Goal: Communication & Community: Answer question/provide support

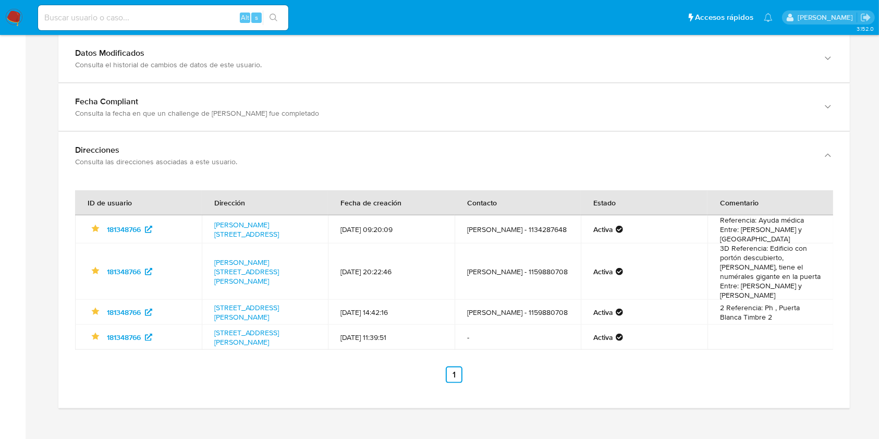
scroll to position [1139, 0]
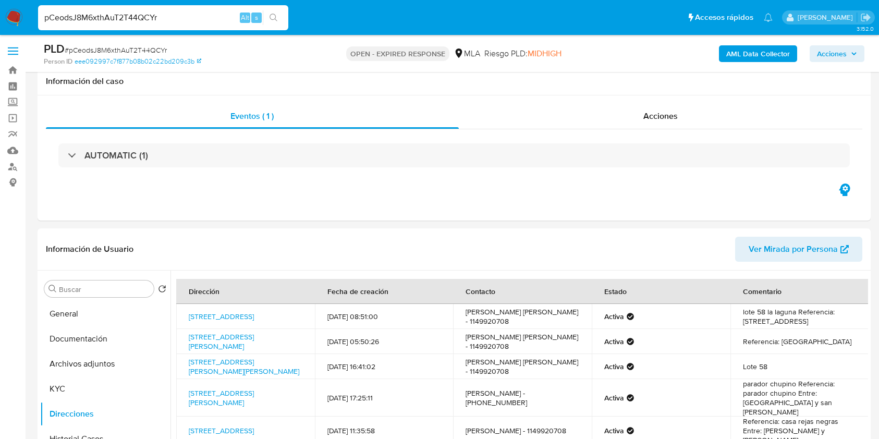
select select "10"
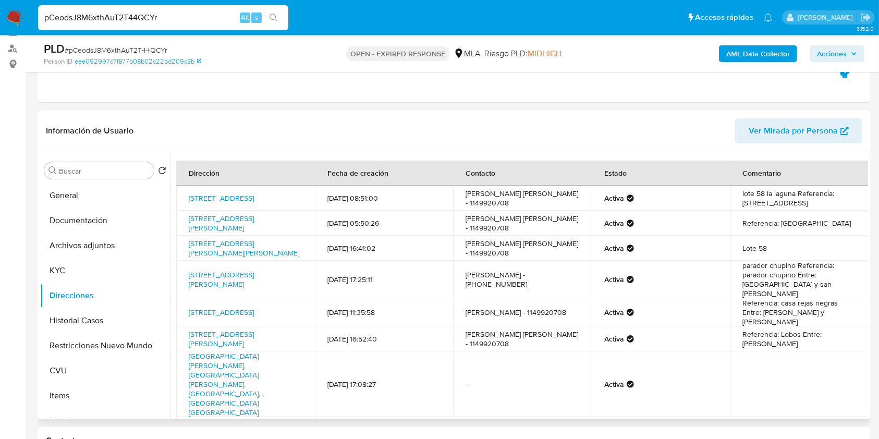
scroll to position [26, 0]
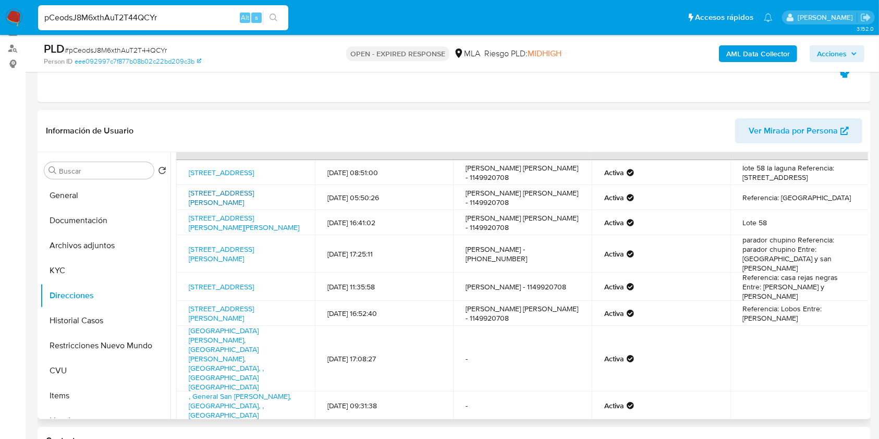
click at [250, 196] on link "Calle Perdriel 4914, General San Martín, Buenos Aires, 1650, Argentina 4914" at bounding box center [221, 198] width 65 height 20
click at [759, 122] on span "Ver Mirada por Persona" at bounding box center [792, 130] width 89 height 25
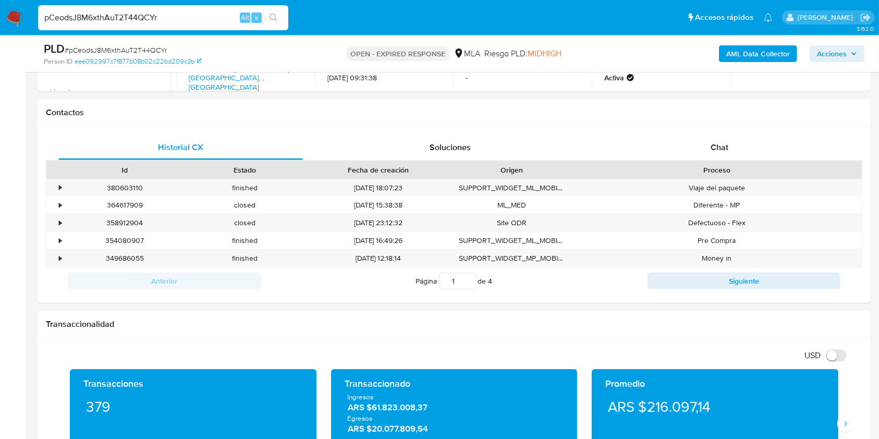
scroll to position [468, 0]
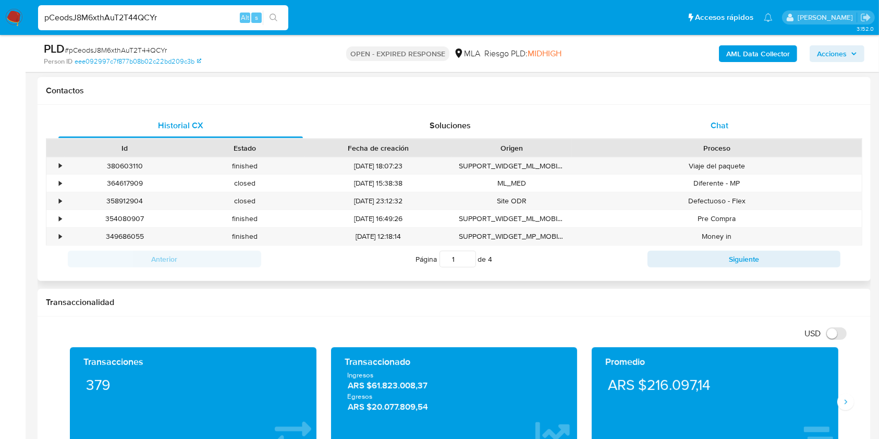
click at [686, 119] on div "Chat" at bounding box center [719, 125] width 244 height 25
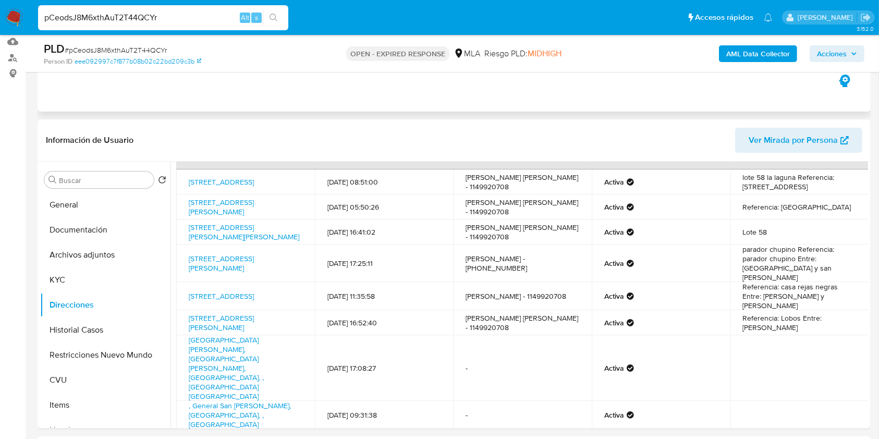
scroll to position [120, 0]
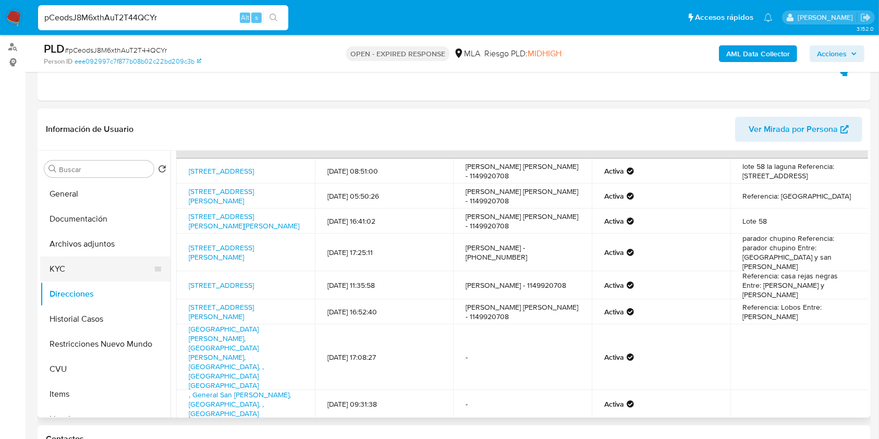
click at [72, 267] on button "KYC" at bounding box center [101, 268] width 122 height 25
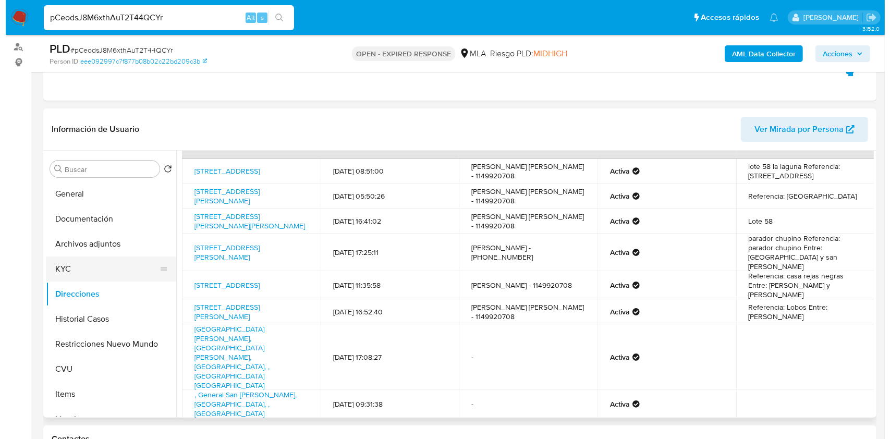
scroll to position [0, 0]
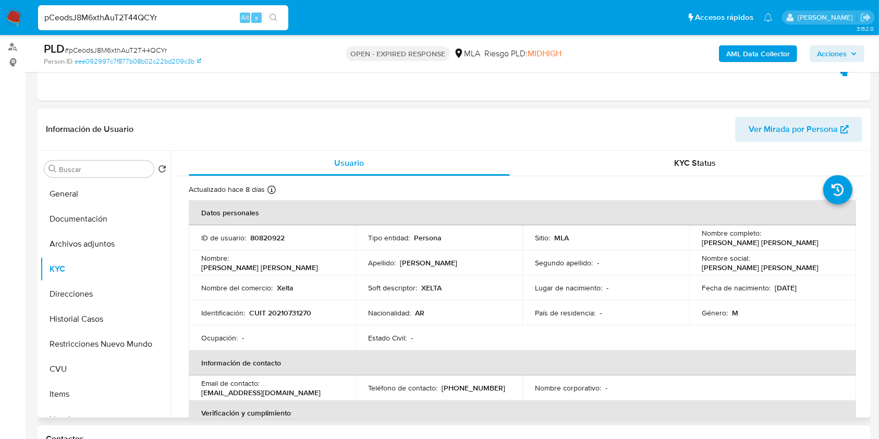
click at [294, 311] on p "CUIT 20210731270" at bounding box center [280, 312] width 62 height 9
copy p "20210731270"
click at [285, 308] on p "CUIT 20210731270" at bounding box center [280, 312] width 62 height 9
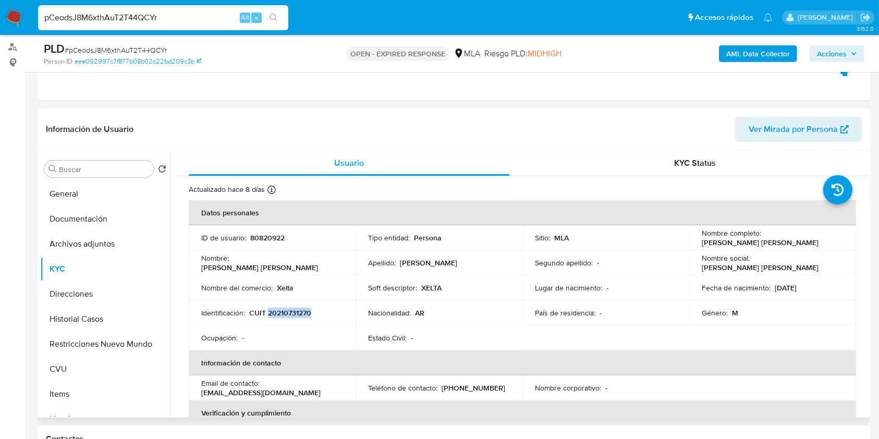
click at [764, 128] on span "Ver Mirada por Persona" at bounding box center [792, 129] width 89 height 25
click at [104, 235] on button "Archivos adjuntos" at bounding box center [101, 243] width 122 height 25
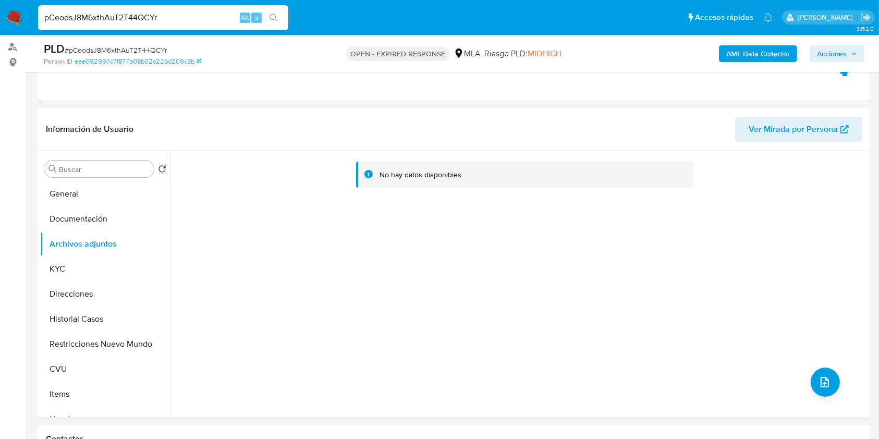
click at [769, 54] on b "AML Data Collector" at bounding box center [758, 53] width 64 height 17
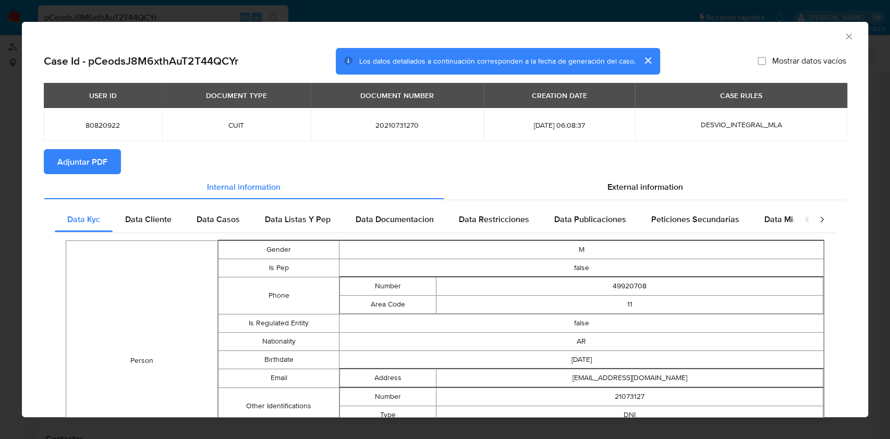
click at [110, 166] on button "Adjuntar PDF" at bounding box center [82, 161] width 77 height 25
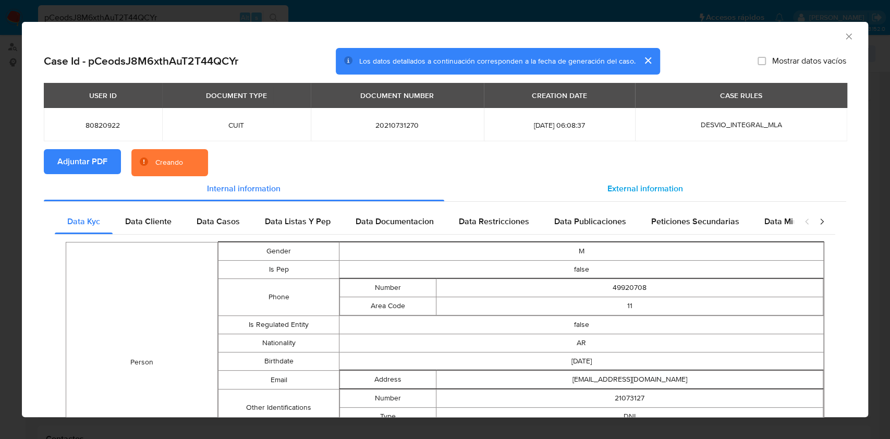
click at [635, 192] on span "External information" at bounding box center [645, 188] width 76 height 12
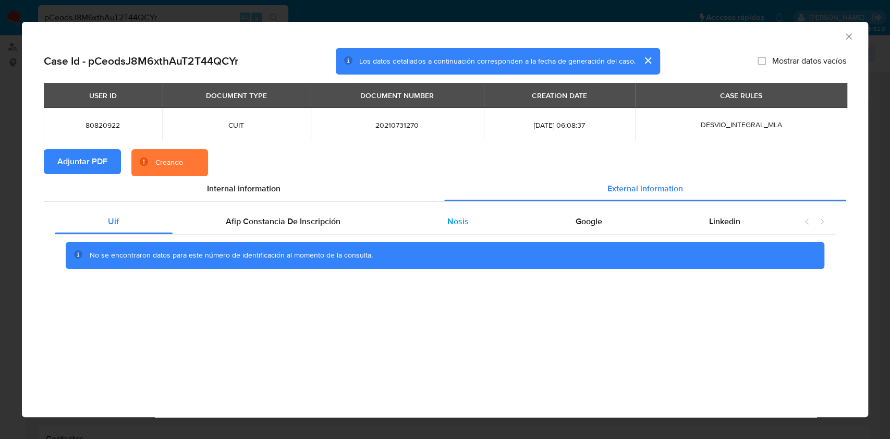
click at [460, 230] on div "Nosis" at bounding box center [458, 221] width 128 height 25
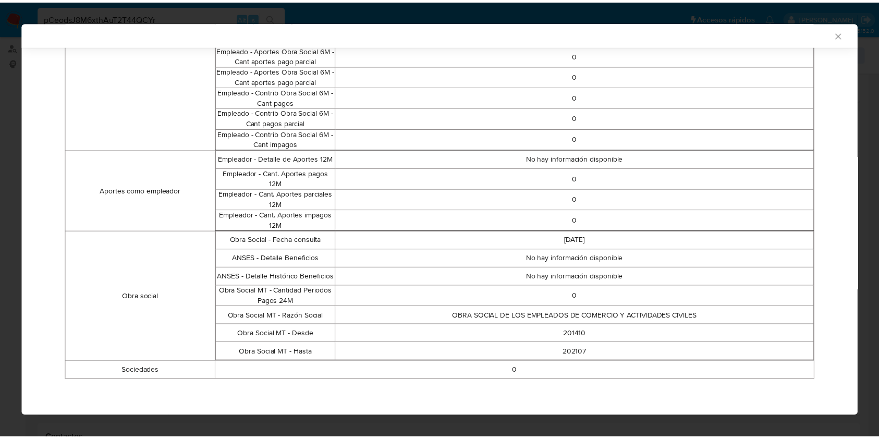
scroll to position [632, 0]
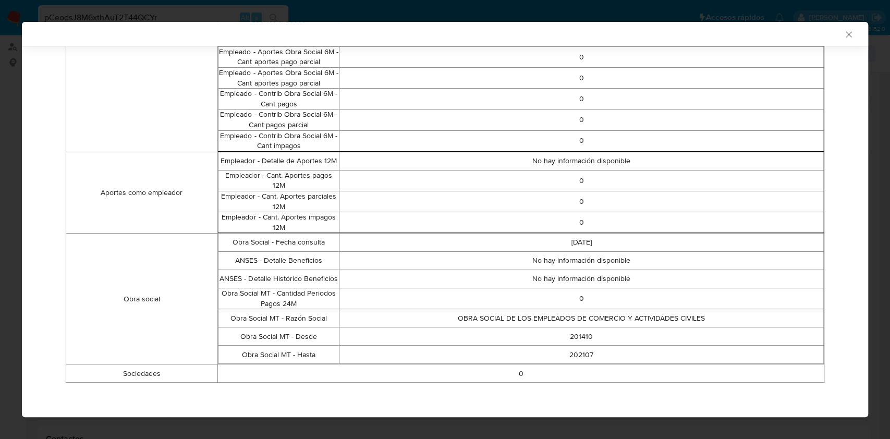
click at [843, 29] on icon "Cerrar ventana" at bounding box center [848, 34] width 10 height 10
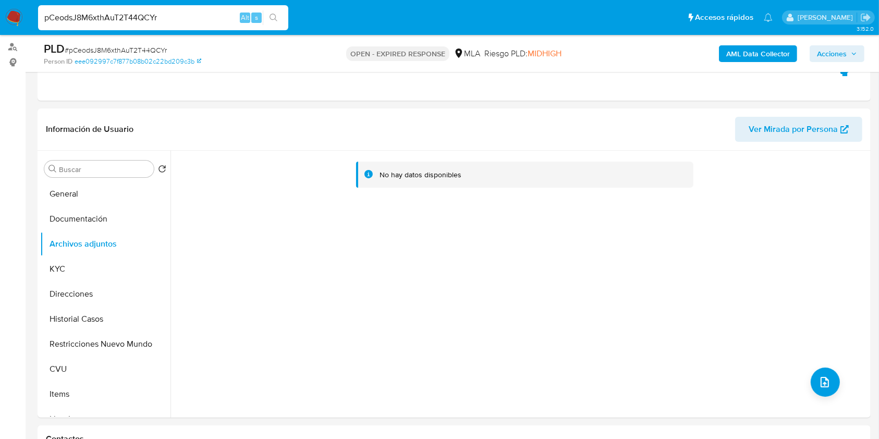
click at [133, 52] on span "# pCeodsJ8M6xthAuT2T44QCYr" at bounding box center [116, 50] width 102 height 10
copy span "pCeodsJ8M6xthAuT2T44QCYr"
click at [16, 14] on img at bounding box center [14, 18] width 18 height 18
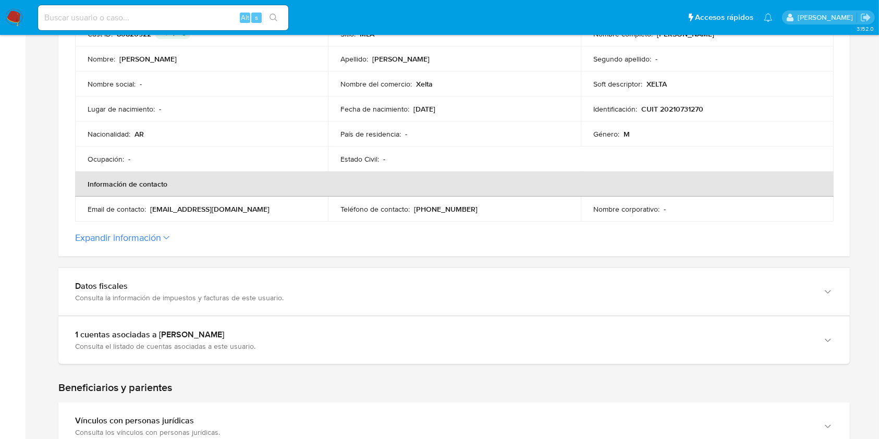
scroll to position [254, 0]
drag, startPoint x: 150, startPoint y: 207, endPoint x: 197, endPoint y: 209, distance: 46.9
click at [197, 209] on p "xeltaheladeria@hotmail.com" at bounding box center [209, 206] width 119 height 9
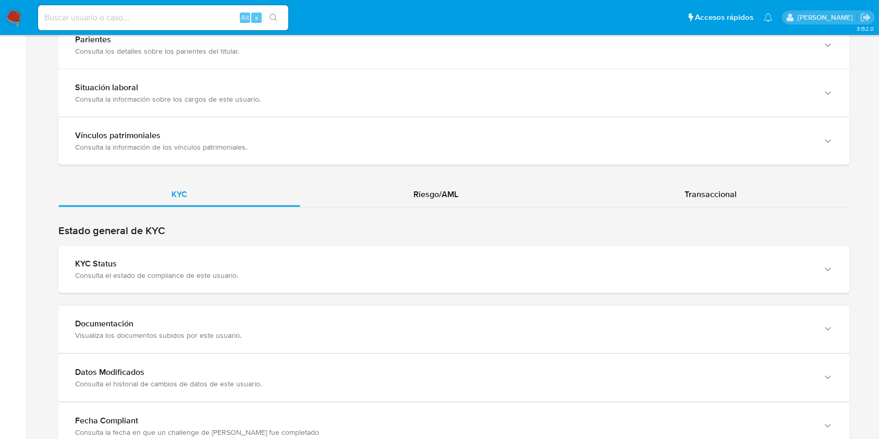
scroll to position [853, 0]
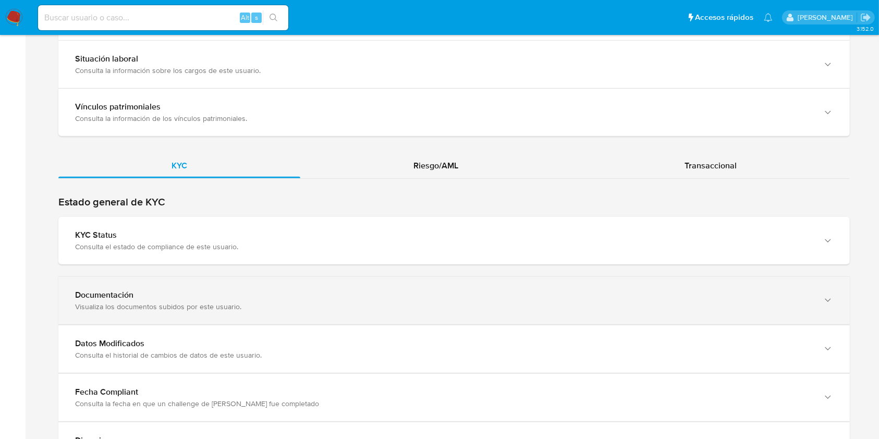
click at [775, 300] on div "Documentación Visualiza los documentos subidos por este usuario." at bounding box center [443, 300] width 737 height 21
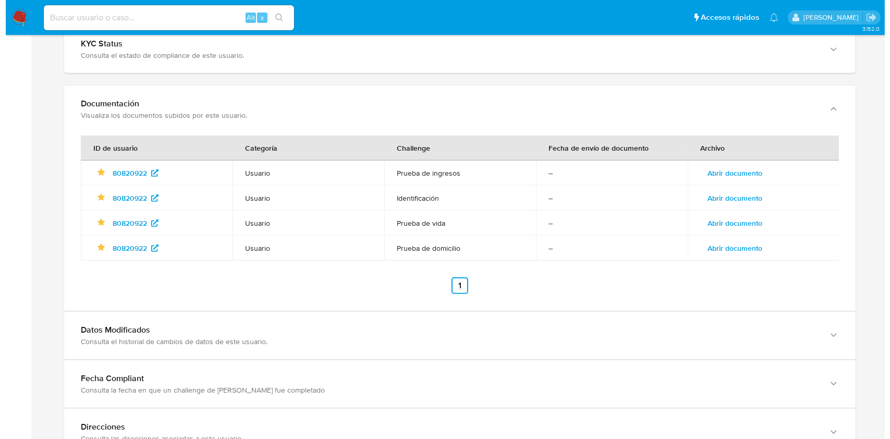
scroll to position [1051, 0]
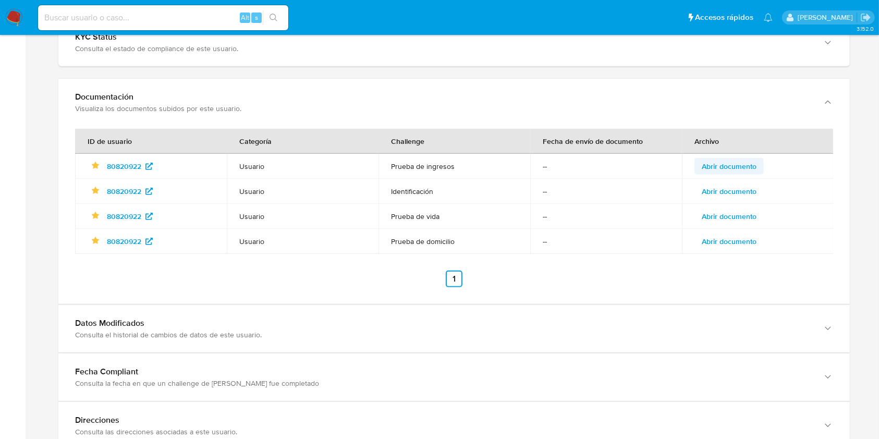
click at [742, 162] on span "Abrir documento" at bounding box center [729, 166] width 55 height 15
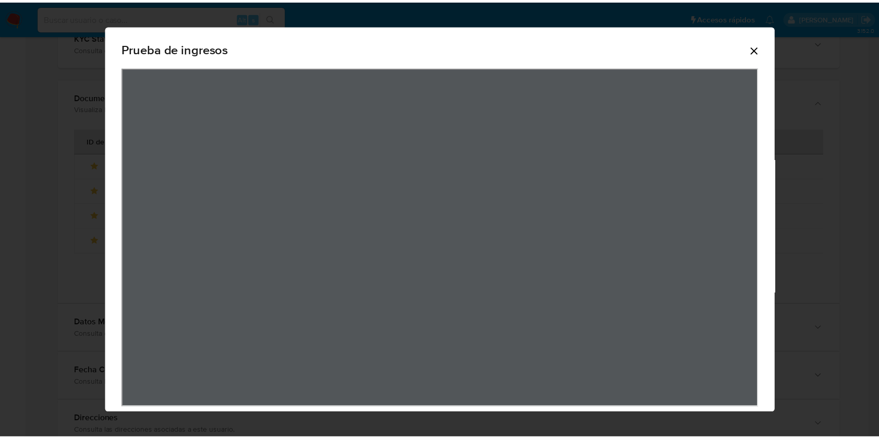
scroll to position [0, 0]
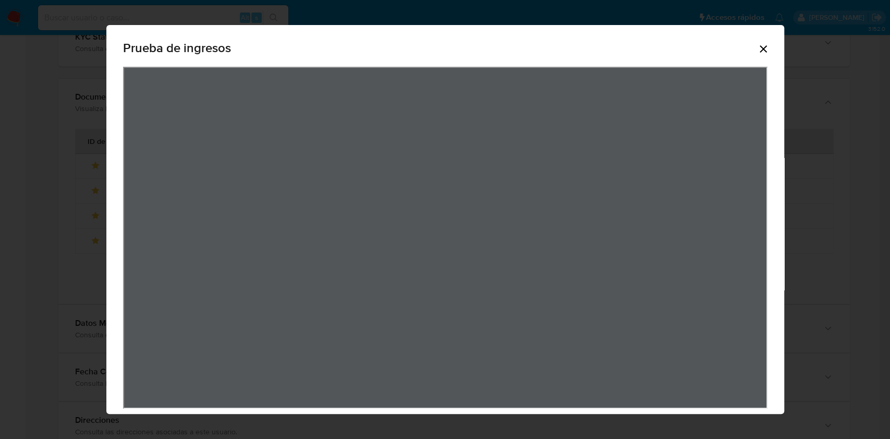
click at [757, 45] on icon "Cerrar" at bounding box center [763, 49] width 13 height 13
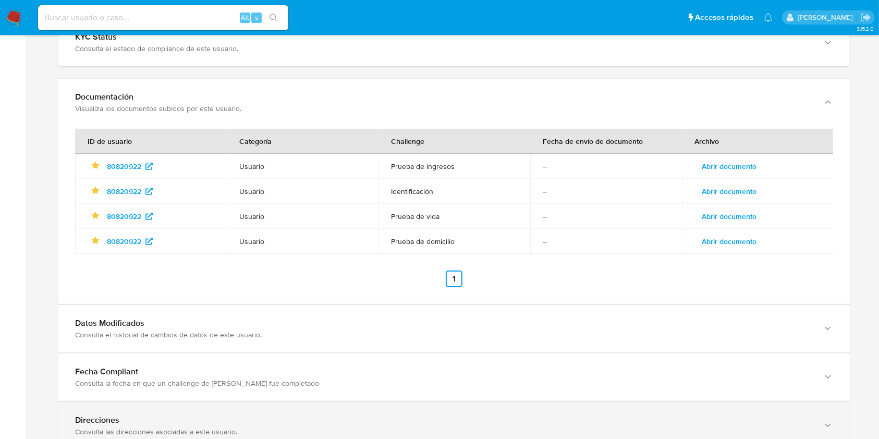
click at [602, 435] on div "Direcciones Consulta las direcciones asociadas a este usuario." at bounding box center [453, 425] width 791 height 47
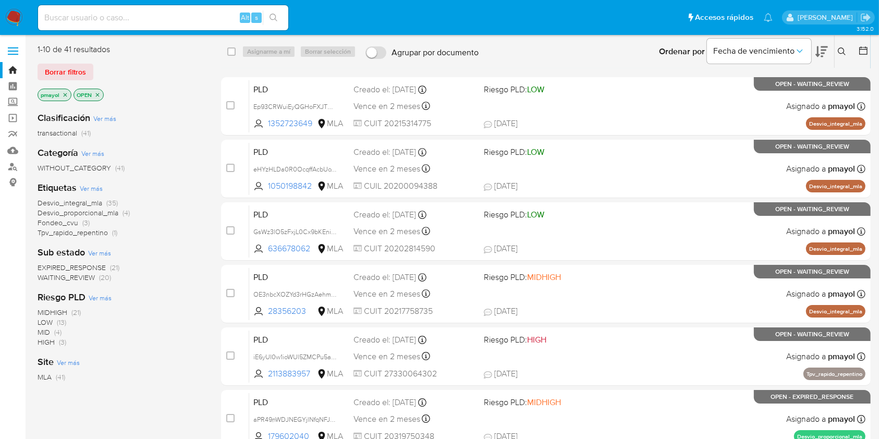
click at [834, 52] on div "Ingrese ID de usuario o caso Buscar Borrar filtros" at bounding box center [843, 51] width 18 height 32
click at [836, 52] on button at bounding box center [842, 51] width 17 height 13
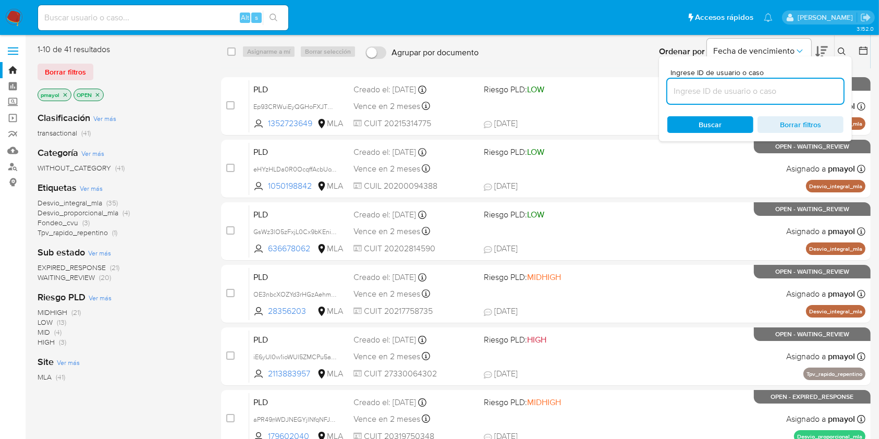
click at [776, 85] on input at bounding box center [755, 91] width 176 height 14
type input "pCeodsJ8M6xthAuT2T44QCYr"
click at [715, 123] on span "Buscar" at bounding box center [710, 124] width 23 height 17
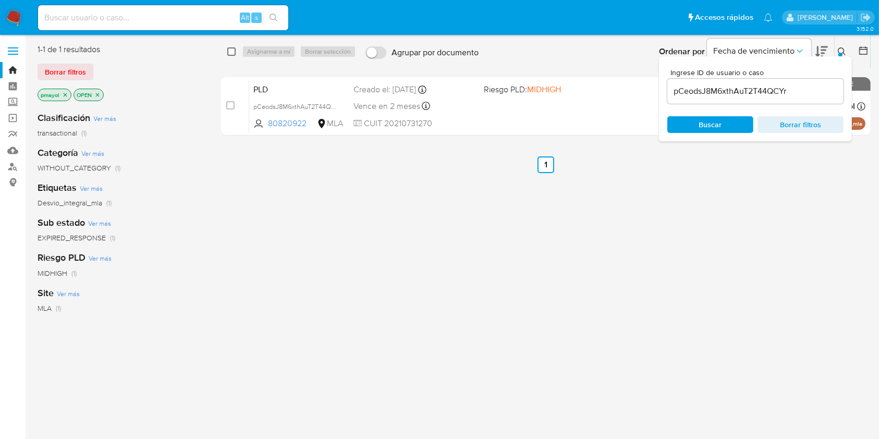
click at [229, 51] on input "checkbox" at bounding box center [231, 51] width 8 height 8
checkbox input "true"
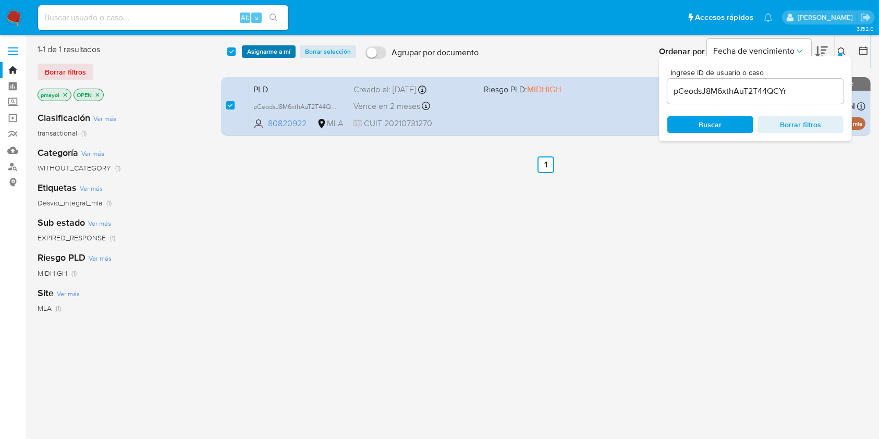
click at [266, 52] on span "Asignarme a mí" at bounding box center [268, 51] width 43 height 10
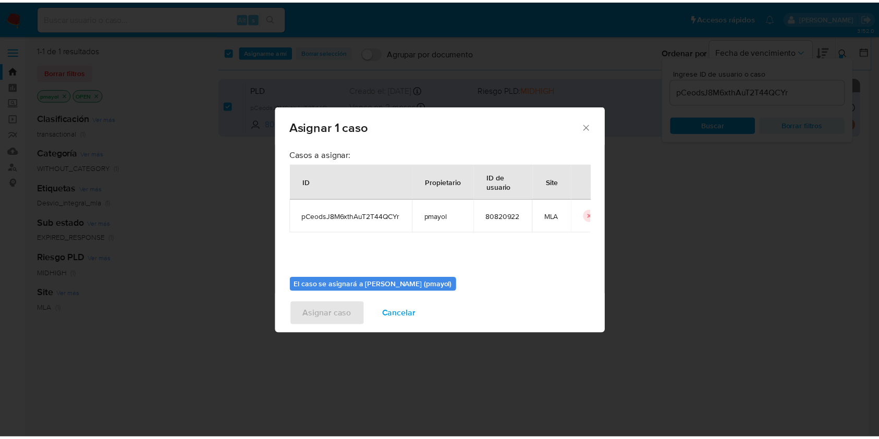
scroll to position [53, 0]
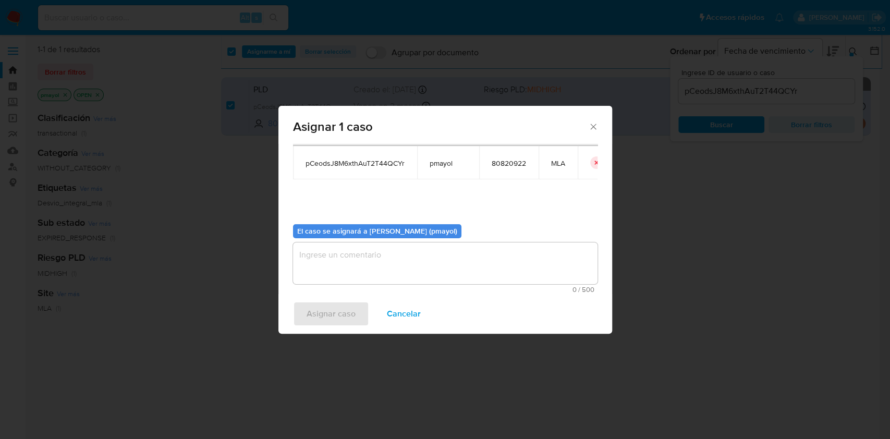
click at [543, 265] on textarea "assign-modal" at bounding box center [445, 263] width 304 height 42
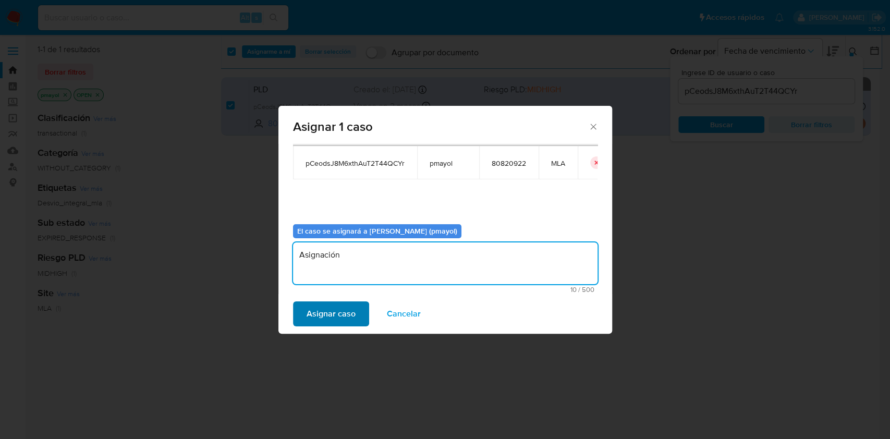
type textarea "Asignación"
click at [325, 319] on span "Asignar caso" at bounding box center [330, 313] width 49 height 23
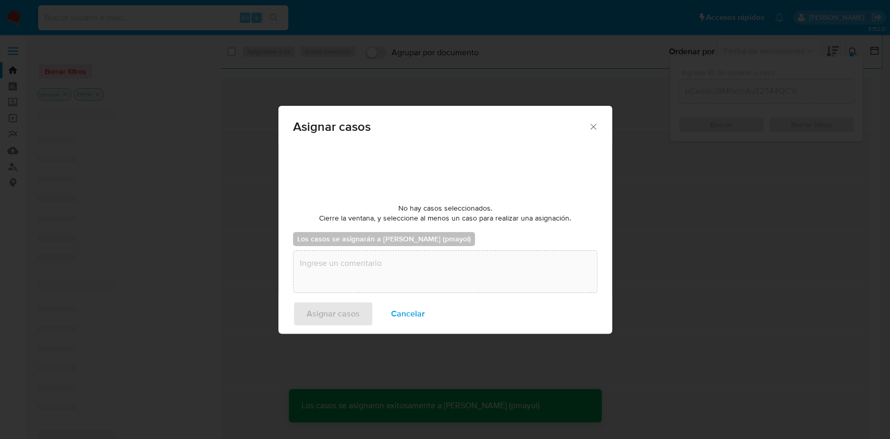
checkbox input "false"
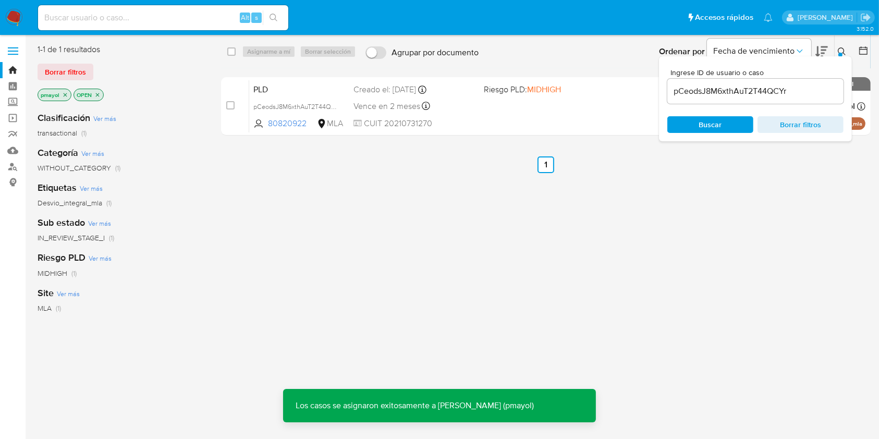
click at [475, 106] on div "PLD pCeodsJ8M6xthAuT2T44QCYr 80820922 MLA Riesgo PLD: MIDHIGH Creado el: 12/07/…" at bounding box center [557, 106] width 616 height 53
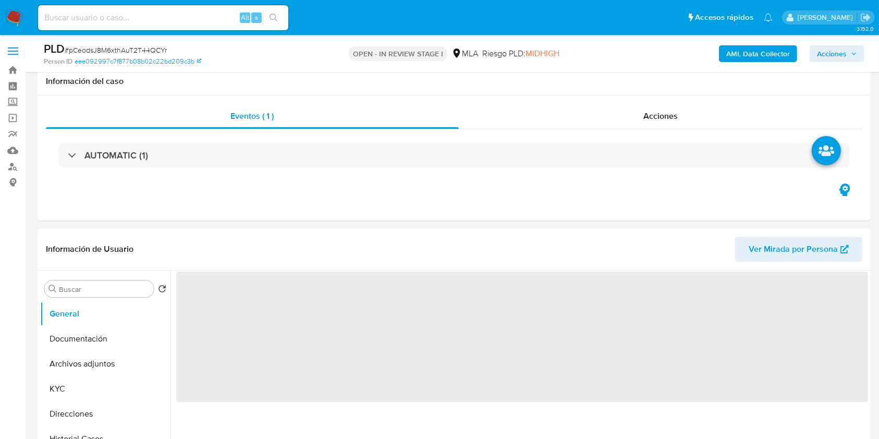
scroll to position [248, 0]
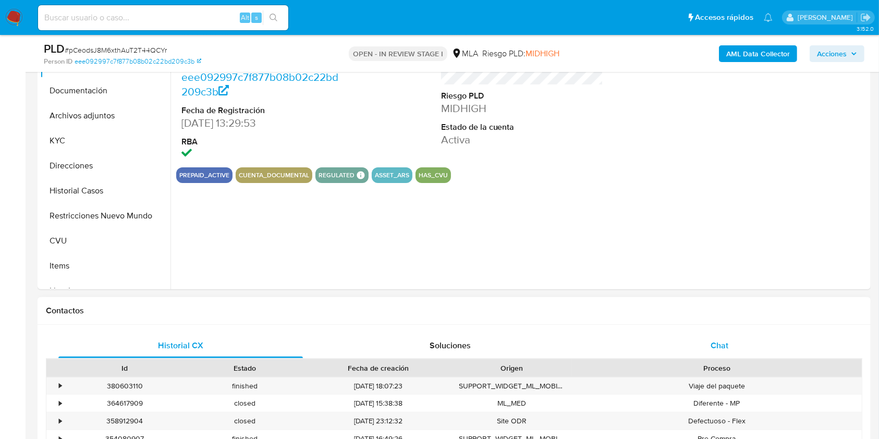
click at [733, 346] on div "Chat" at bounding box center [719, 345] width 244 height 25
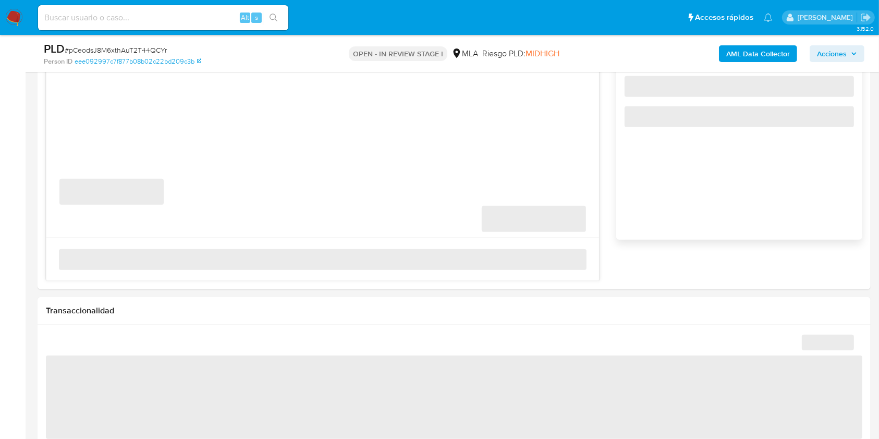
select select "10"
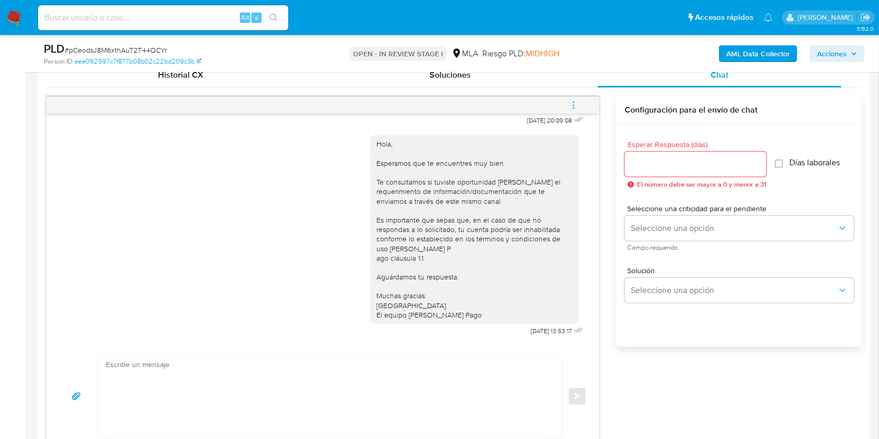
scroll to position [485, 0]
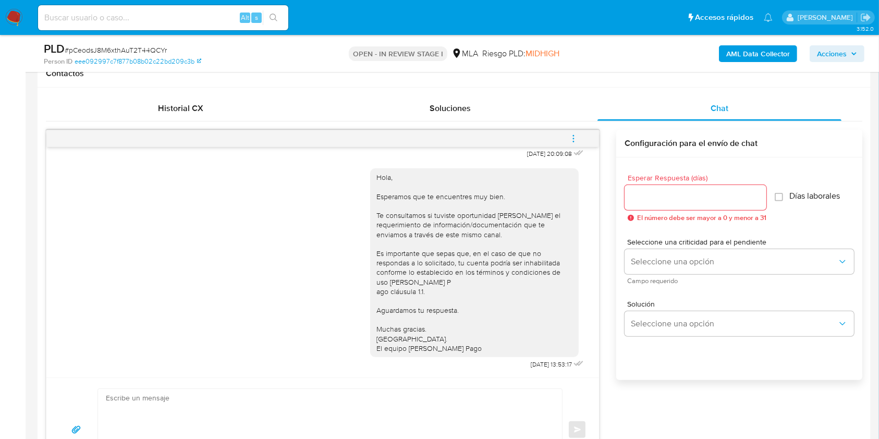
click at [576, 139] on icon "menu-action" at bounding box center [573, 138] width 9 height 9
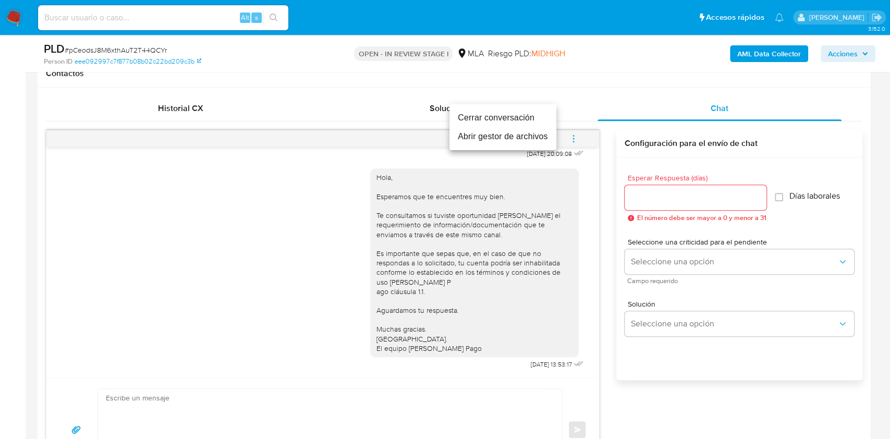
click at [496, 119] on li "Cerrar conversación" at bounding box center [502, 117] width 107 height 19
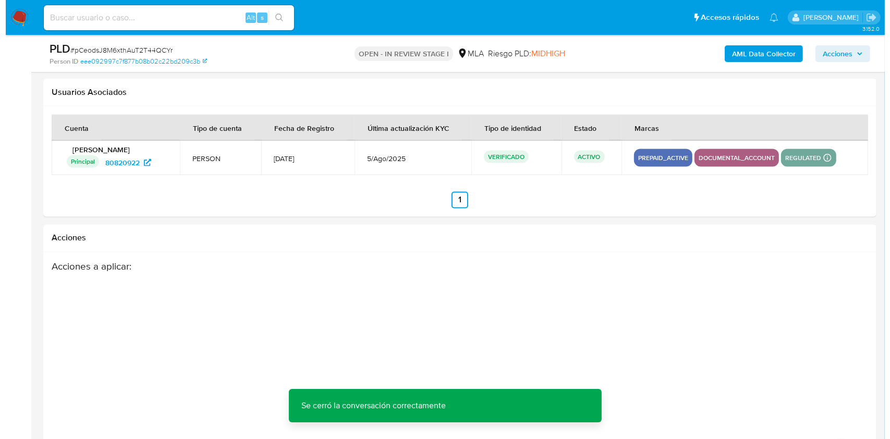
scroll to position [1833, 0]
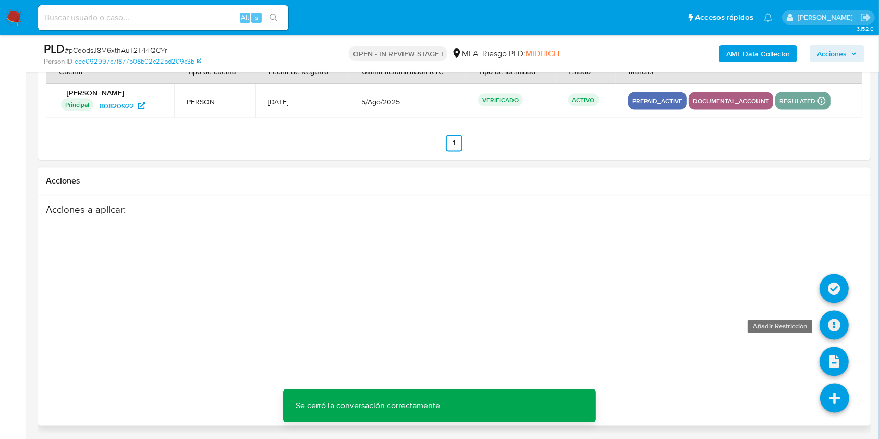
click at [831, 331] on icon at bounding box center [833, 325] width 29 height 29
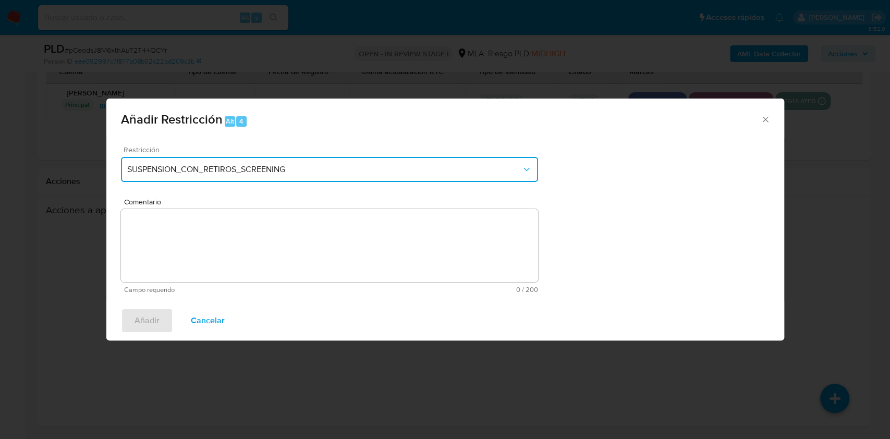
click at [423, 164] on span "SUSPENSION_CON_RETIROS_SCREENING" at bounding box center [324, 169] width 394 height 10
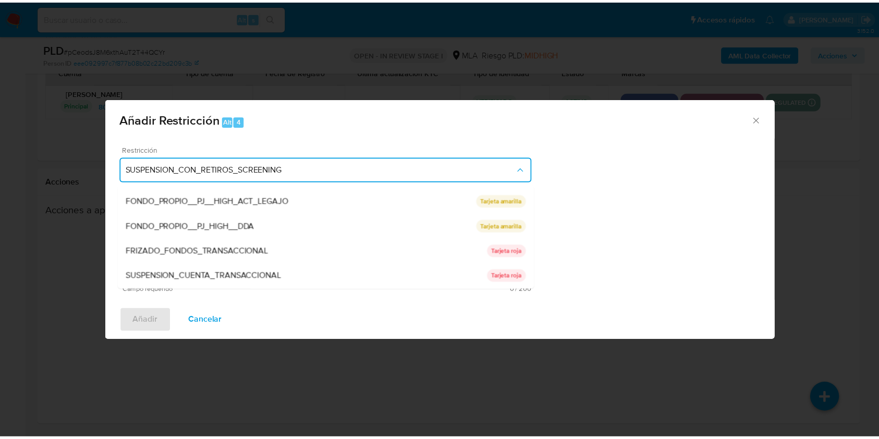
scroll to position [171, 0]
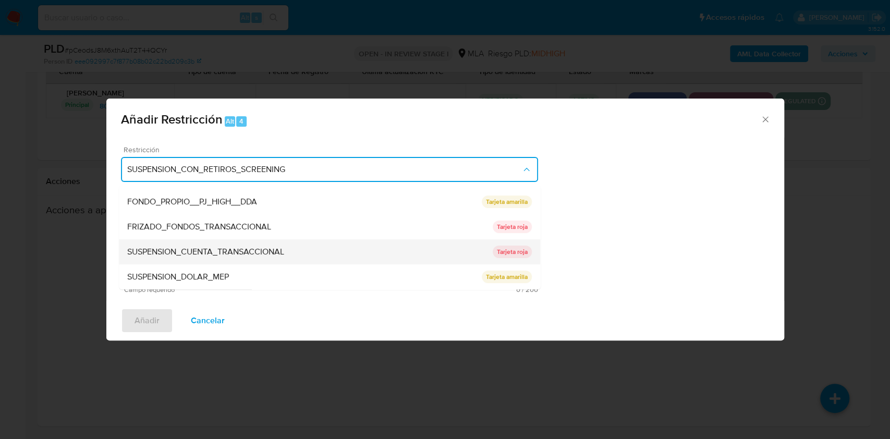
click at [324, 257] on div "SUSPENSION_CUENTA_TRANSACCIONAL" at bounding box center [309, 251] width 365 height 25
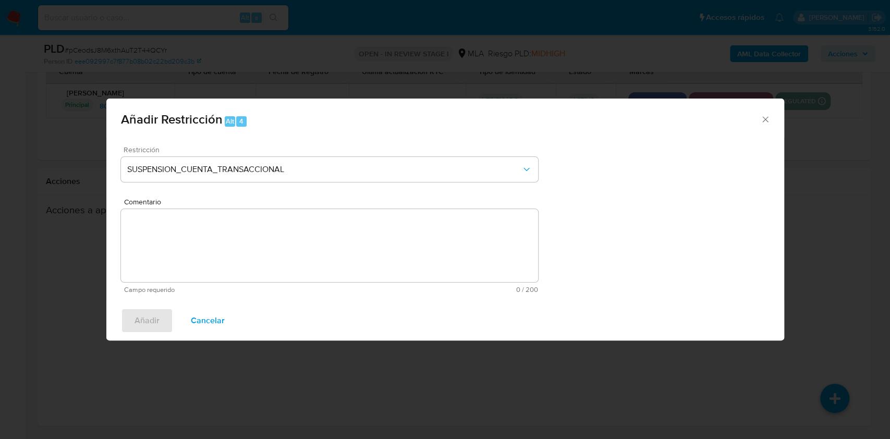
click at [311, 259] on textarea "Comentario" at bounding box center [329, 245] width 417 height 73
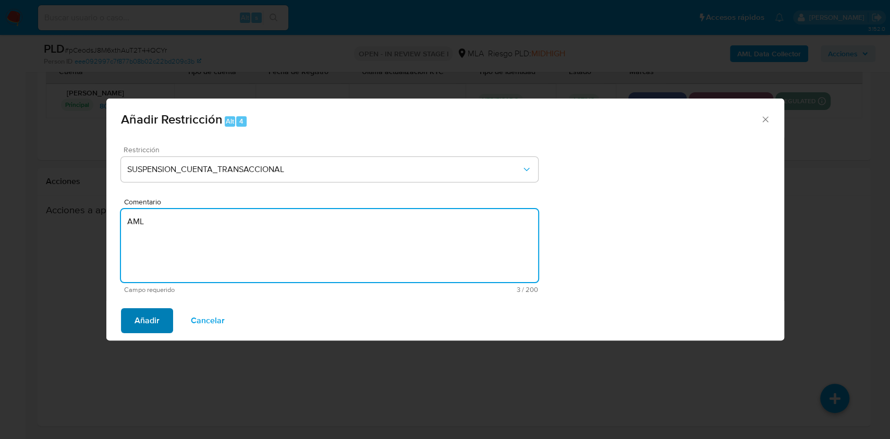
type textarea "AML"
click at [154, 322] on span "Añadir" at bounding box center [146, 320] width 25 height 23
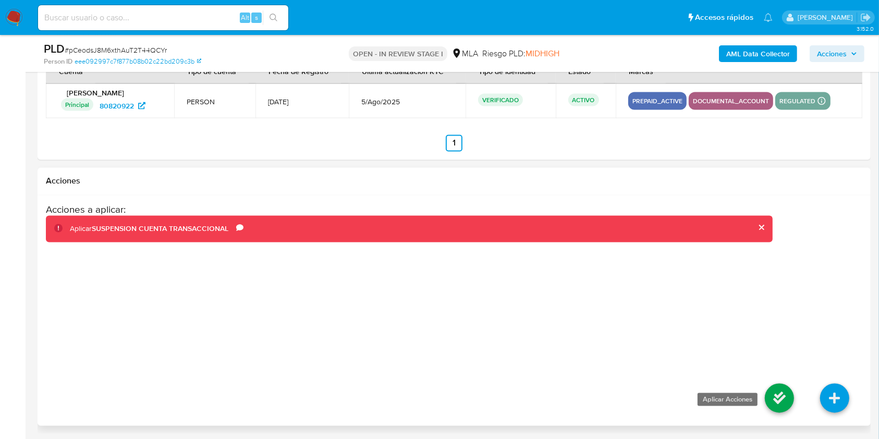
click at [776, 395] on icon at bounding box center [779, 398] width 29 height 29
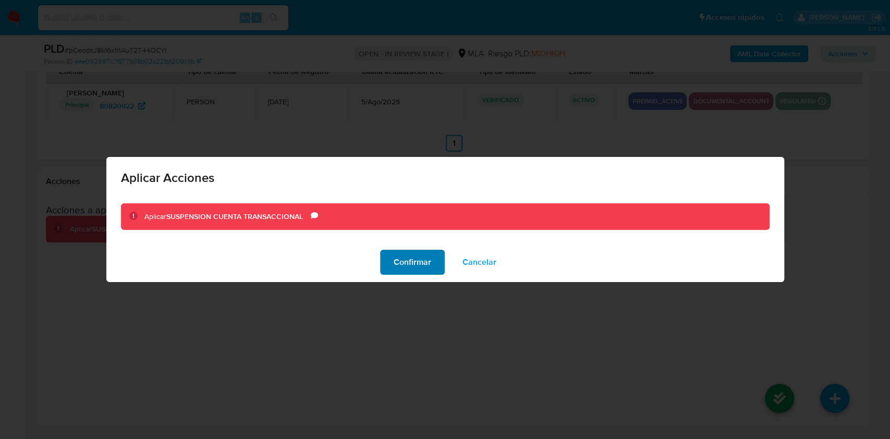
click at [441, 254] on button "Confirmar" at bounding box center [412, 262] width 65 height 25
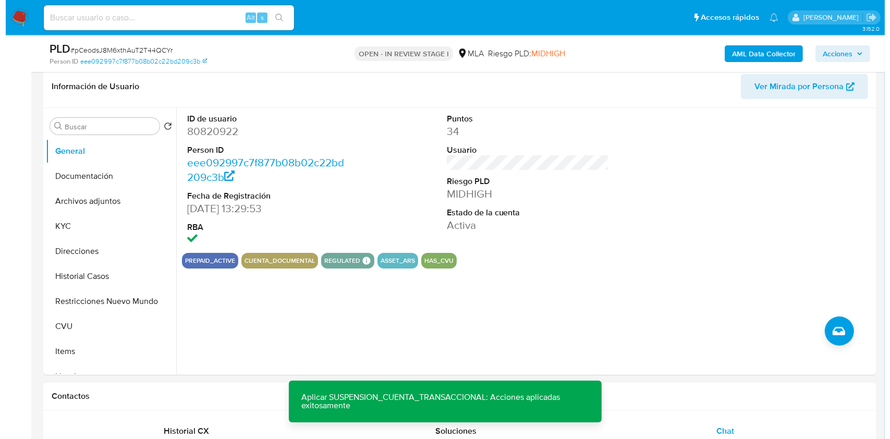
scroll to position [165, 0]
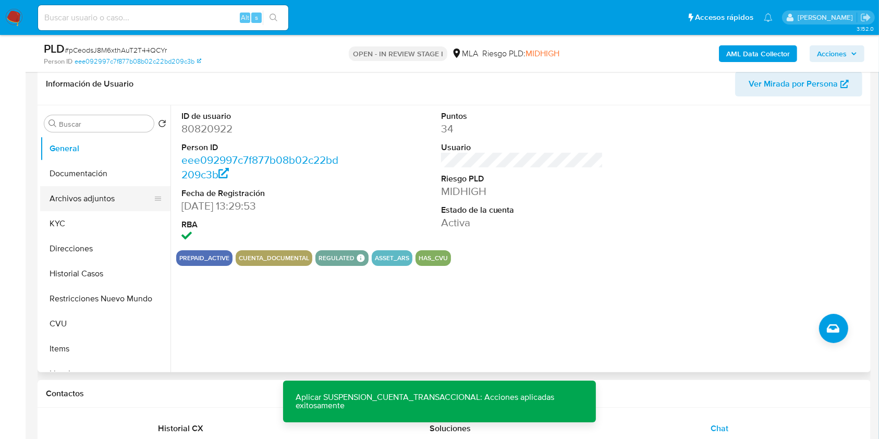
click at [127, 197] on button "Archivos adjuntos" at bounding box center [101, 198] width 122 height 25
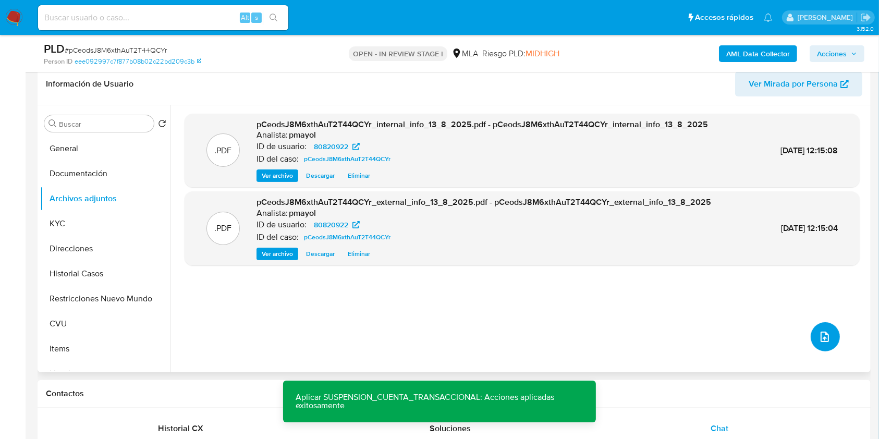
click at [810, 330] on button "upload-file" at bounding box center [824, 336] width 29 height 29
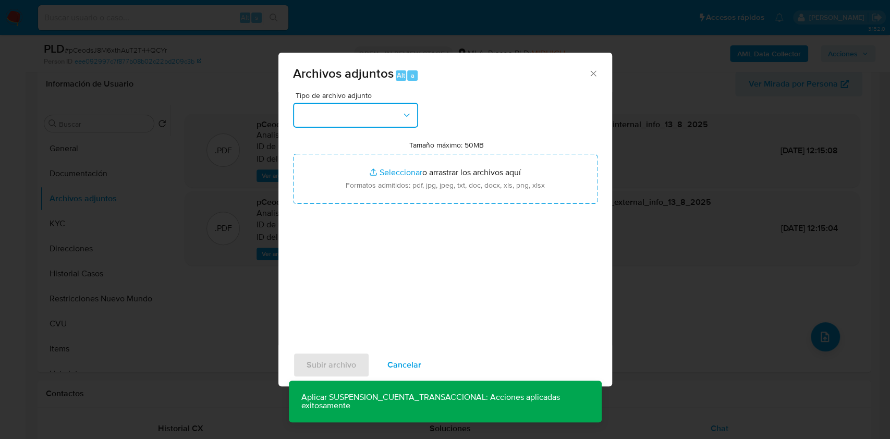
click at [397, 124] on button "button" at bounding box center [355, 115] width 125 height 25
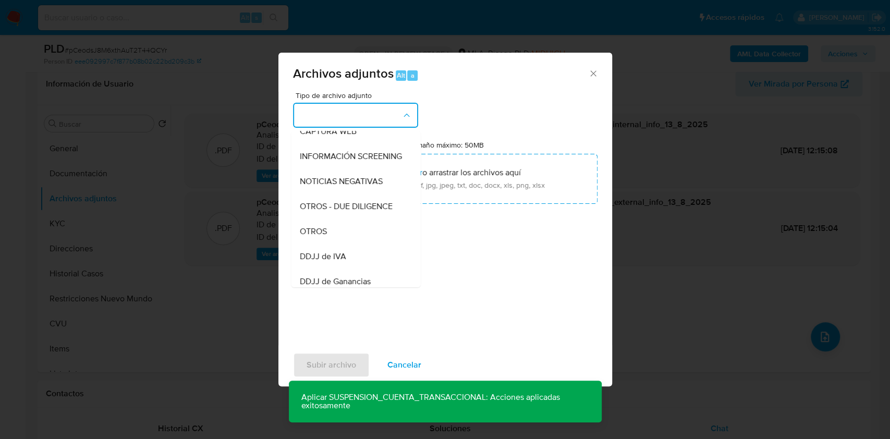
scroll to position [116, 0]
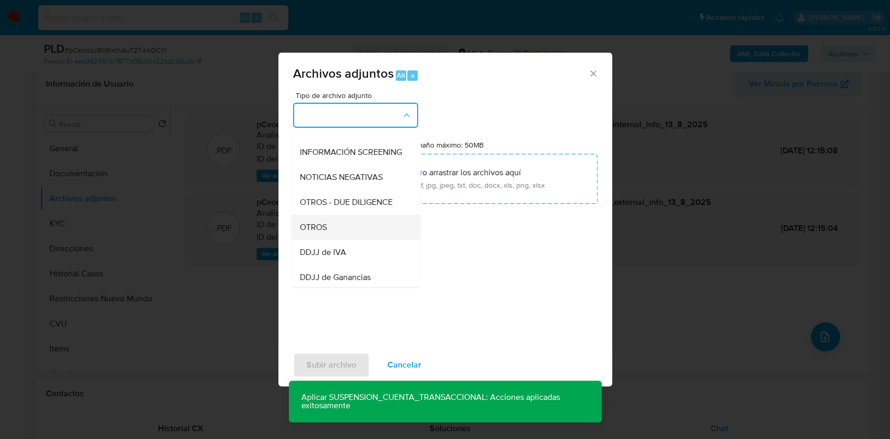
click at [342, 240] on div "OTROS" at bounding box center [352, 227] width 106 height 25
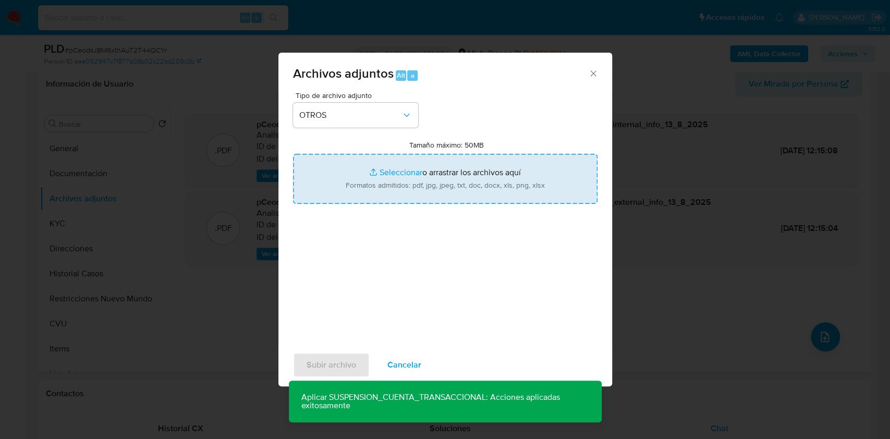
click at [400, 172] on input "Tamaño máximo: 50MB Seleccionar archivos" at bounding box center [445, 179] width 304 height 50
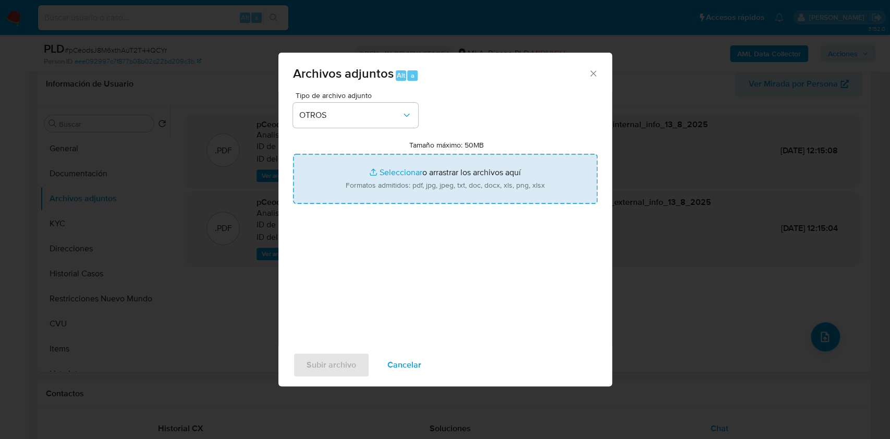
type input "C:\fakepath\Caselog XSVlHlpjscy0gDCF9E5v06tl.docx"
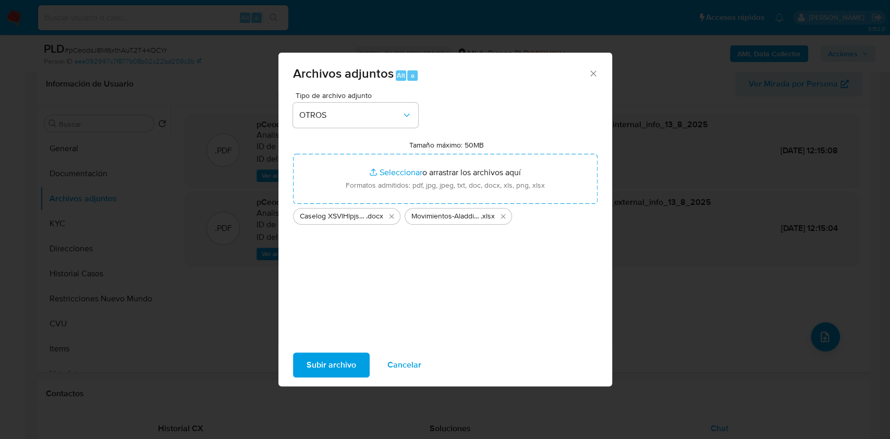
click at [341, 370] on span "Subir archivo" at bounding box center [331, 364] width 50 height 23
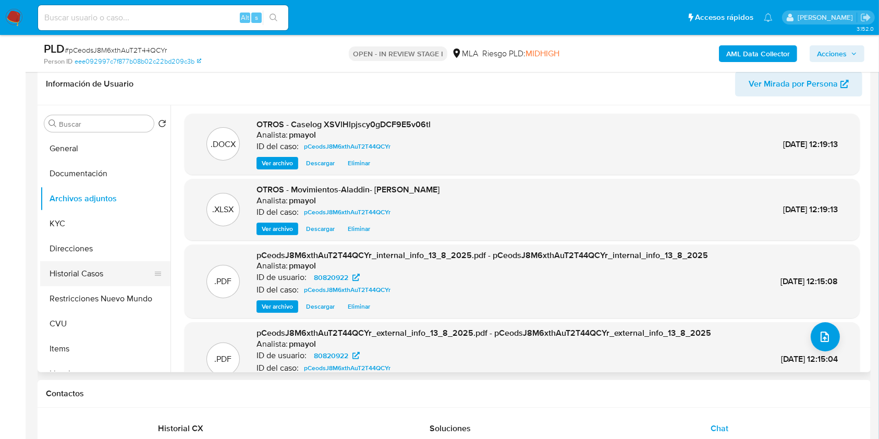
click at [104, 268] on button "Historial Casos" at bounding box center [101, 273] width 122 height 25
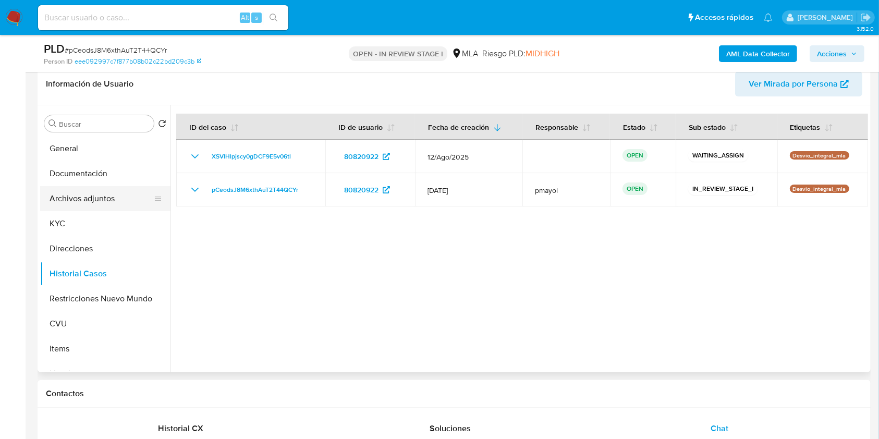
click at [75, 194] on button "Archivos adjuntos" at bounding box center [101, 198] width 122 height 25
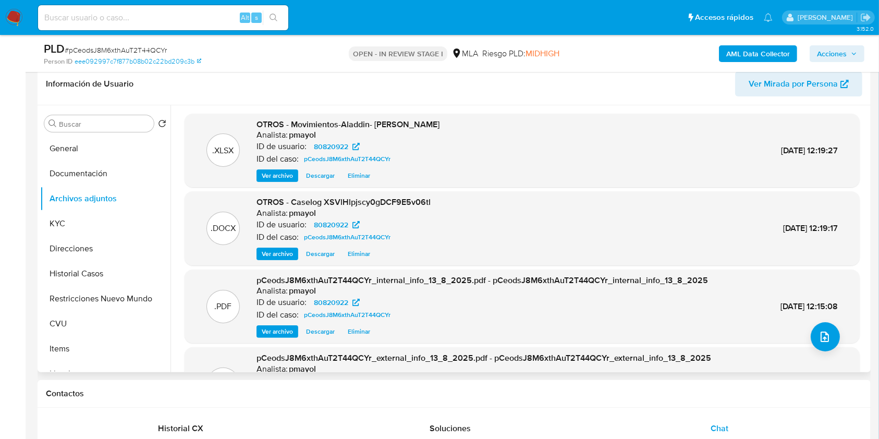
click at [361, 255] on span "Eliminar" at bounding box center [359, 254] width 22 height 10
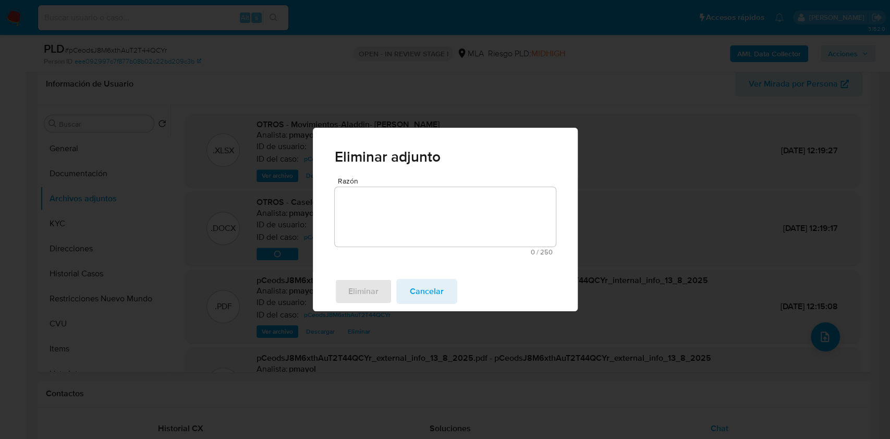
click at [412, 215] on textarea "Razón" at bounding box center [445, 216] width 221 height 59
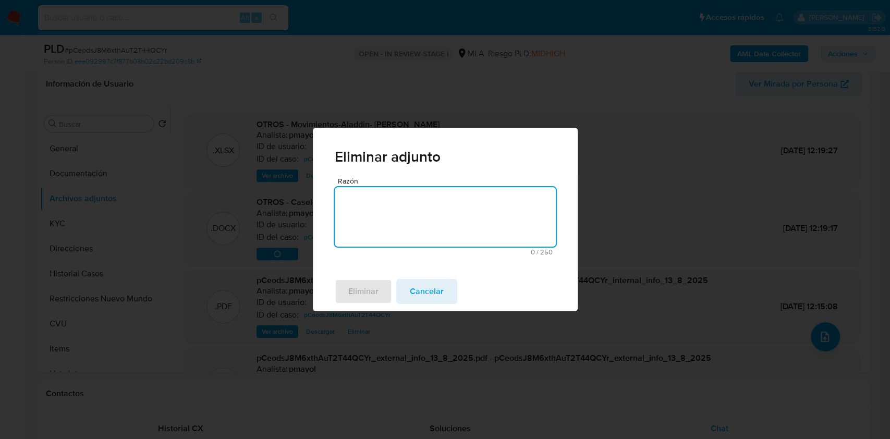
click at [431, 296] on span "Cancelar" at bounding box center [427, 291] width 34 height 23
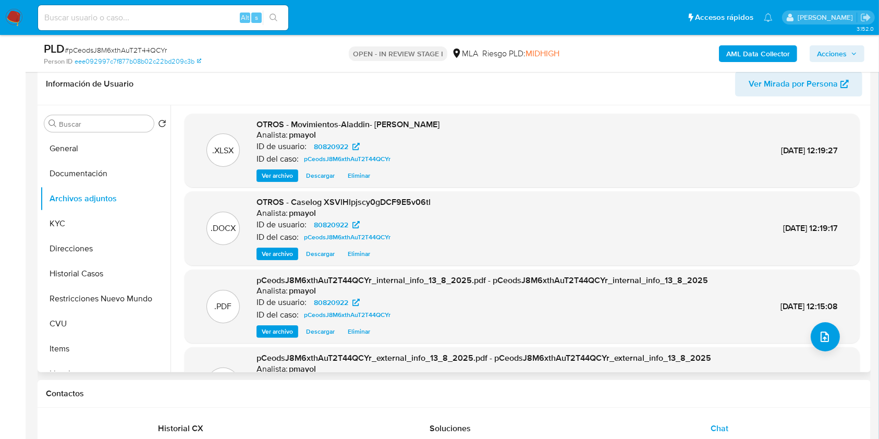
click at [355, 253] on span "Eliminar" at bounding box center [359, 254] width 22 height 10
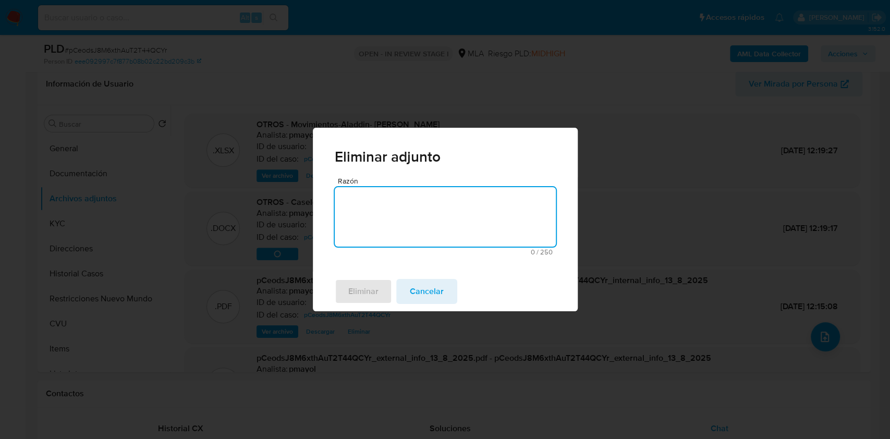
click at [354, 215] on textarea "Razón" at bounding box center [445, 216] width 221 height 59
type textarea "V"
type textarea "Modificación"
click at [366, 290] on span "Eliminar" at bounding box center [363, 291] width 30 height 23
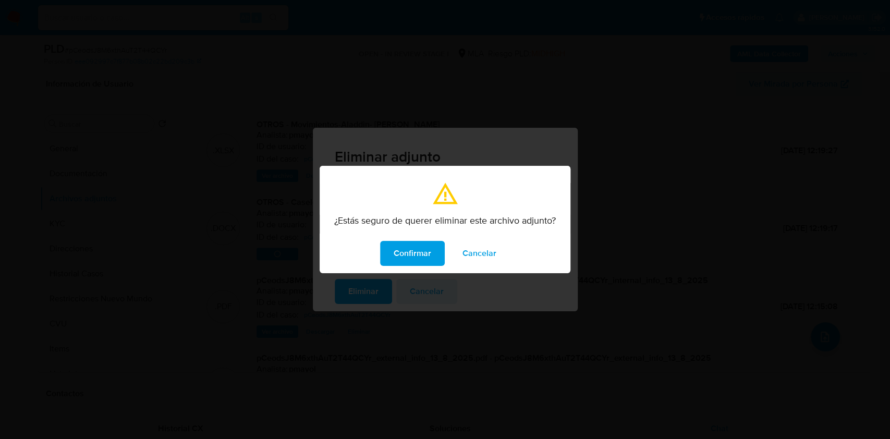
click at [403, 242] on span "Confirmar" at bounding box center [413, 253] width 38 height 23
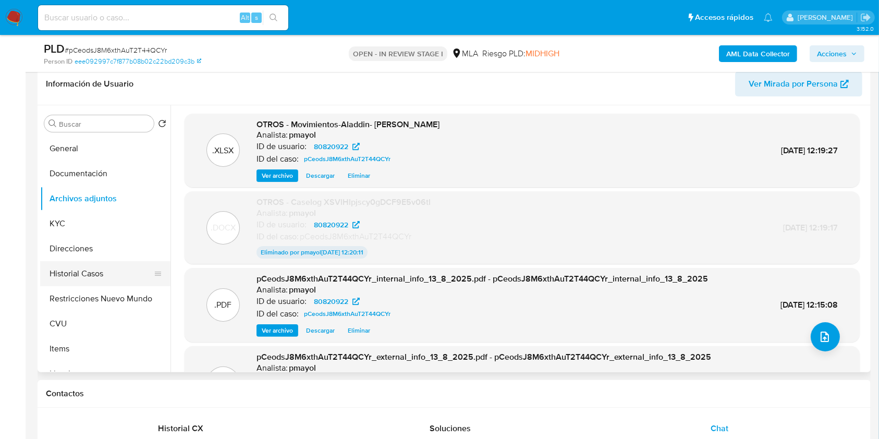
click at [100, 278] on button "Historial Casos" at bounding box center [101, 273] width 122 height 25
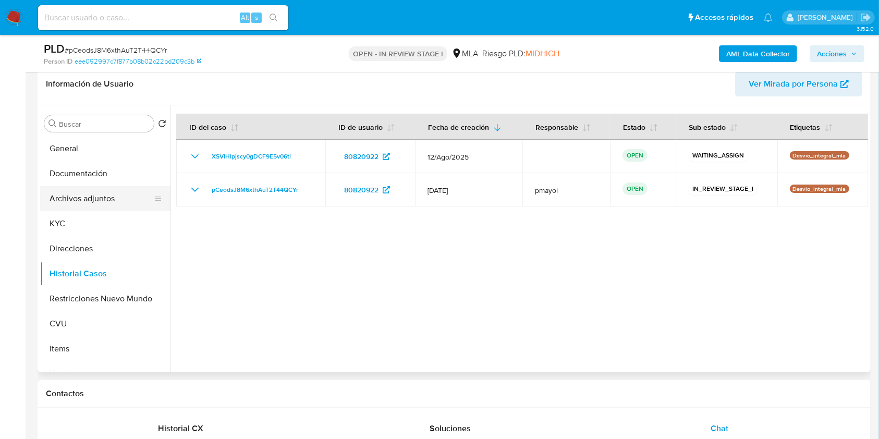
click at [97, 191] on button "Archivos adjuntos" at bounding box center [101, 198] width 122 height 25
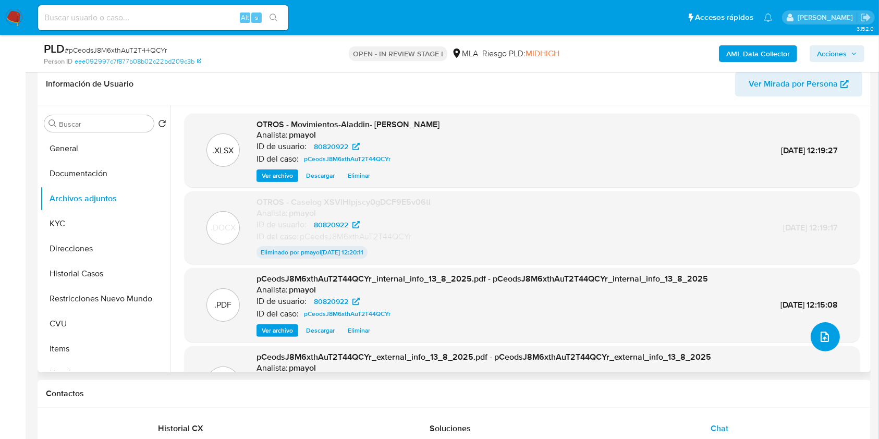
click at [823, 329] on button "upload-file" at bounding box center [824, 336] width 29 height 29
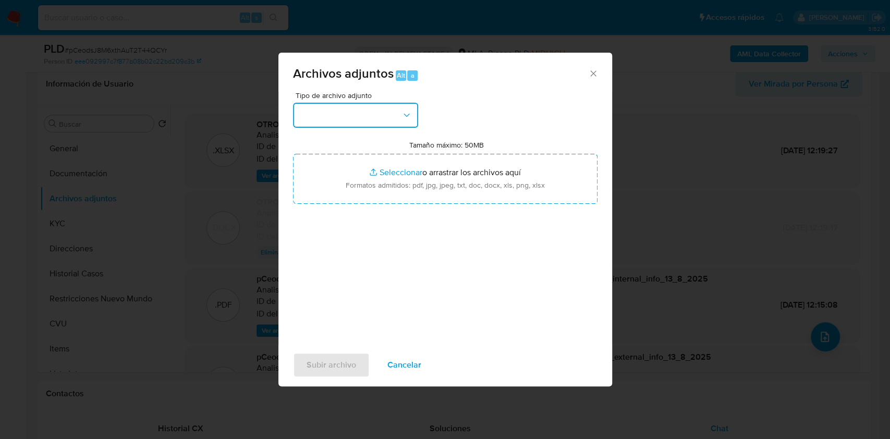
click at [412, 119] on button "button" at bounding box center [355, 115] width 125 height 25
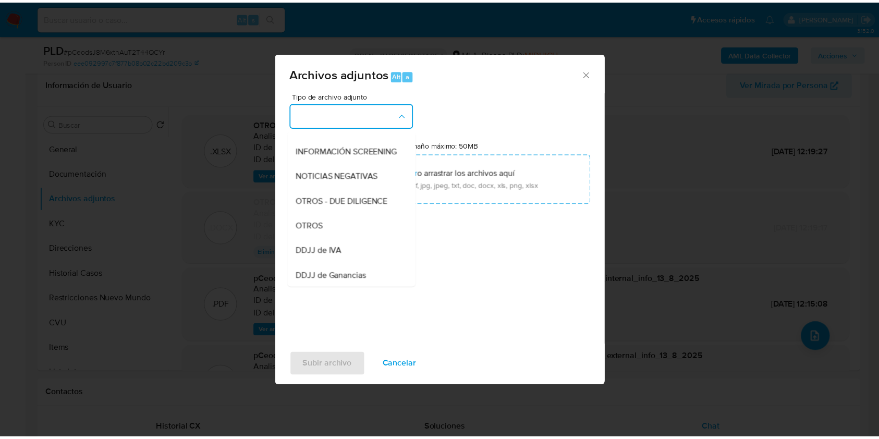
scroll to position [124, 0]
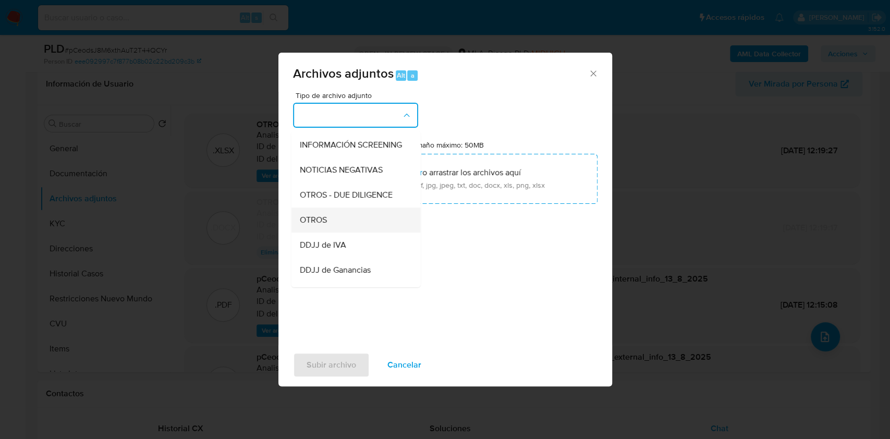
click at [342, 224] on div "OTROS" at bounding box center [352, 219] width 106 height 25
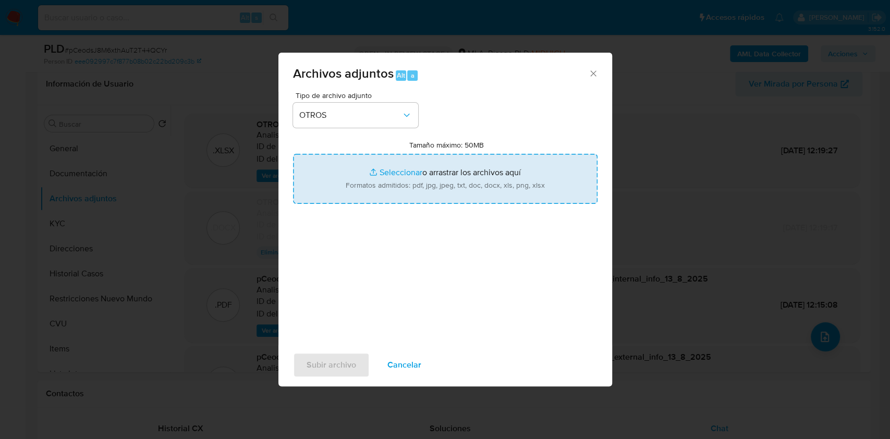
click at [413, 182] on input "Tamaño máximo: 50MB Seleccionar archivos" at bounding box center [445, 179] width 304 height 50
type input "C:\fakepath\Caselog XSVlHlpjscy0gDCF9E5v06tl V2.docx"
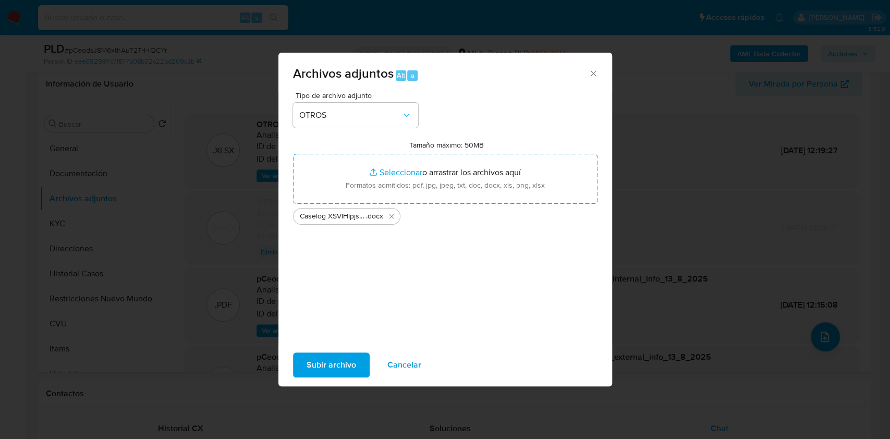
drag, startPoint x: 413, startPoint y: 182, endPoint x: 332, endPoint y: 352, distance: 188.1
click at [332, 353] on span "Subir archivo" at bounding box center [331, 364] width 50 height 23
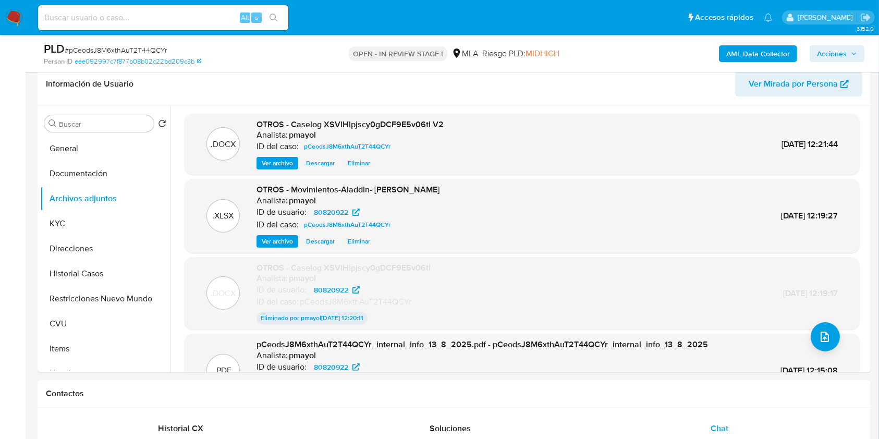
click at [835, 56] on span "Acciones" at bounding box center [832, 53] width 30 height 17
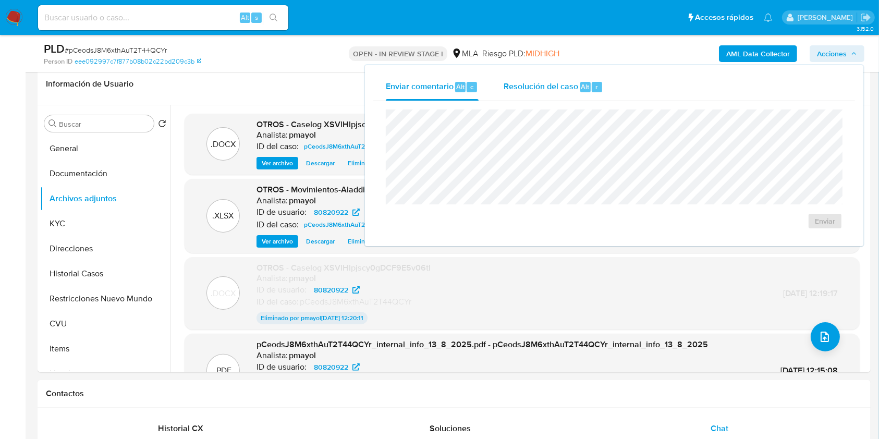
click at [534, 92] on span "Resolución del caso" at bounding box center [540, 86] width 75 height 12
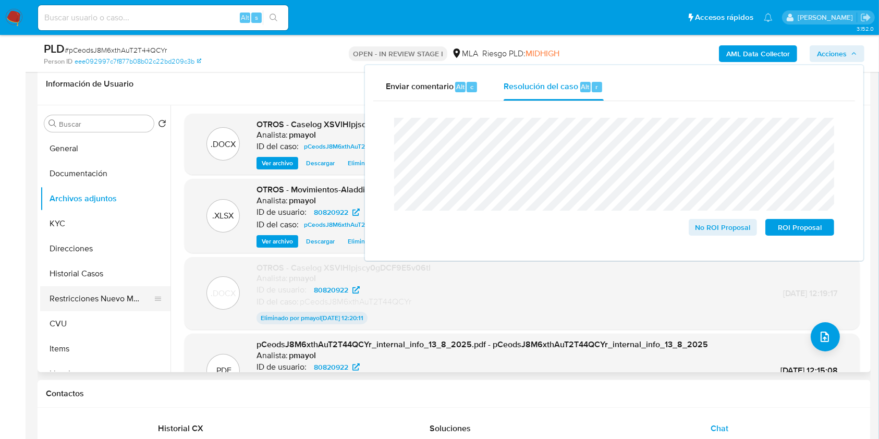
click at [119, 302] on button "Restricciones Nuevo Mundo" at bounding box center [101, 298] width 122 height 25
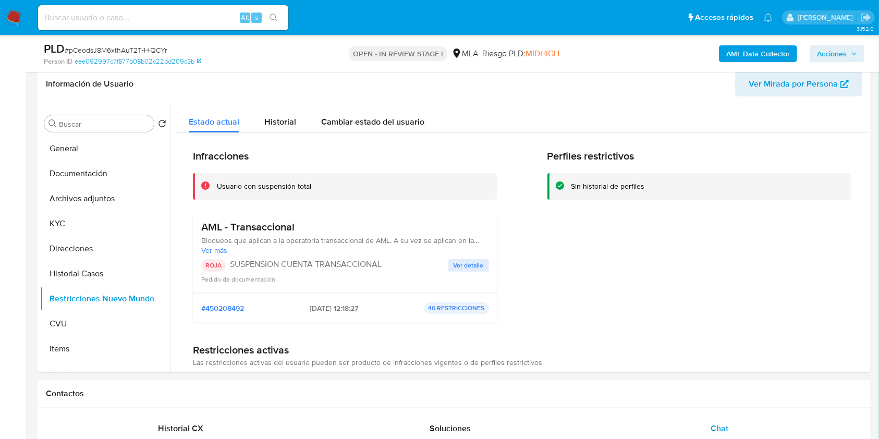
click at [827, 47] on span "Acciones" at bounding box center [832, 53] width 30 height 17
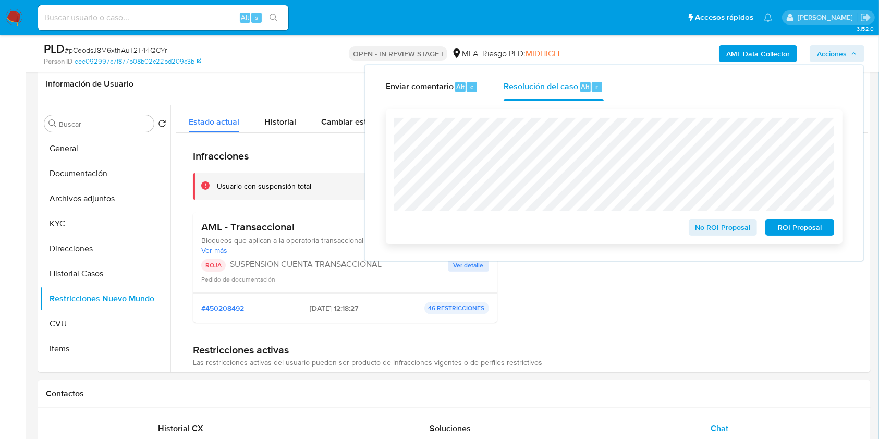
click at [809, 226] on span "ROI Proposal" at bounding box center [799, 227] width 54 height 15
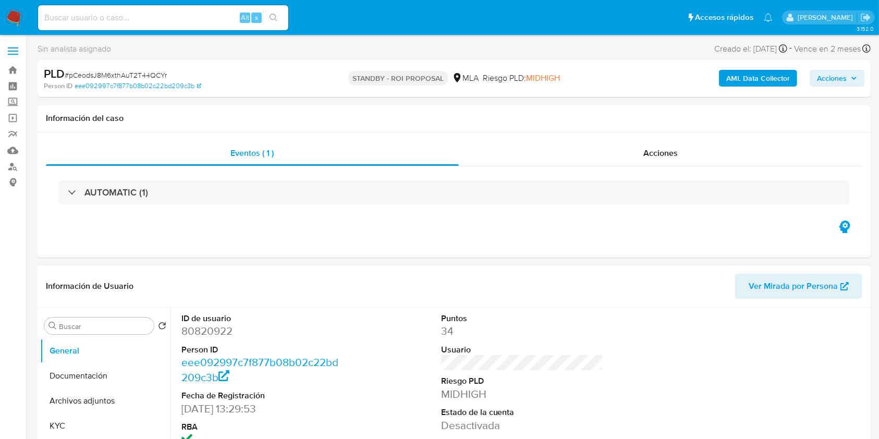
select select "10"
click at [201, 19] on input at bounding box center [163, 18] width 250 height 14
paste input "hbgMDZ0p2UdzqYJTEAvCMqgC"
type input "V"
paste input "hbgMDZ0p2UdzqYJTEAvCMqgC"
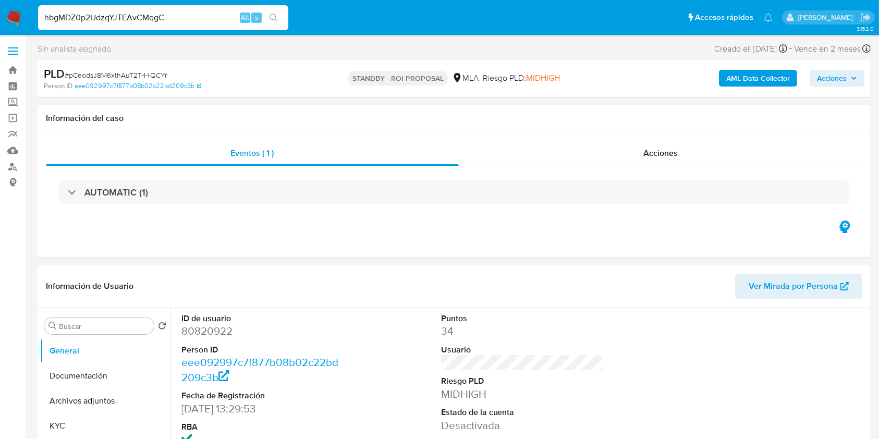
type input "hbgMDZ0p2UdzqYJTEAvCMqgC"
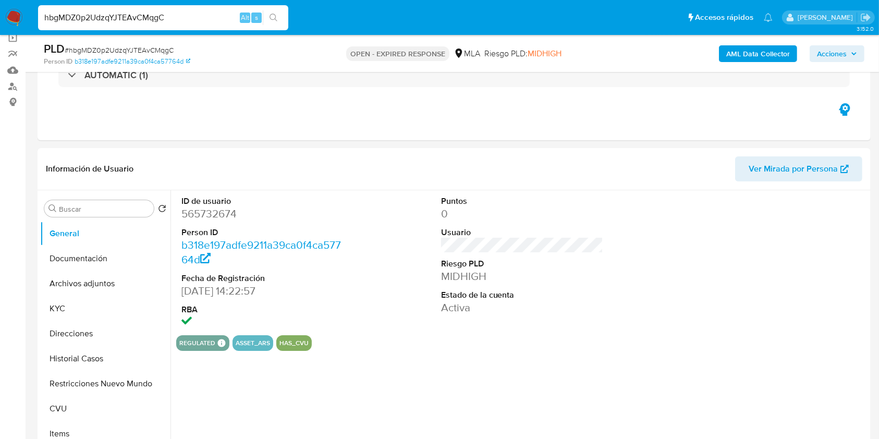
scroll to position [91, 0]
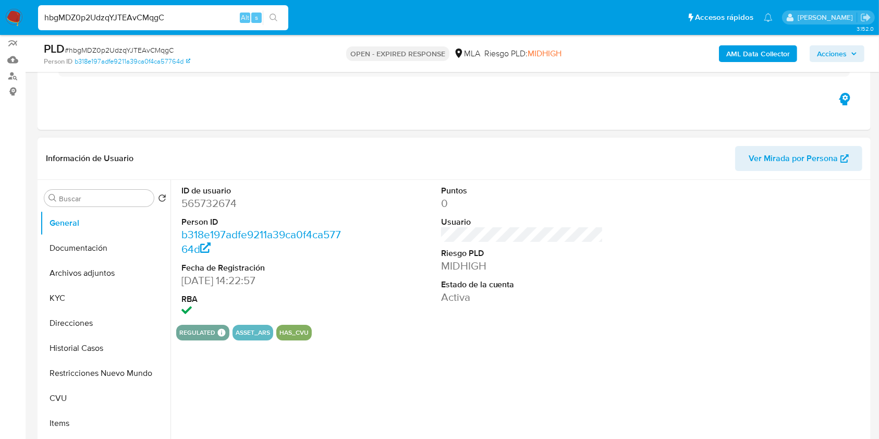
select select "10"
click at [222, 203] on dd "565732674" at bounding box center [262, 203] width 163 height 15
copy dd "565732674"
click at [96, 299] on button "KYC" at bounding box center [101, 298] width 122 height 25
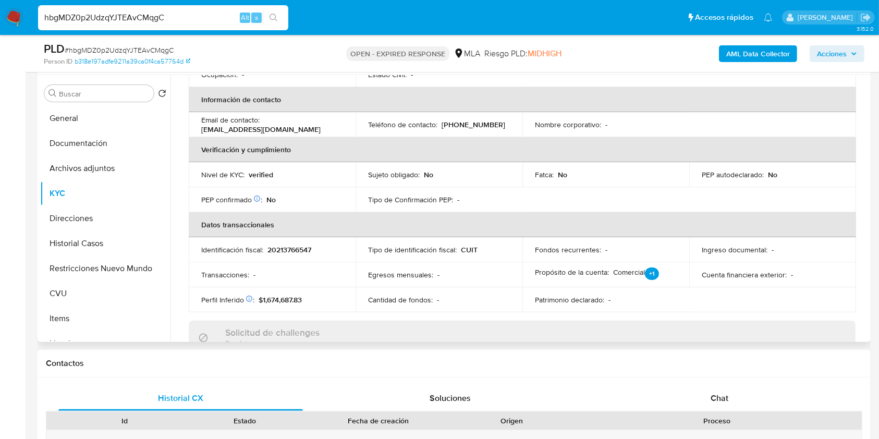
scroll to position [215, 0]
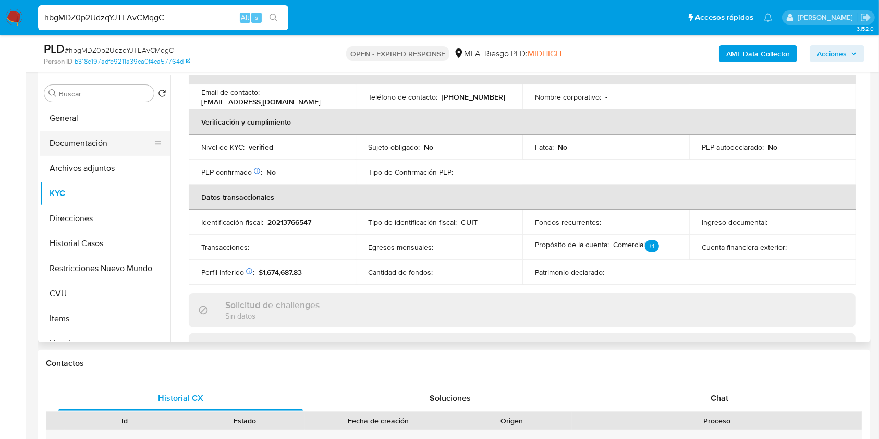
click at [104, 135] on button "Documentación" at bounding box center [101, 143] width 122 height 25
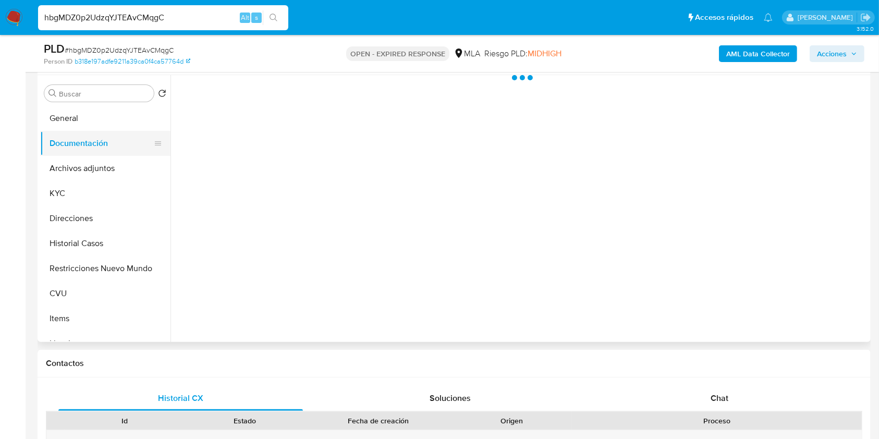
scroll to position [0, 0]
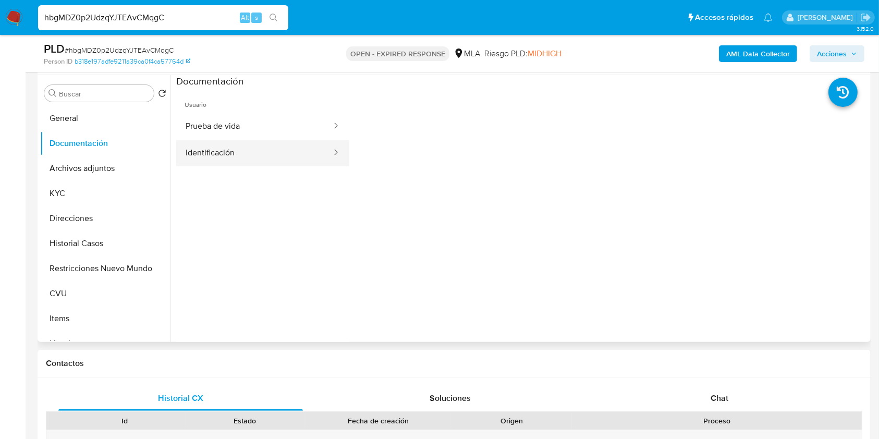
click at [268, 154] on button "Identificación" at bounding box center [254, 153] width 156 height 27
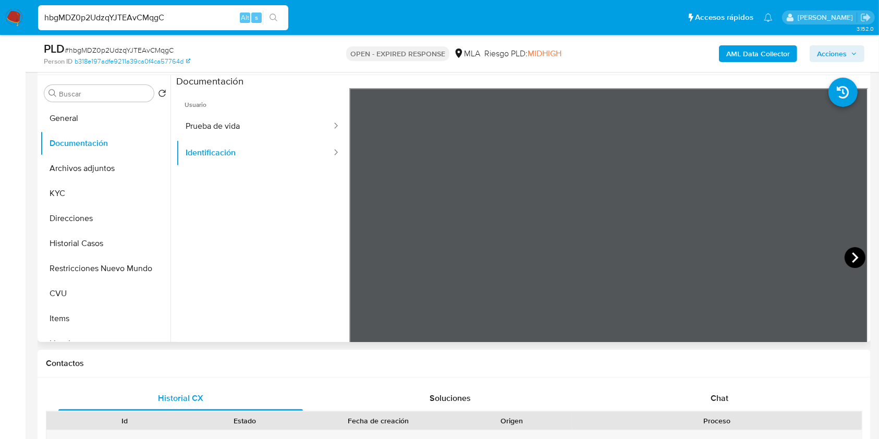
click at [849, 259] on icon at bounding box center [854, 257] width 21 height 21
click at [100, 212] on button "Direcciones" at bounding box center [101, 218] width 122 height 25
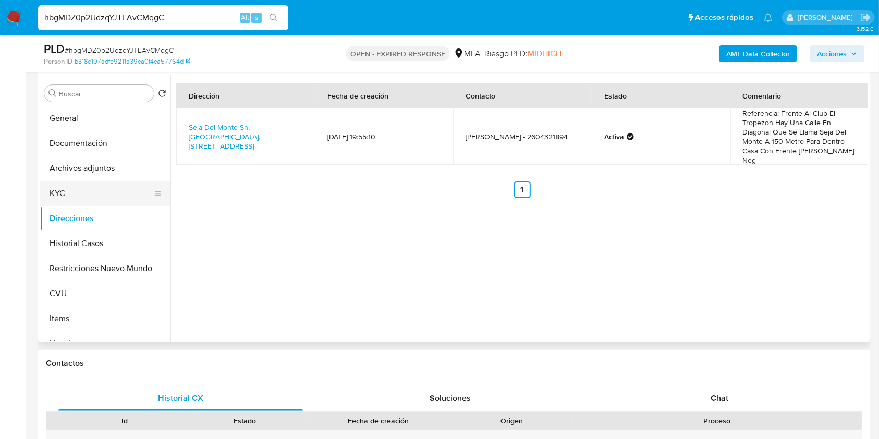
click at [79, 190] on button "KYC" at bounding box center [101, 193] width 122 height 25
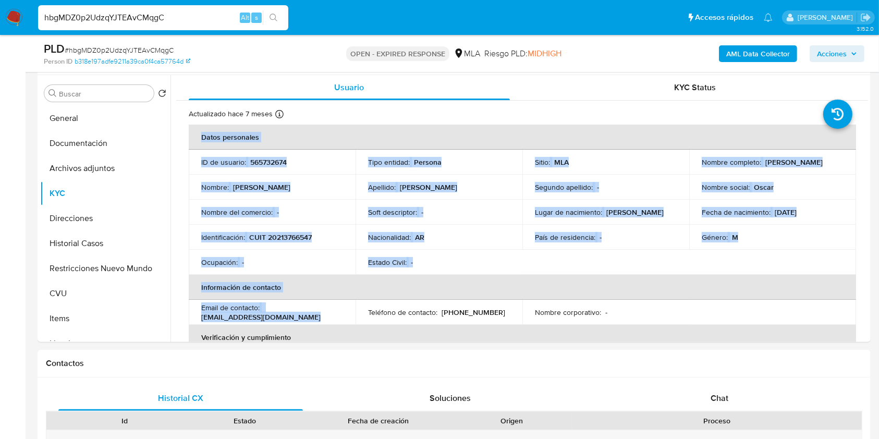
drag, startPoint x: 317, startPoint y: 317, endPoint x: 188, endPoint y: 320, distance: 129.8
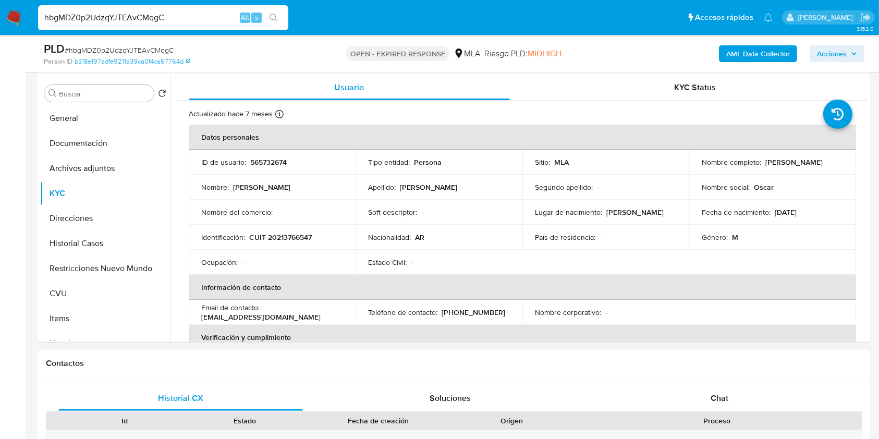
click at [223, 312] on p "oscarmagallanes898@gmail.com" at bounding box center [260, 316] width 119 height 9
drag, startPoint x: 196, startPoint y: 321, endPoint x: 310, endPoint y: 316, distance: 113.7
click at [310, 316] on td "Email de contacto : oscarmagallanes898@gmail.com" at bounding box center [272, 312] width 167 height 25
copy p "oscarmagallanes898@gmail.com"
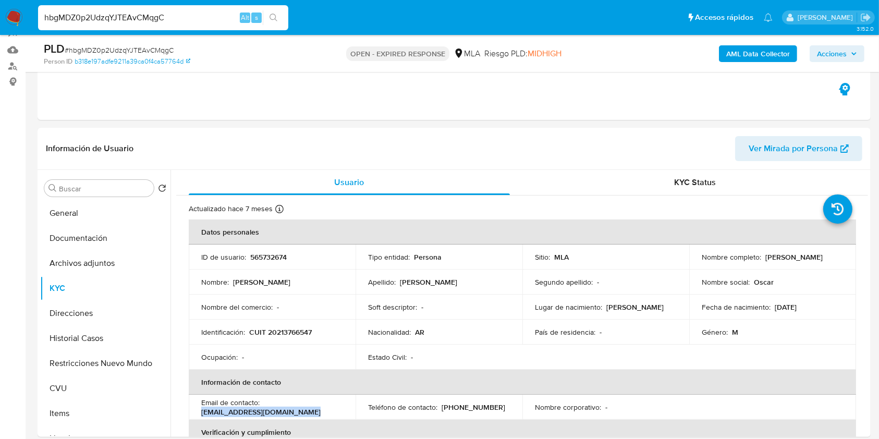
scroll to position [89, 0]
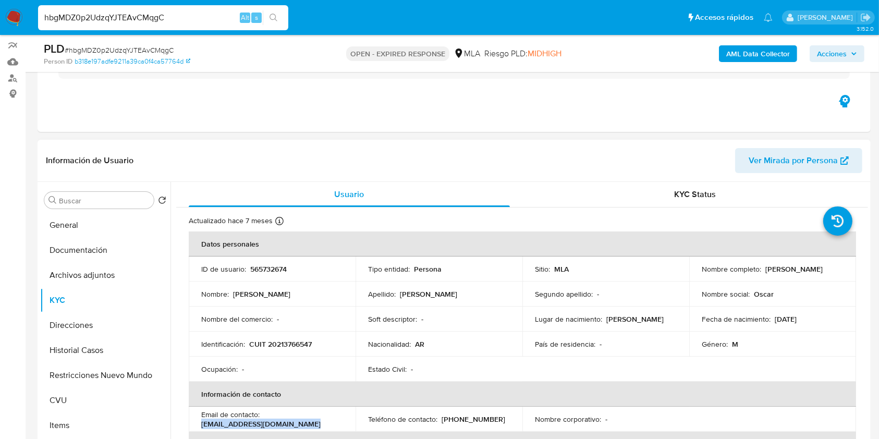
click at [783, 161] on span "Ver Mirada por Persona" at bounding box center [792, 160] width 89 height 25
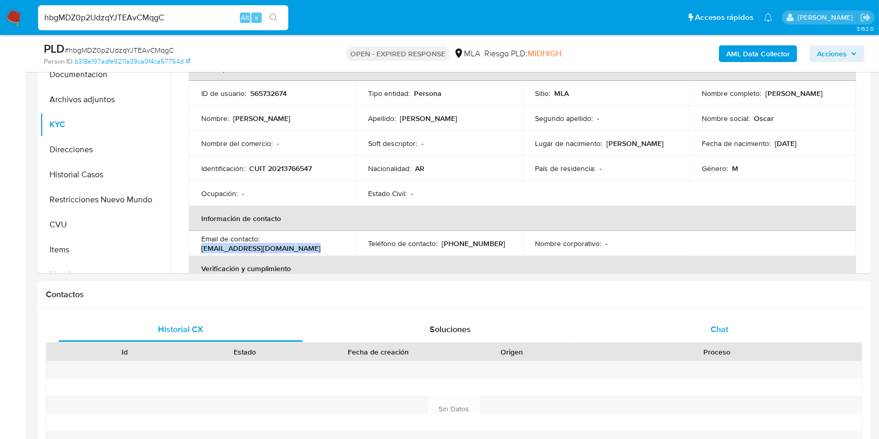
click at [707, 340] on div "Chat" at bounding box center [719, 329] width 244 height 25
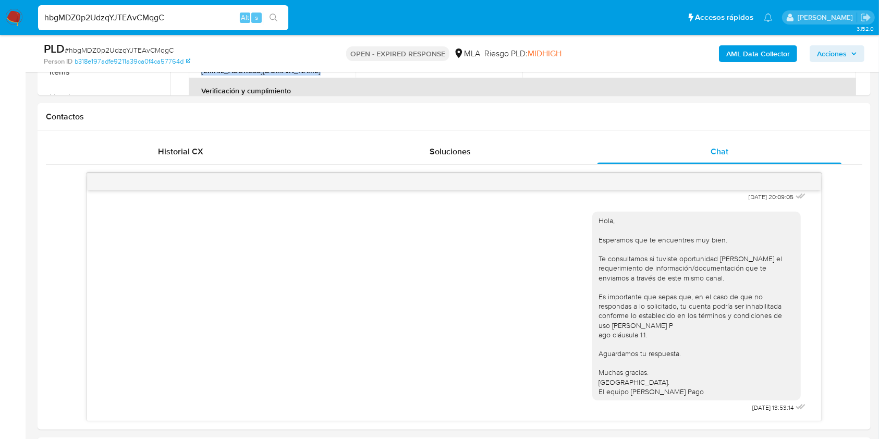
scroll to position [434, 0]
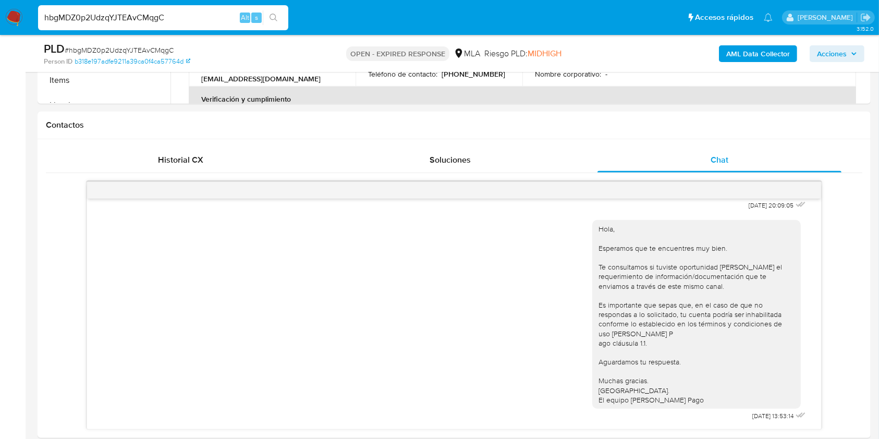
click at [105, 44] on div "PLD # hbgMDZ0p2UdzqYJTEAvCMqgC" at bounding box center [178, 49] width 269 height 16
copy span "hbgMDZ0p2UdzqYJTEAvCMqgC"
click at [16, 16] on img at bounding box center [14, 18] width 18 height 18
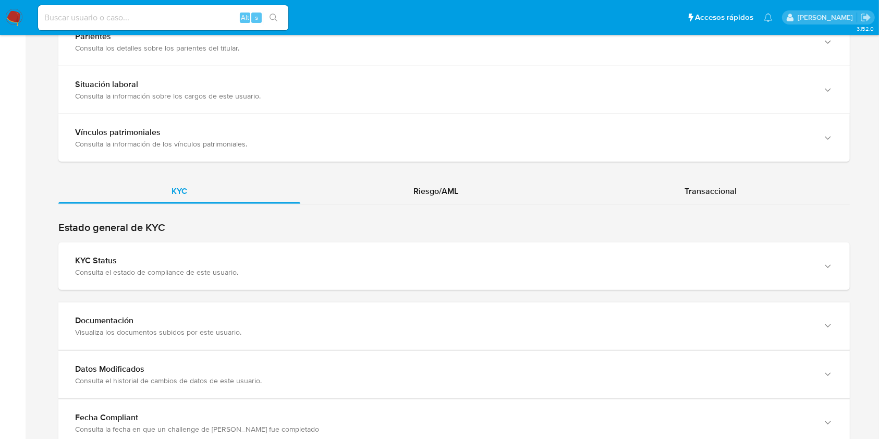
scroll to position [855, 0]
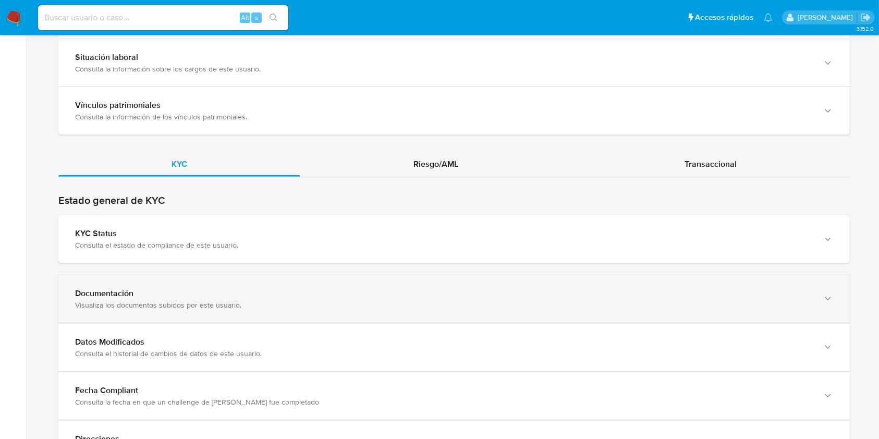
click at [755, 312] on div "Documentación Visualiza los documentos subidos por este usuario." at bounding box center [453, 298] width 791 height 47
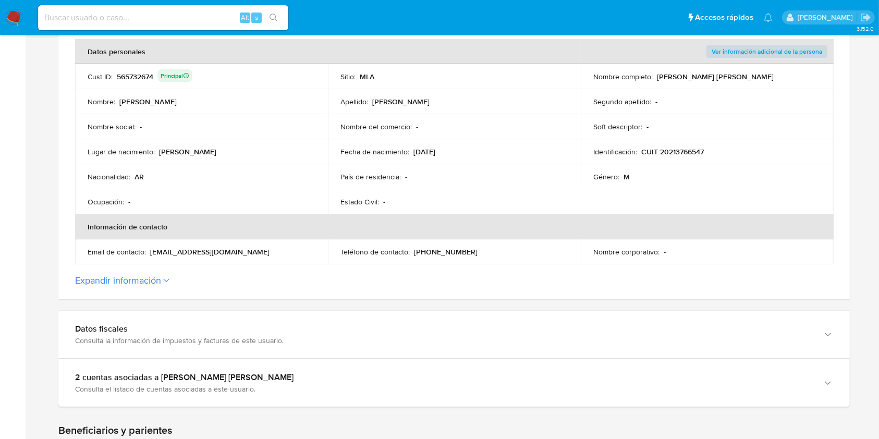
scroll to position [271, 0]
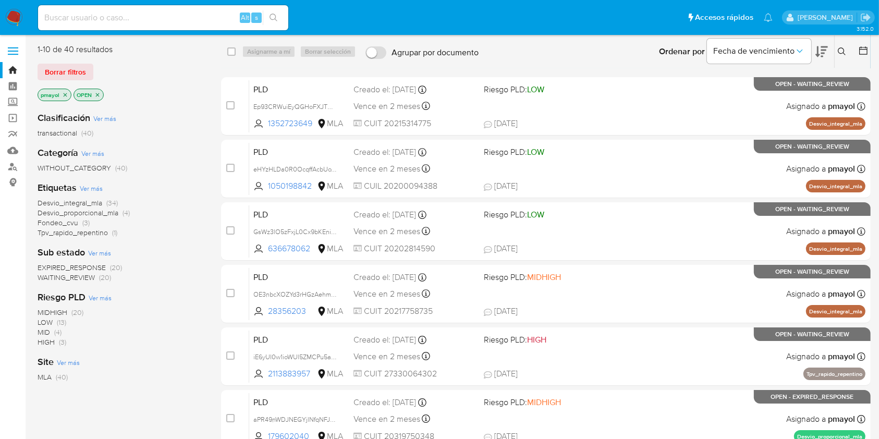
click at [843, 52] on icon at bounding box center [842, 51] width 8 height 8
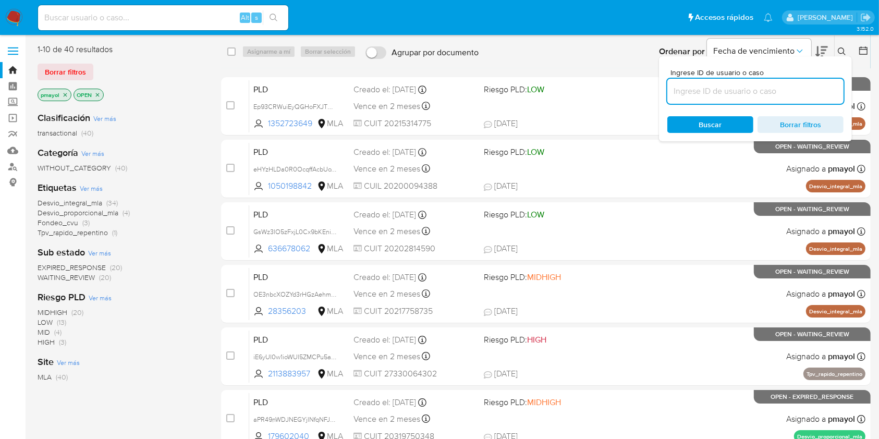
click at [737, 94] on input at bounding box center [755, 91] width 176 height 14
type input "hbgMDZ0p2UdzqYJTEAvCMqgC"
click at [701, 121] on div "Buscar Borrar filtros" at bounding box center [755, 124] width 176 height 17
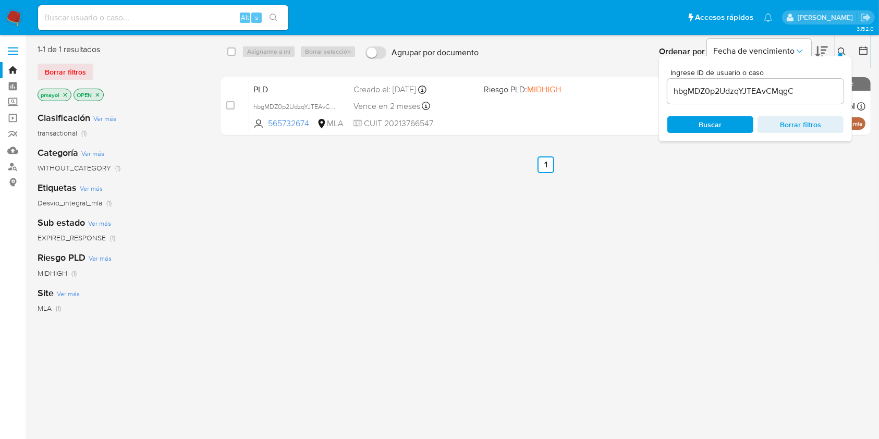
click at [234, 56] on div "select-all-cases-checkbox" at bounding box center [231, 51] width 8 height 10
click at [230, 50] on input "checkbox" at bounding box center [231, 51] width 8 height 8
checkbox input "true"
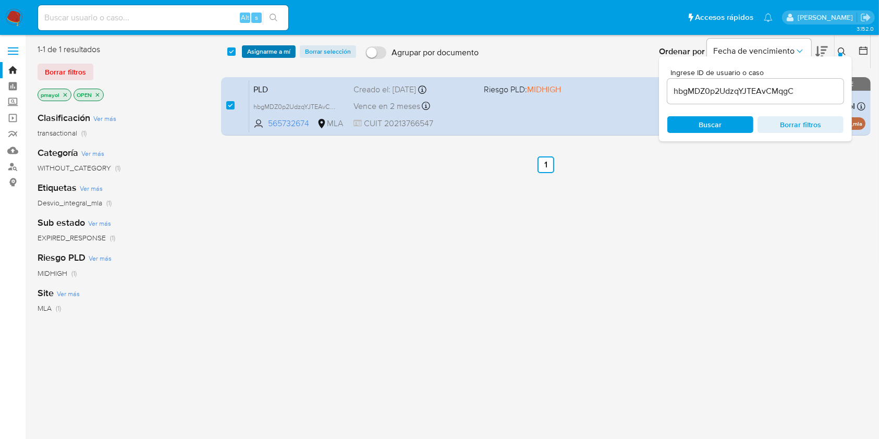
click at [263, 50] on span "Asignarme a mí" at bounding box center [268, 51] width 43 height 10
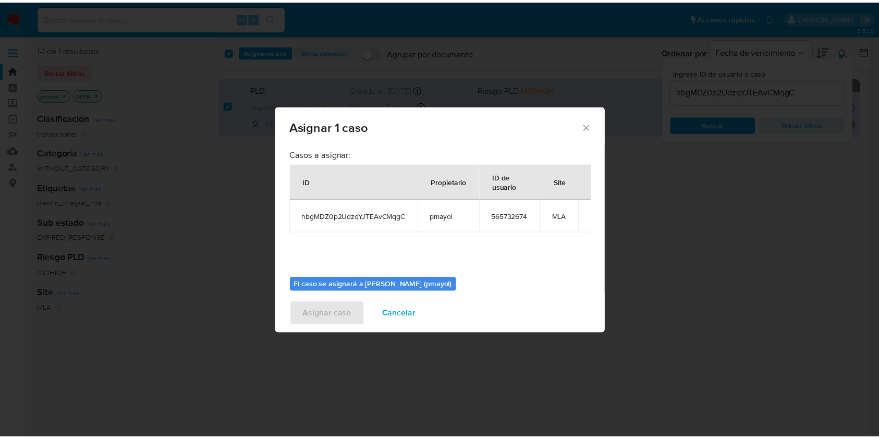
scroll to position [53, 0]
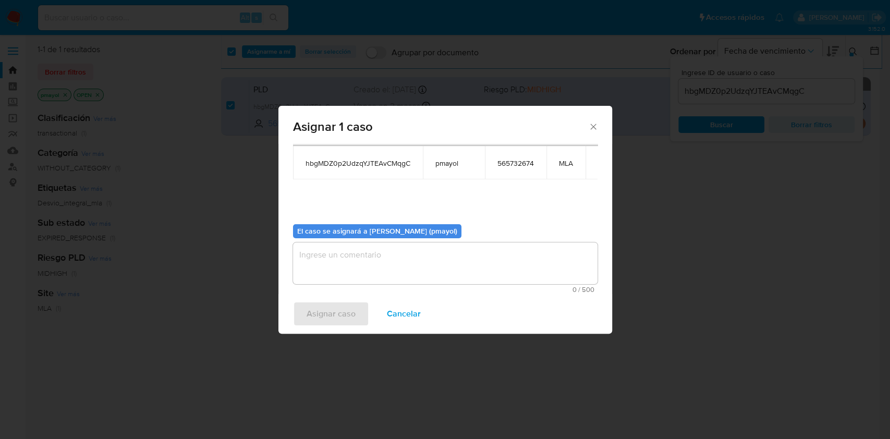
click at [511, 274] on textarea "assign-modal" at bounding box center [445, 263] width 304 height 42
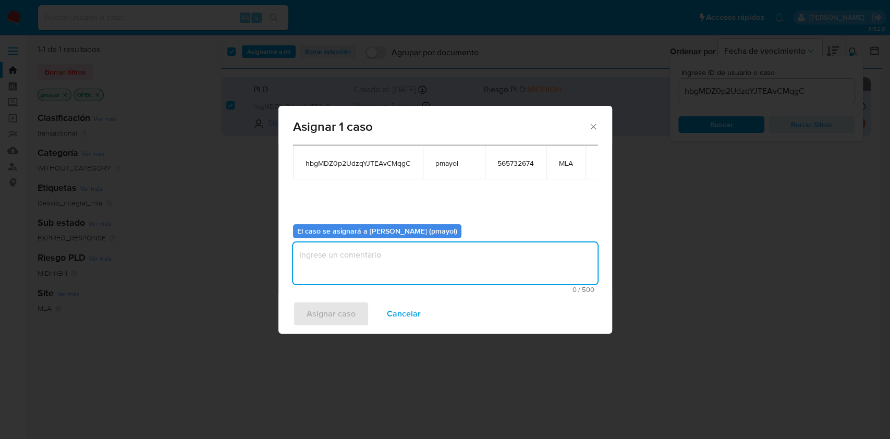
type textarea "a"
type textarea "Asignación"
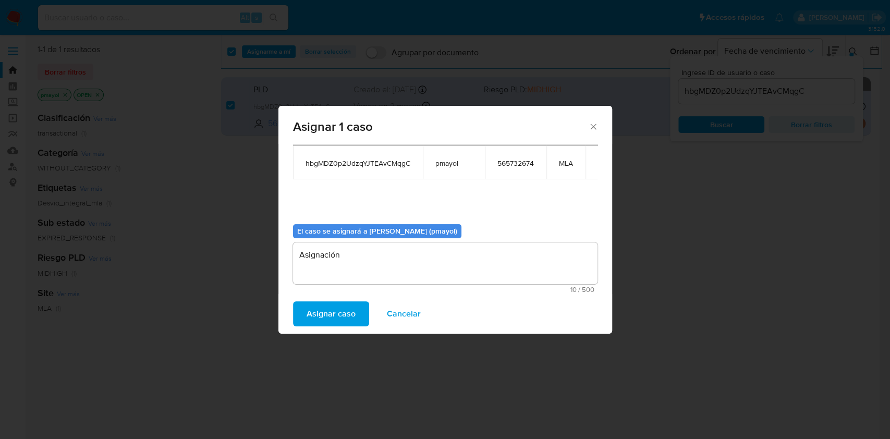
click at [343, 307] on span "Asignar caso" at bounding box center [330, 313] width 49 height 23
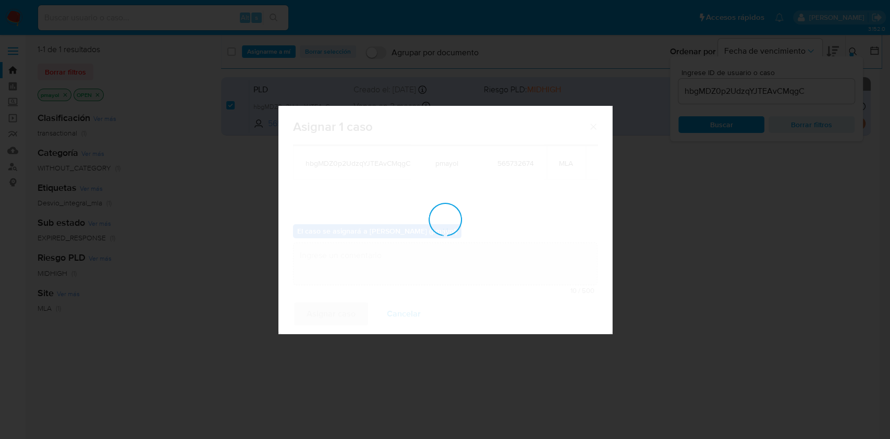
checkbox input "false"
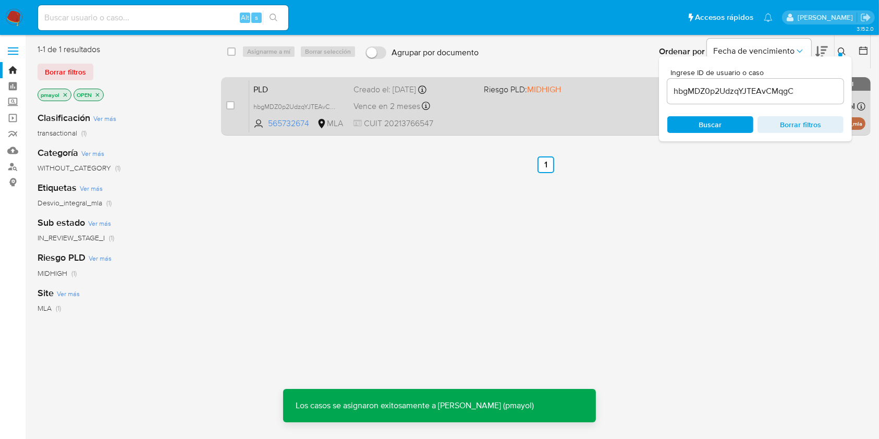
click at [447, 107] on div "Vence en 2 meses Vence el 10/10/2025 03:04:47" at bounding box center [413, 106] width 121 height 14
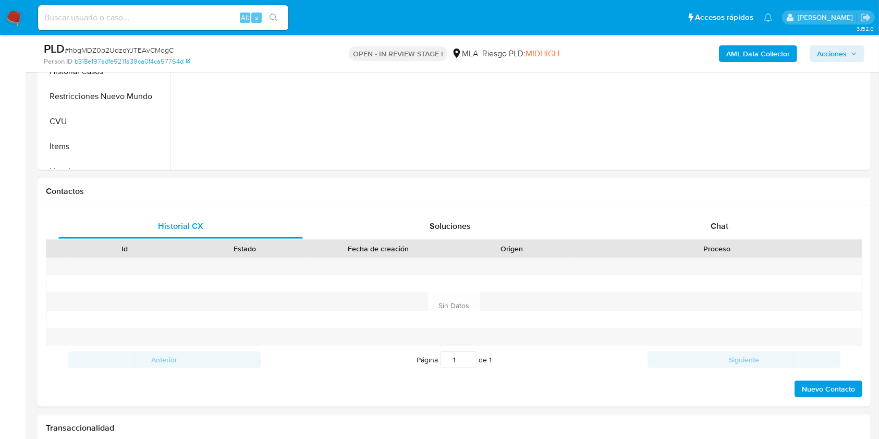
scroll to position [413, 0]
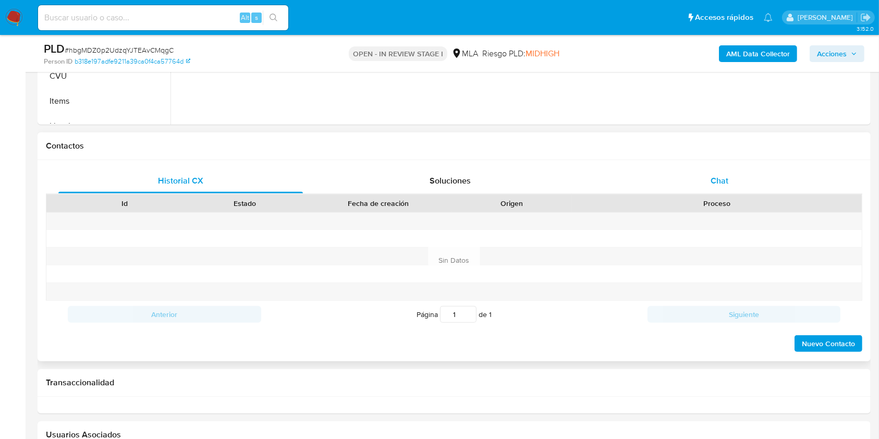
click at [732, 181] on div "Chat" at bounding box center [719, 180] width 244 height 25
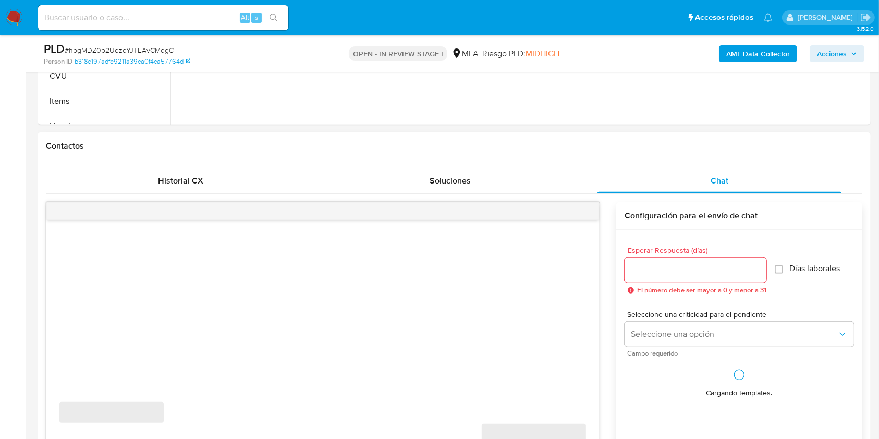
select select "10"
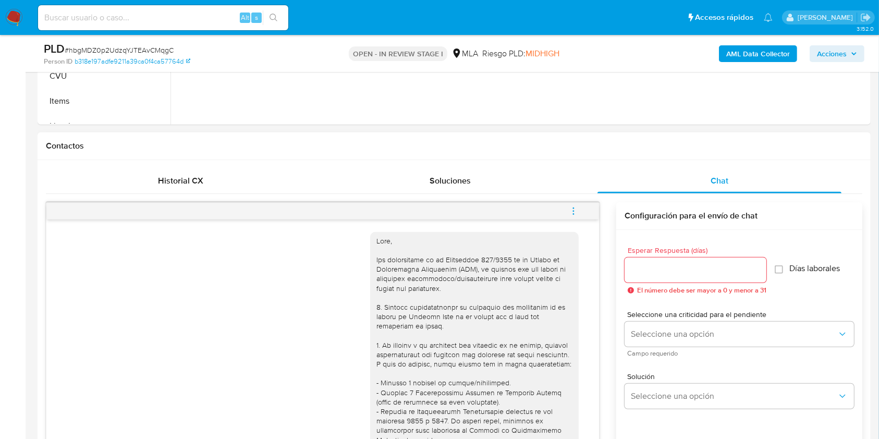
click at [576, 211] on icon "menu-action" at bounding box center [573, 210] width 9 height 9
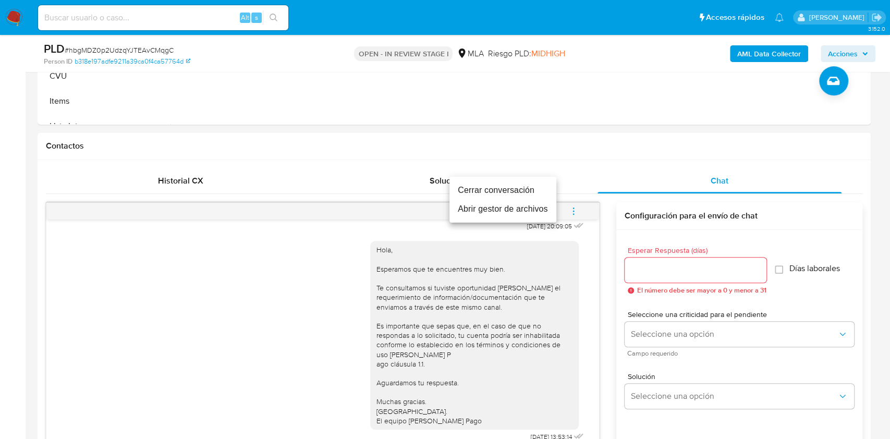
click at [503, 190] on li "Cerrar conversación" at bounding box center [502, 190] width 107 height 19
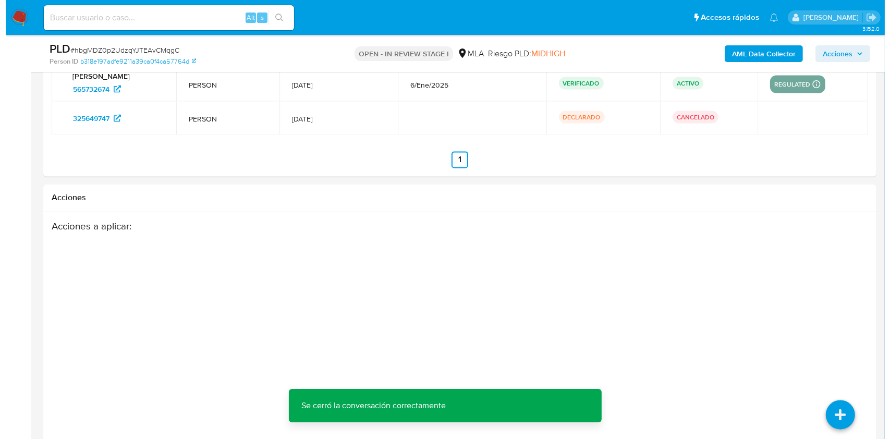
scroll to position [1866, 0]
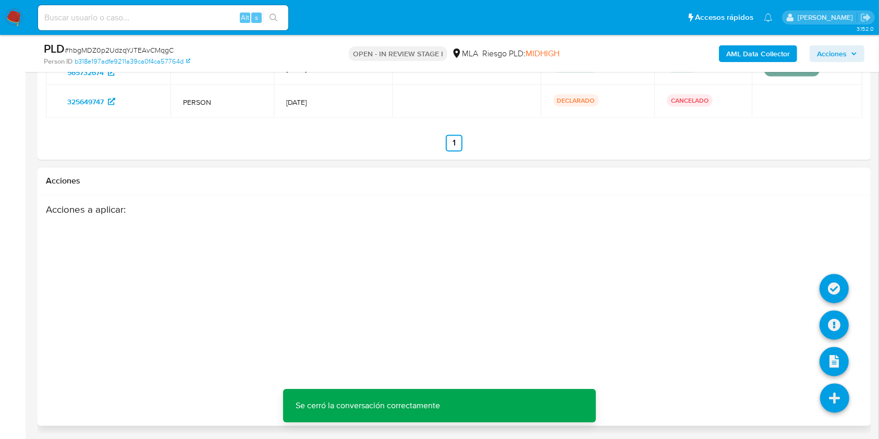
click at [832, 402] on icon at bounding box center [834, 398] width 29 height 29
click at [827, 333] on icon at bounding box center [833, 325] width 29 height 29
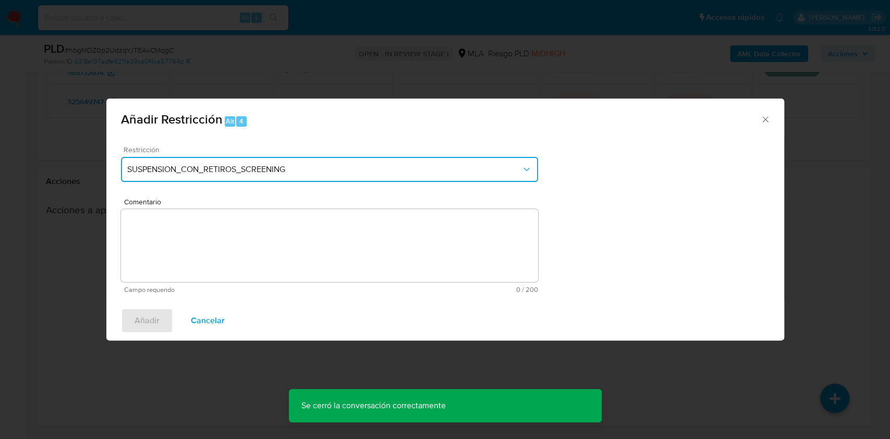
click at [436, 168] on span "SUSPENSION_CON_RETIROS_SCREENING" at bounding box center [324, 169] width 394 height 10
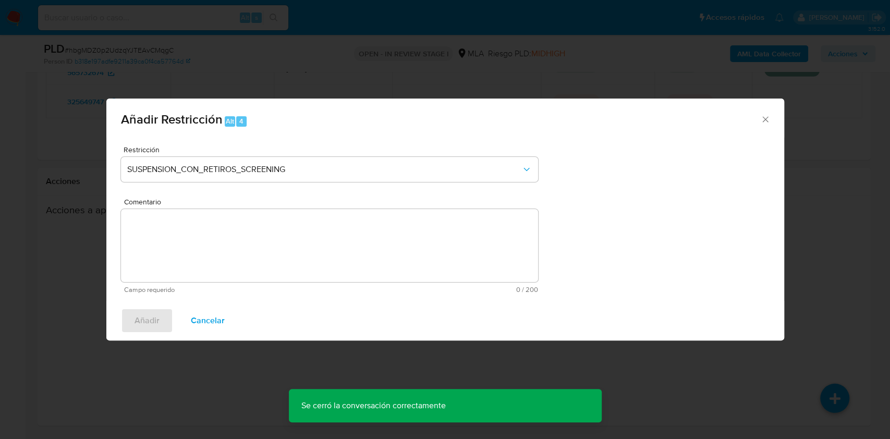
drag, startPoint x: 540, startPoint y: 213, endPoint x: 543, endPoint y: 232, distance: 20.0
click at [543, 232] on div "Restricción SUSPENSION_CON_RETIROS_SCREENING Comentario Campo requerido 0 / 200…" at bounding box center [445, 219] width 678 height 163
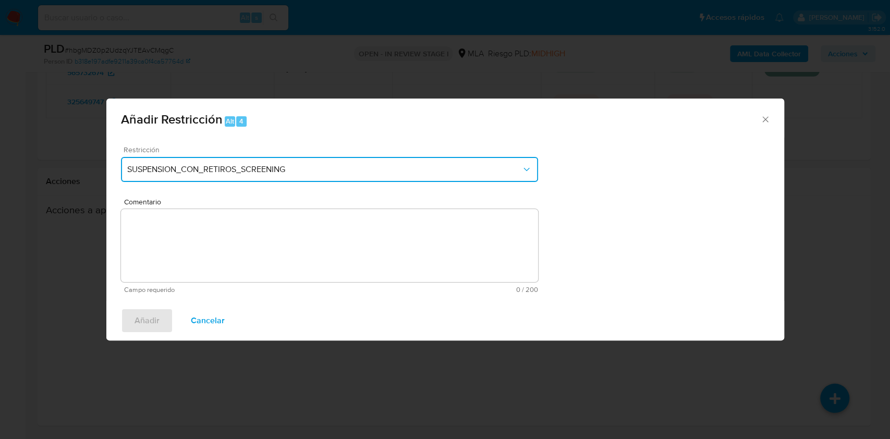
click at [514, 158] on button "SUSPENSION_CON_RETIROS_SCREENING" at bounding box center [329, 169] width 417 height 25
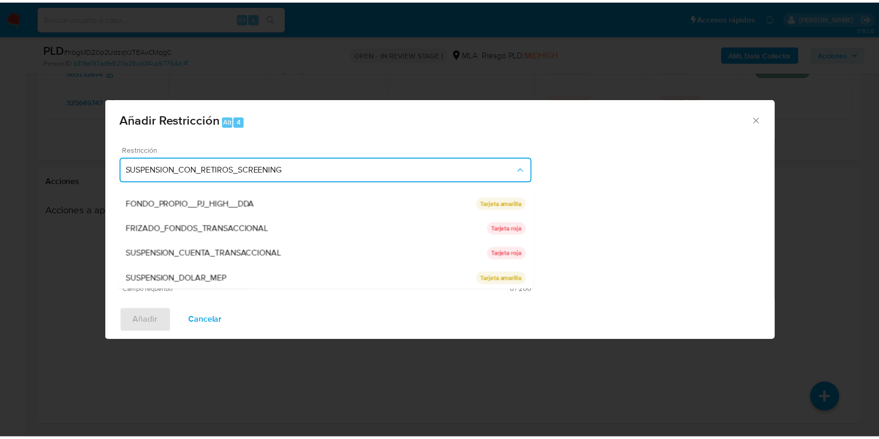
scroll to position [171, 0]
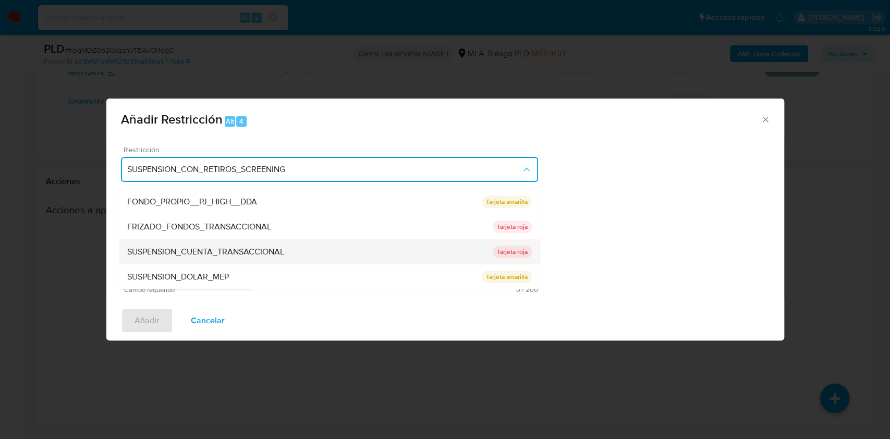
click at [375, 247] on div "SUSPENSION_CUENTA_TRANSACCIONAL" at bounding box center [309, 251] width 365 height 25
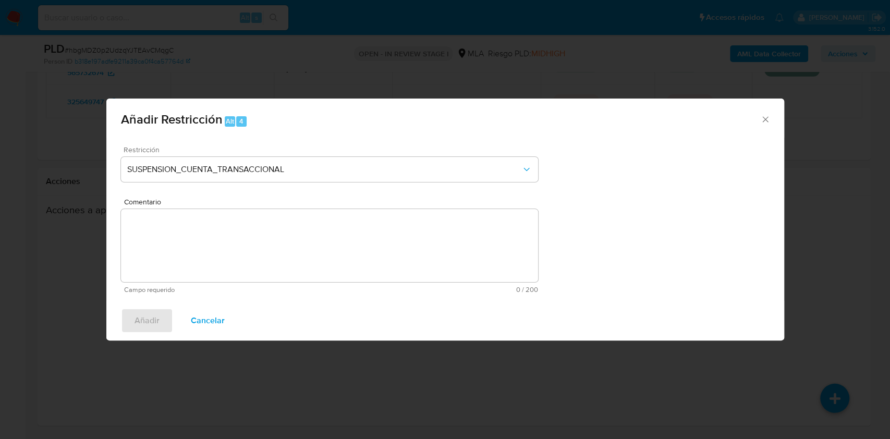
click at [342, 249] on textarea "Comentario" at bounding box center [329, 245] width 417 height 73
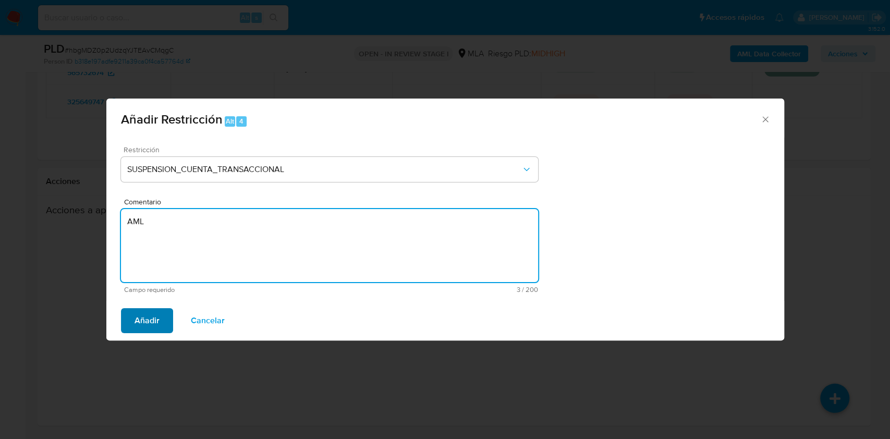
type textarea "AML"
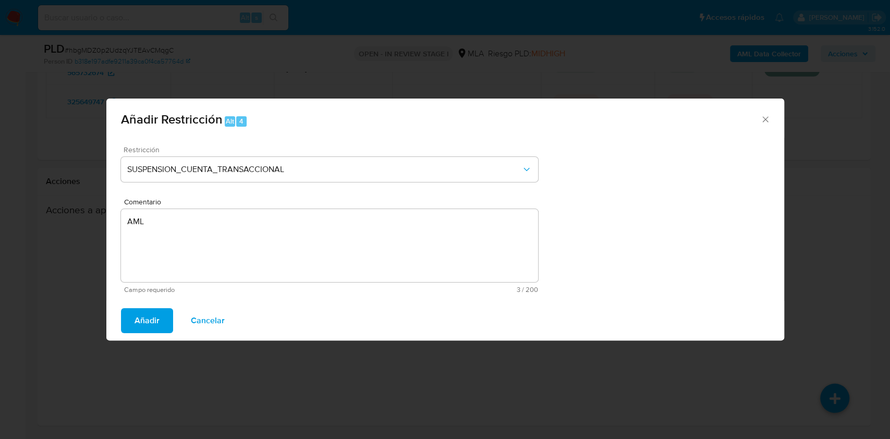
click at [139, 322] on span "Añadir" at bounding box center [146, 320] width 25 height 23
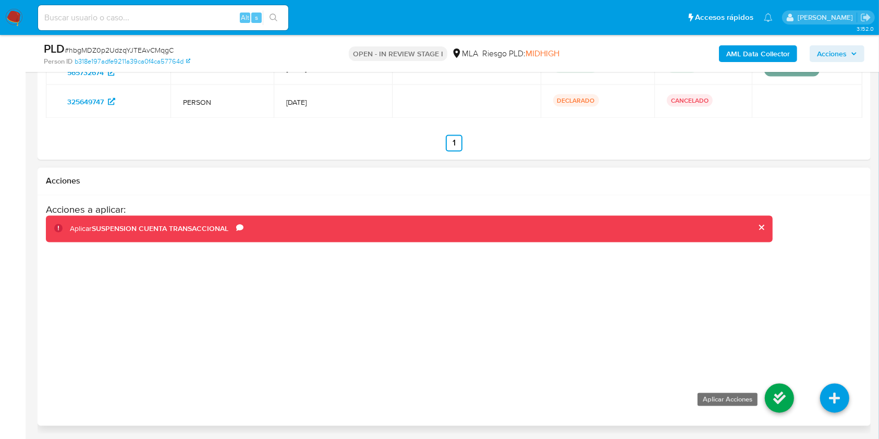
click at [775, 398] on icon at bounding box center [779, 398] width 29 height 29
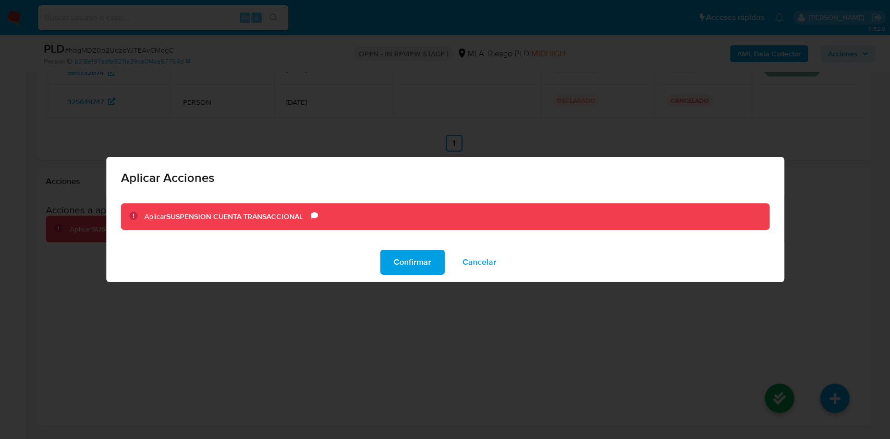
click at [411, 278] on div "Confirmar Cancelar" at bounding box center [445, 262] width 678 height 40
click at [409, 269] on span "Confirmar" at bounding box center [413, 262] width 38 height 23
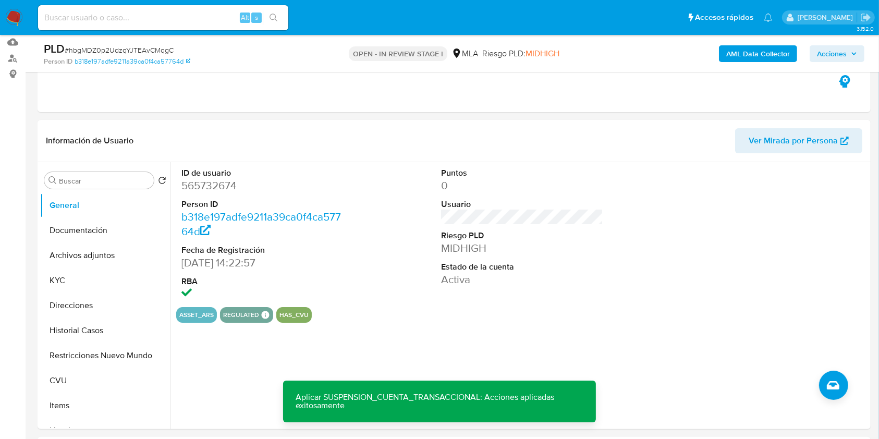
scroll to position [0, 0]
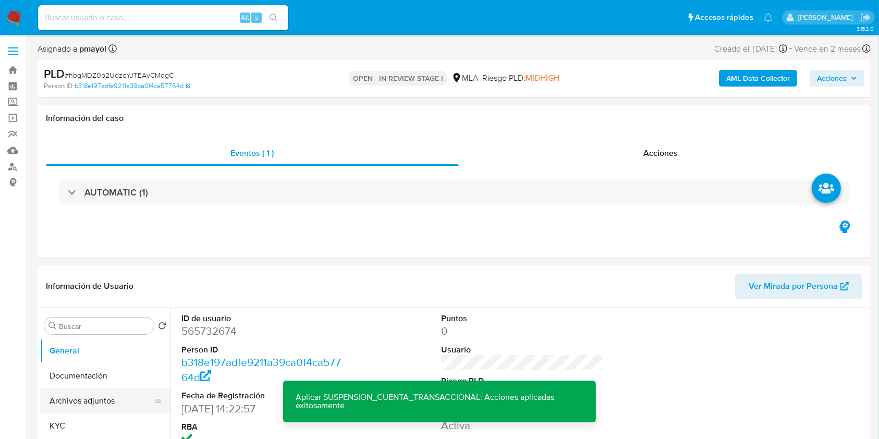
click at [93, 401] on button "Archivos adjuntos" at bounding box center [101, 400] width 122 height 25
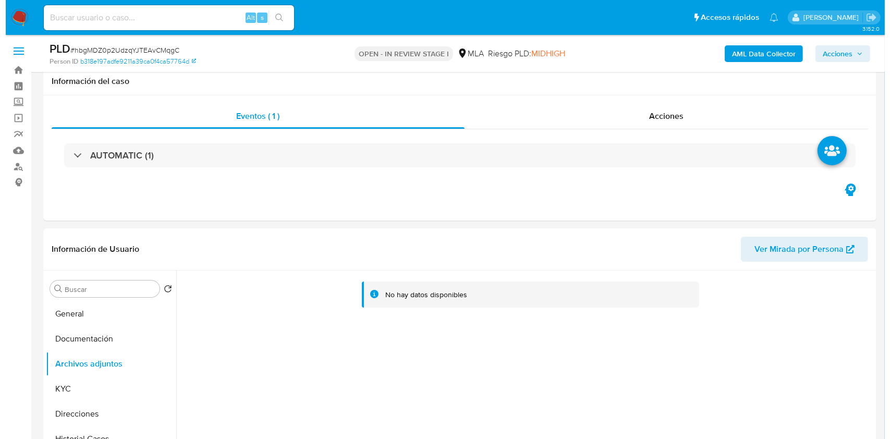
scroll to position [85, 0]
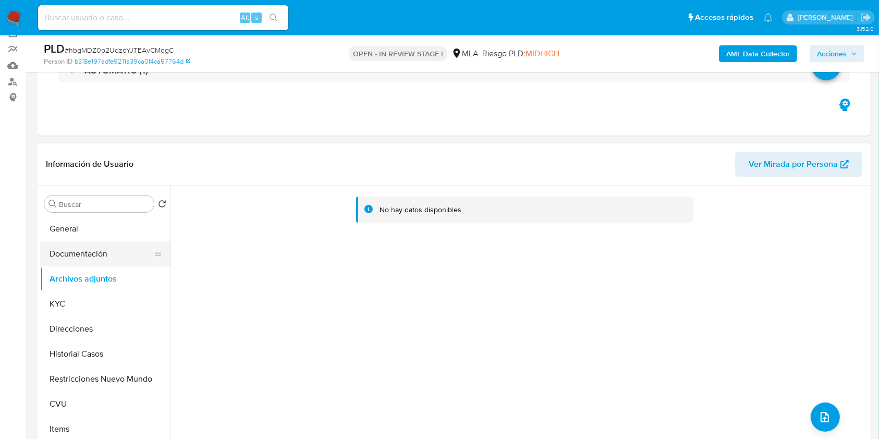
click at [100, 248] on button "Documentación" at bounding box center [101, 253] width 122 height 25
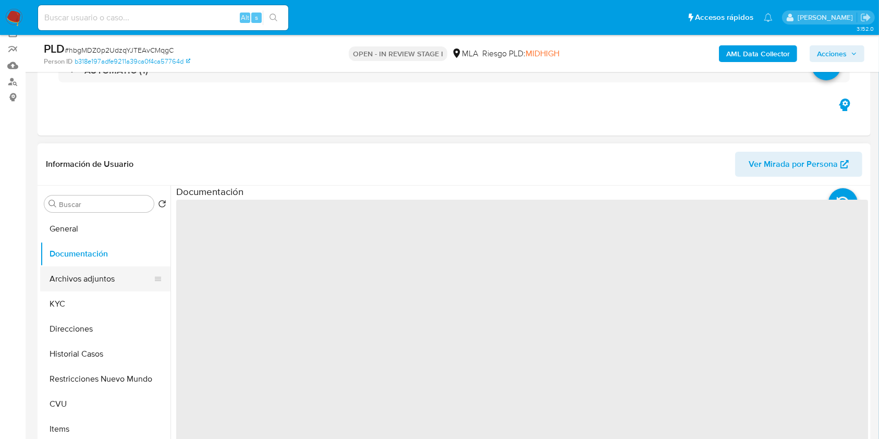
click at [100, 271] on button "Archivos adjuntos" at bounding box center [101, 278] width 122 height 25
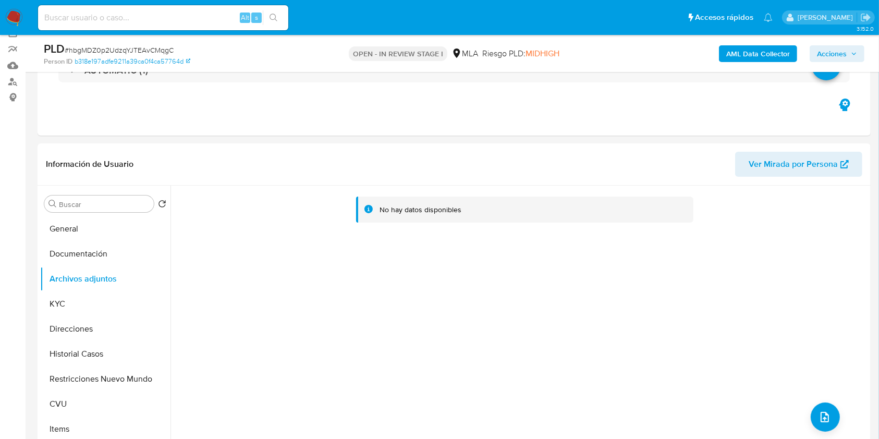
click at [757, 56] on b "AML Data Collector" at bounding box center [758, 53] width 64 height 17
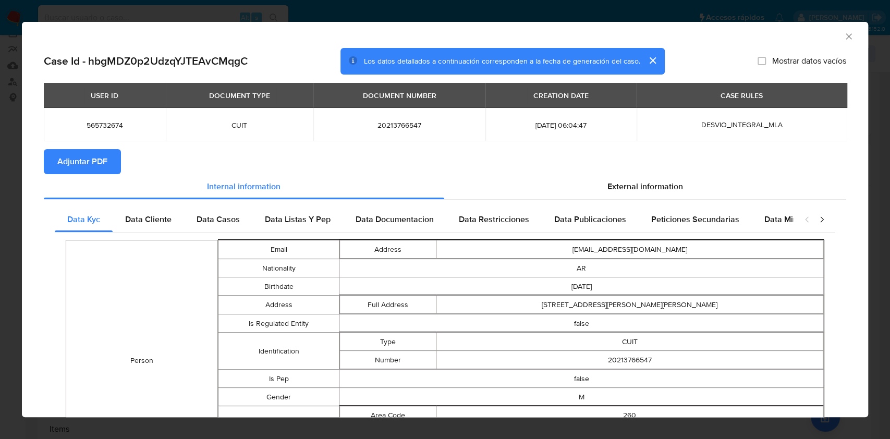
click at [67, 151] on span "Adjuntar PDF" at bounding box center [82, 161] width 50 height 23
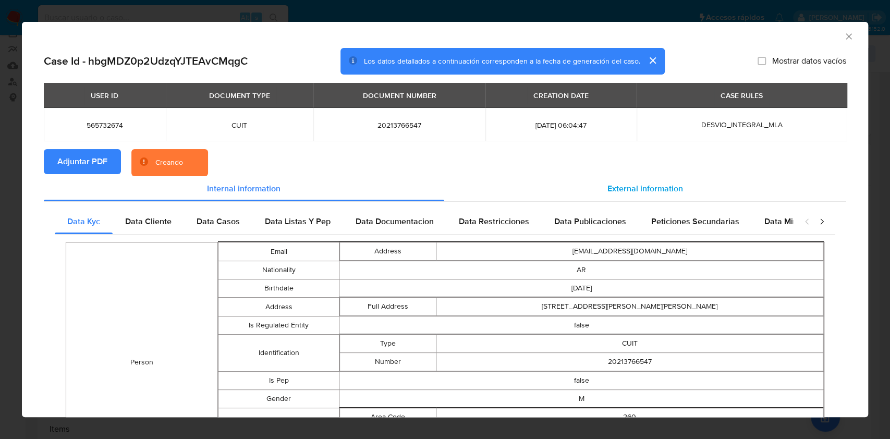
click at [646, 191] on span "External information" at bounding box center [645, 188] width 76 height 12
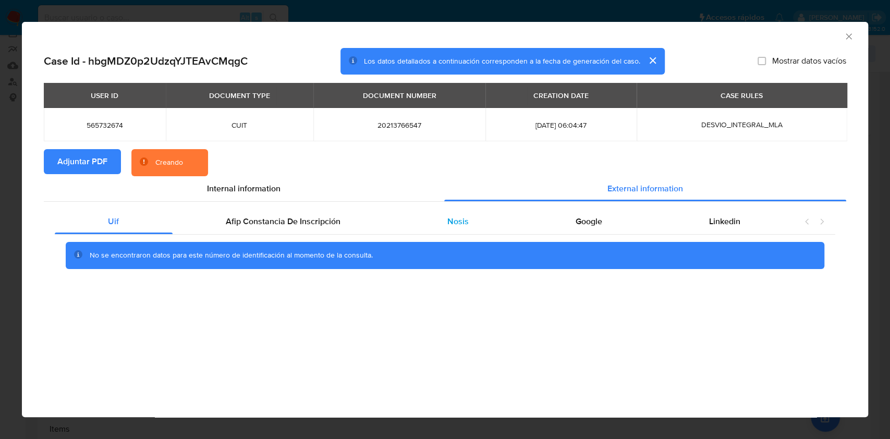
click at [469, 218] on div "Nosis" at bounding box center [458, 221] width 128 height 25
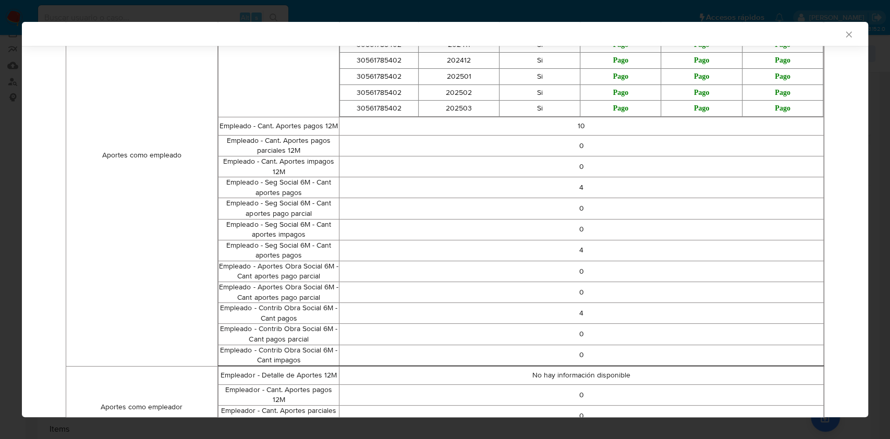
scroll to position [0, 0]
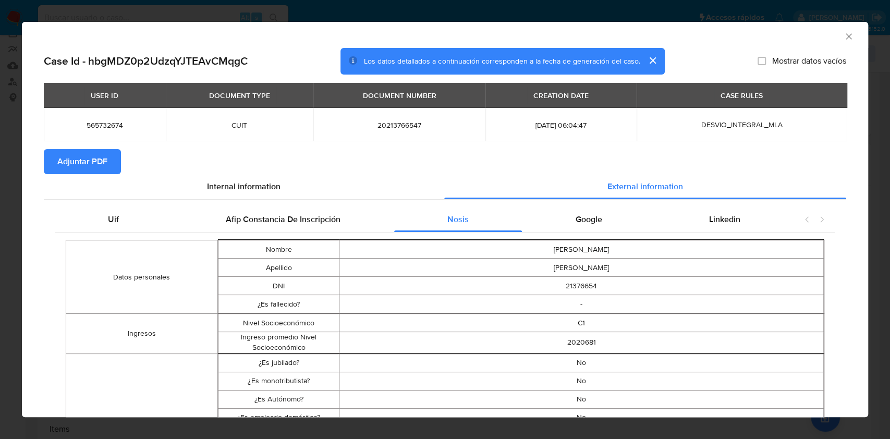
click at [833, 45] on div "AML Data Collector" at bounding box center [445, 35] width 846 height 26
click at [843, 39] on icon "Cerrar ventana" at bounding box center [848, 36] width 10 height 10
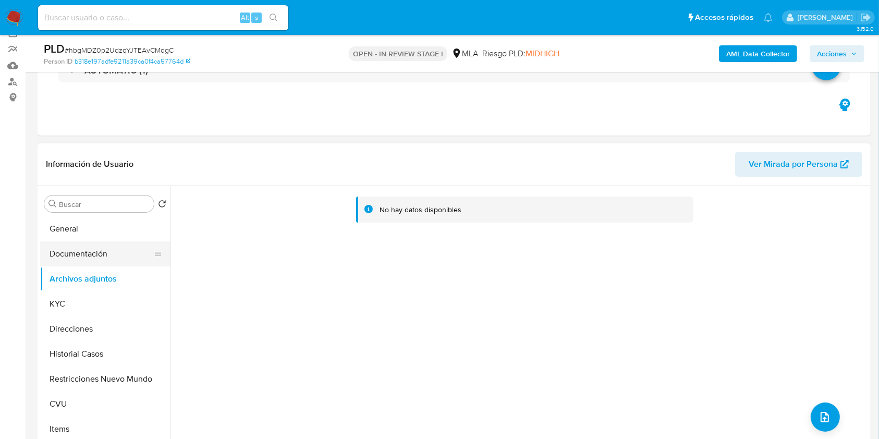
click at [76, 241] on button "Documentación" at bounding box center [101, 253] width 122 height 25
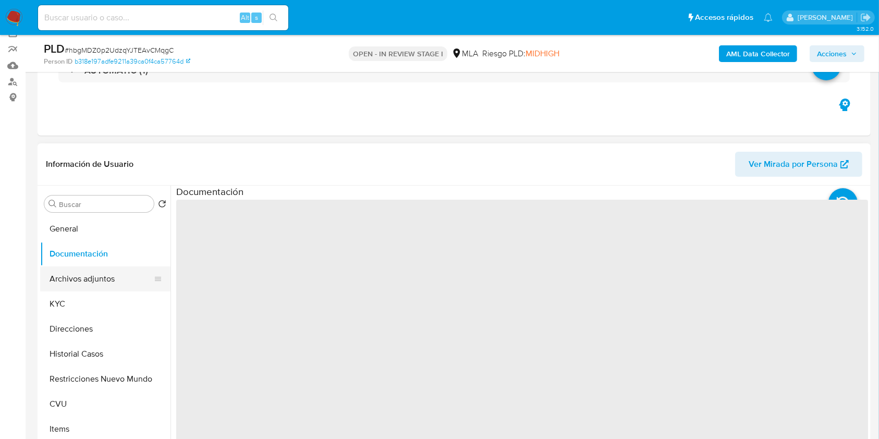
click at [83, 282] on button "Archivos adjuntos" at bounding box center [101, 278] width 122 height 25
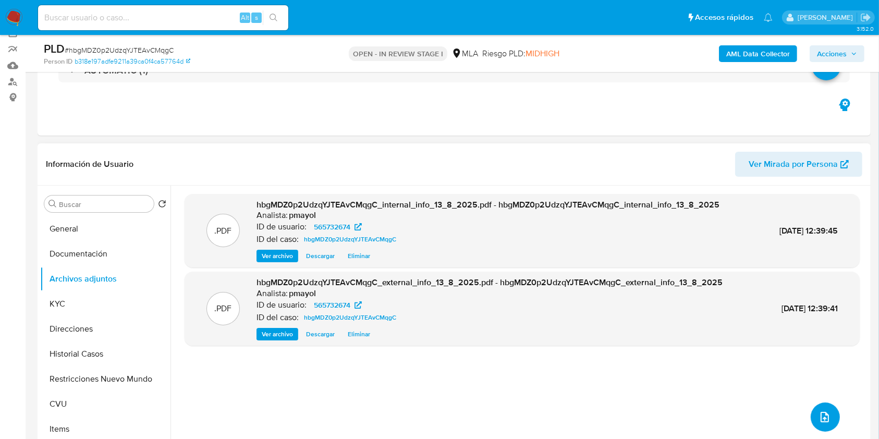
click at [818, 419] on icon "upload-file" at bounding box center [824, 417] width 13 height 13
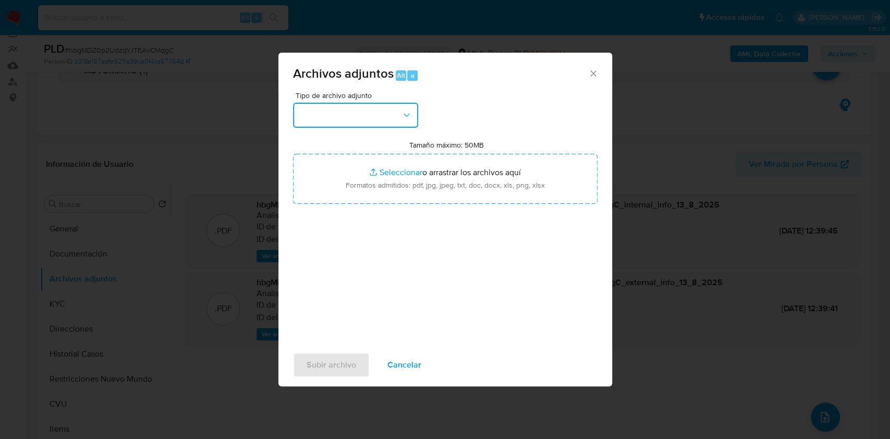
click at [363, 103] on button "button" at bounding box center [355, 115] width 125 height 25
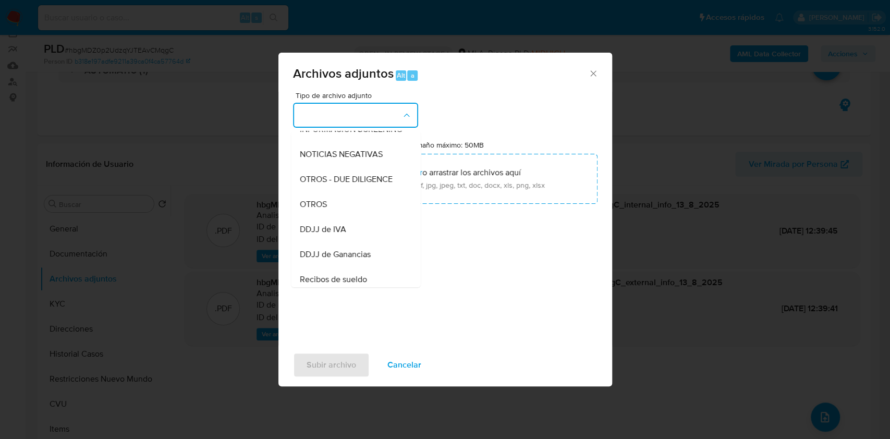
scroll to position [165, 0]
click at [359, 188] on div "OTROS" at bounding box center [352, 178] width 106 height 25
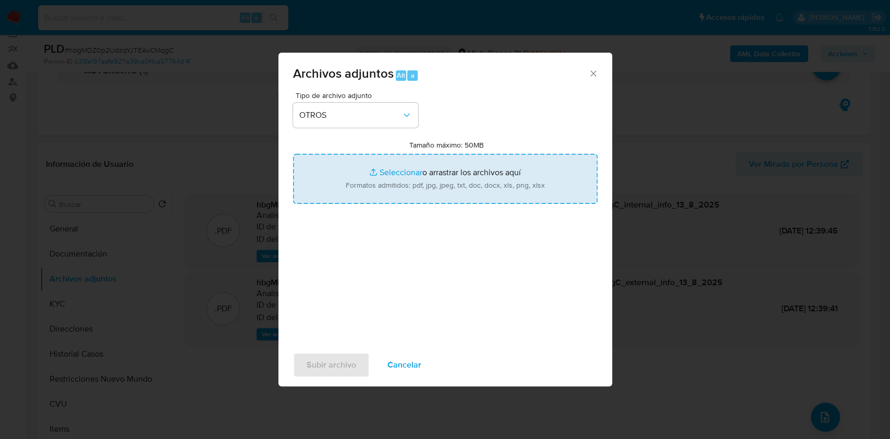
click at [409, 190] on input "Tamaño máximo: 50MB Seleccionar archivos" at bounding box center [445, 179] width 304 height 50
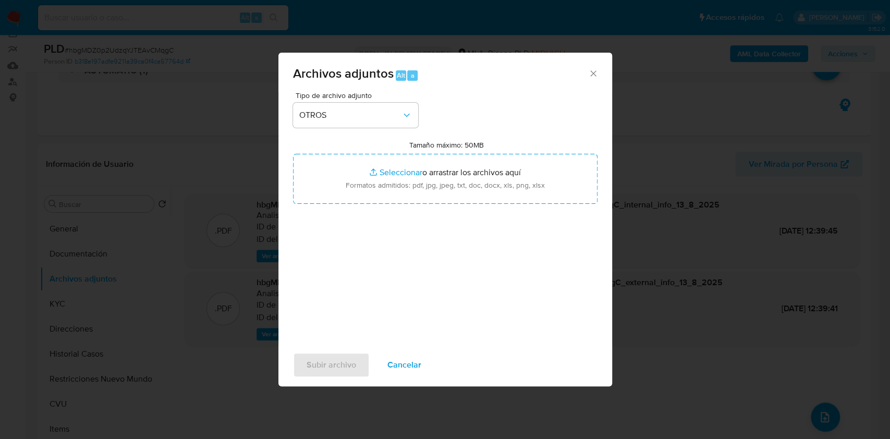
click at [396, 370] on span "Cancelar" at bounding box center [404, 364] width 34 height 23
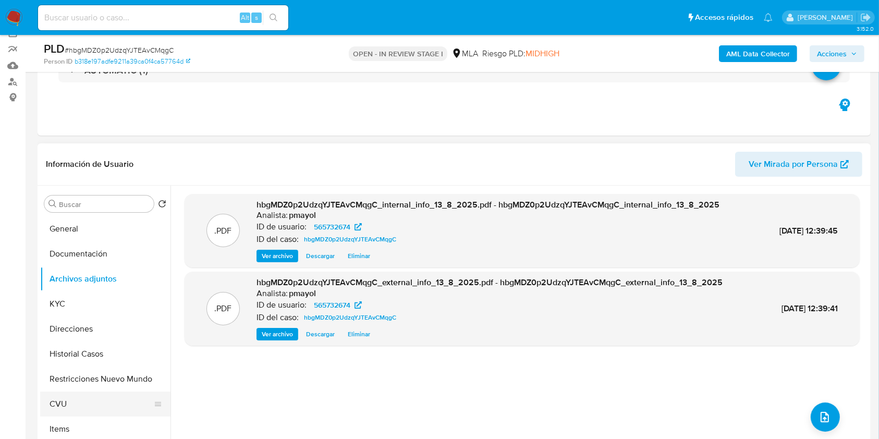
click at [80, 395] on button "CVU" at bounding box center [101, 403] width 122 height 25
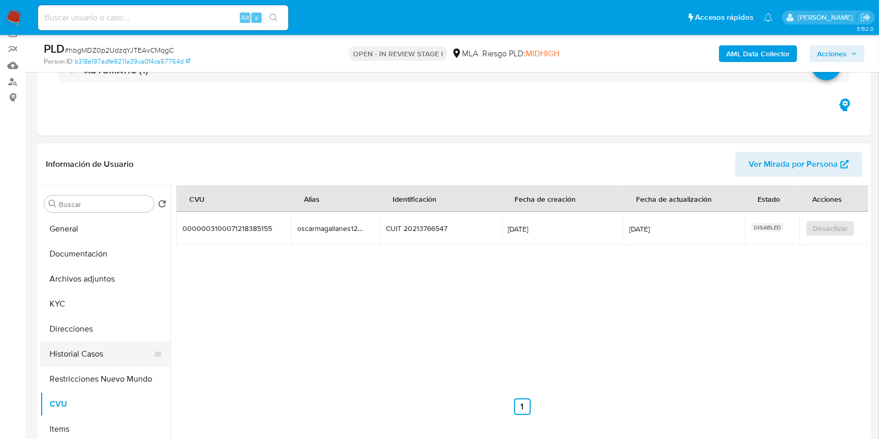
click at [81, 348] on button "Historial Casos" at bounding box center [101, 353] width 122 height 25
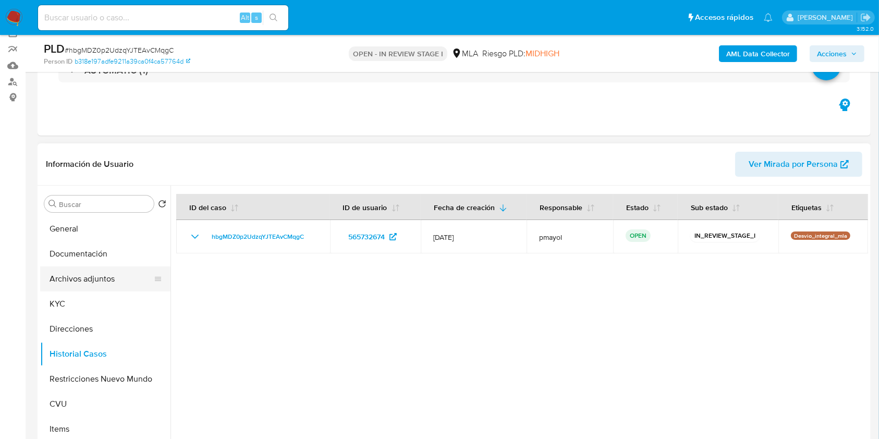
click at [92, 266] on button "Archivos adjuntos" at bounding box center [101, 278] width 122 height 25
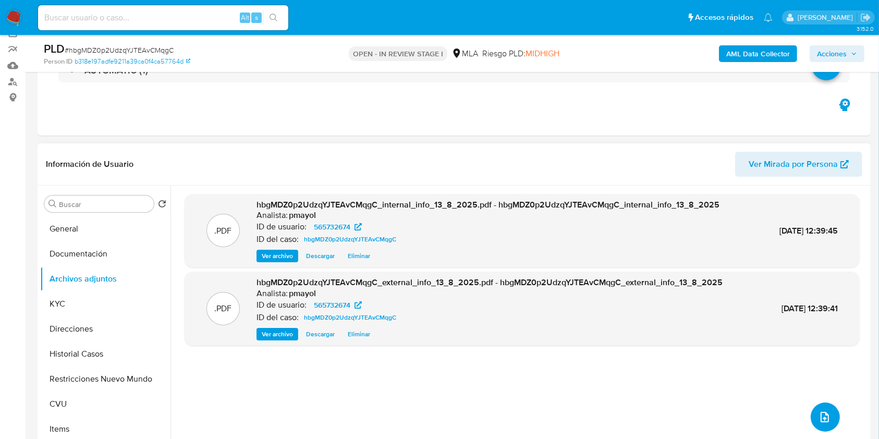
click at [820, 420] on icon "upload-file" at bounding box center [824, 417] width 13 height 13
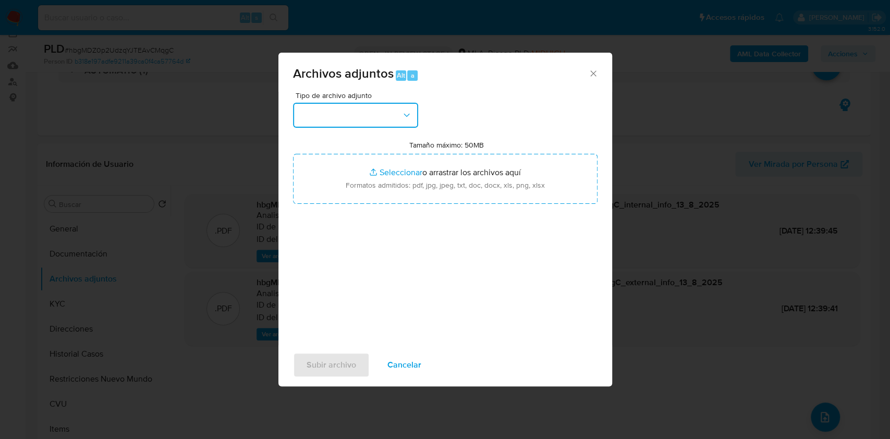
click at [376, 112] on button "button" at bounding box center [355, 115] width 125 height 25
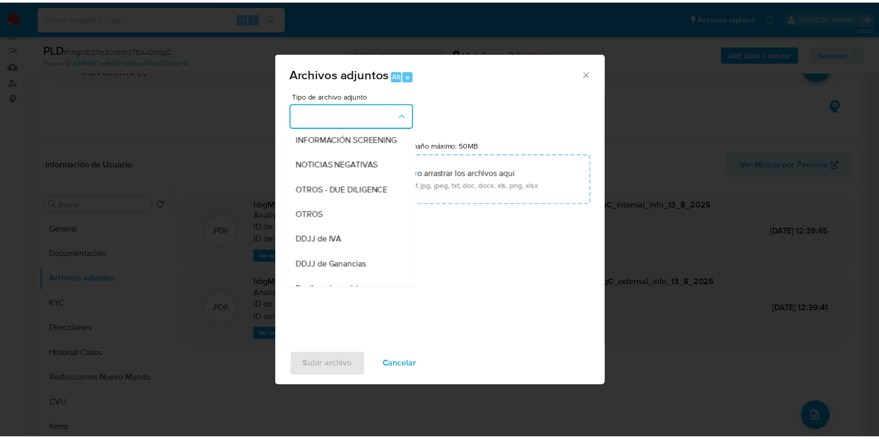
scroll to position [143, 0]
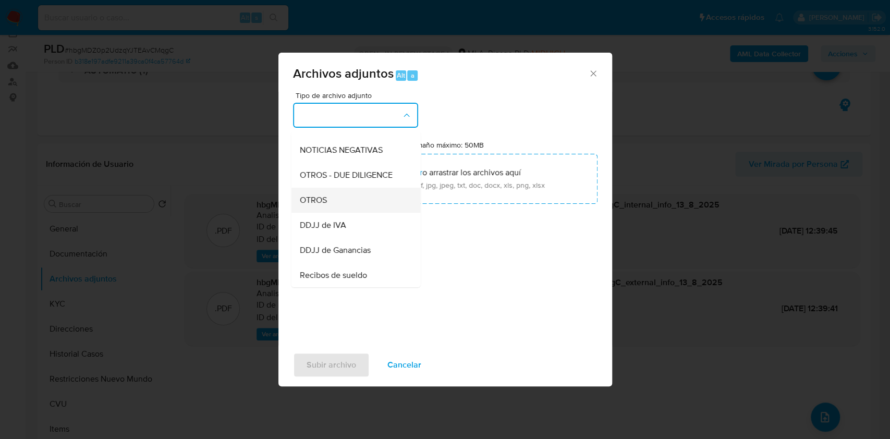
drag, startPoint x: 331, startPoint y: 223, endPoint x: 328, endPoint y: 212, distance: 11.9
click at [328, 212] on ul "IDENTIFICACIÓN INGRESOS CAPTURA BUREAU CAPTURA GOOGLE CAPTURA WEB INFORMACIÓN S…" at bounding box center [355, 242] width 129 height 511
click at [328, 212] on div "OTROS" at bounding box center [352, 200] width 106 height 25
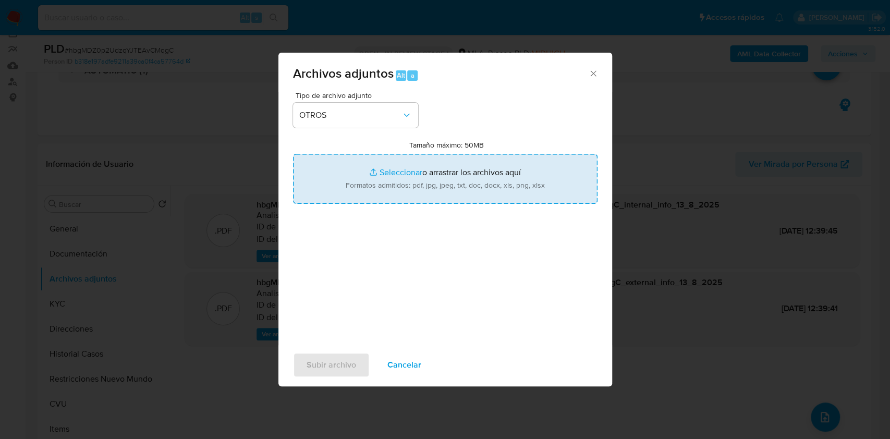
click at [383, 190] on input "Tamaño máximo: 50MB Seleccionar archivos" at bounding box center [445, 179] width 304 height 50
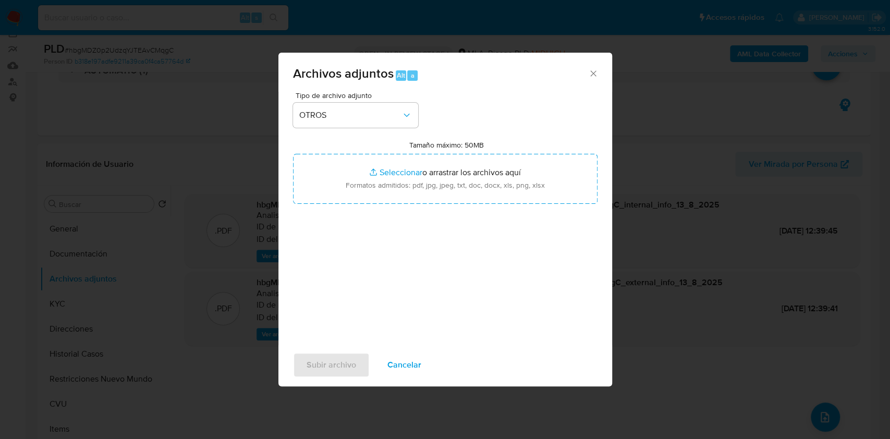
type input "C:\fakepath\Caselog hbgMDZ0p2UdzqYJTEAvCMqgC.docx"
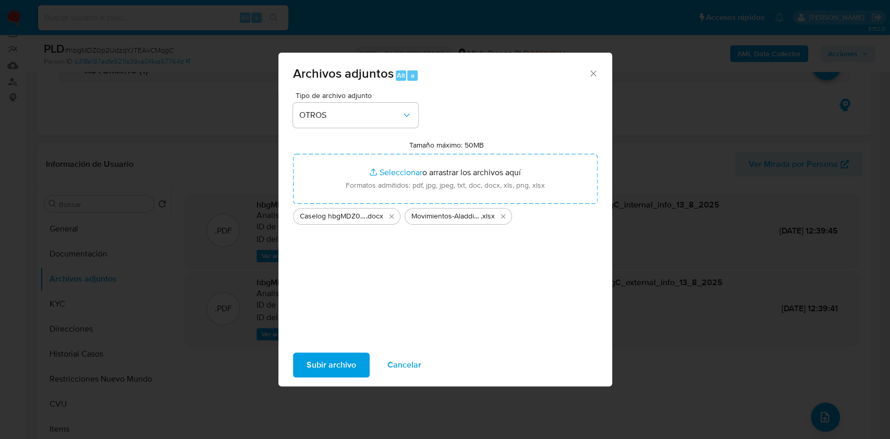
click at [314, 366] on span "Subir archivo" at bounding box center [331, 364] width 50 height 23
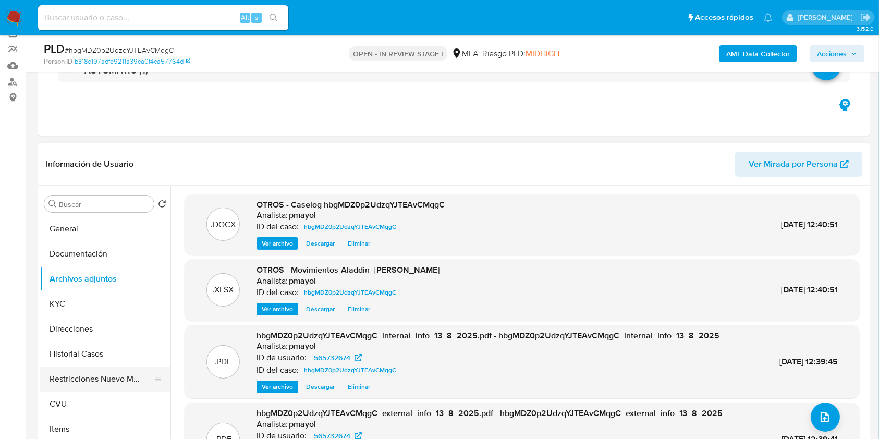
click at [88, 380] on button "Restricciones Nuevo Mundo" at bounding box center [101, 378] width 122 height 25
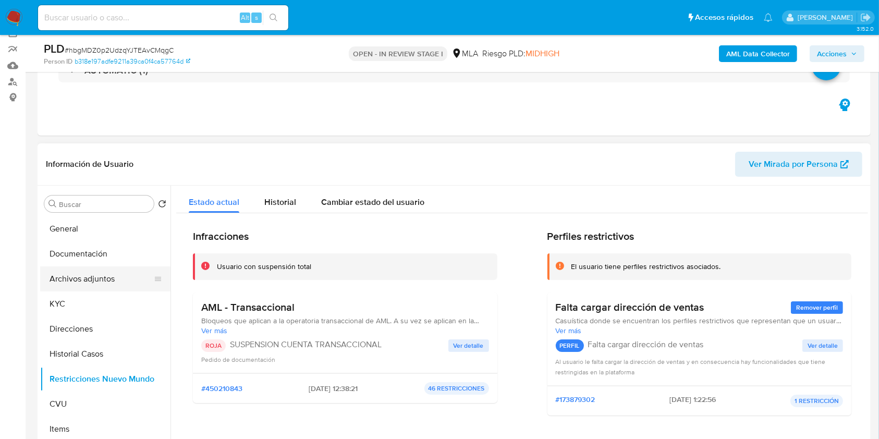
click at [105, 274] on button "Archivos adjuntos" at bounding box center [101, 278] width 122 height 25
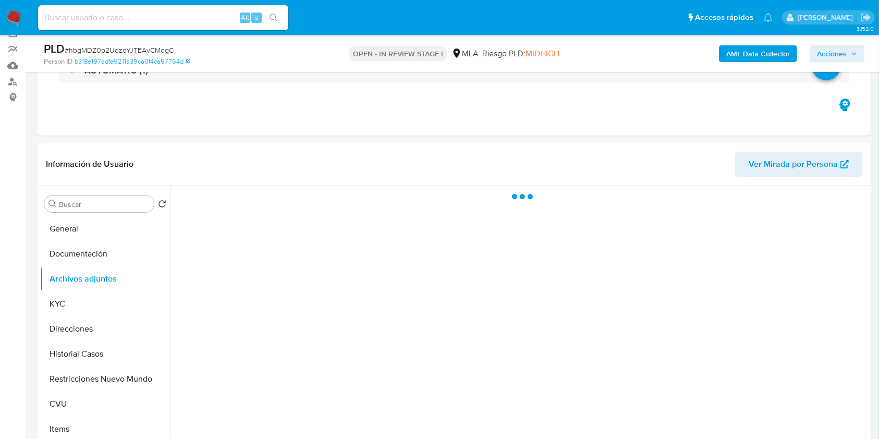
click at [827, 59] on span "Acciones" at bounding box center [832, 53] width 30 height 17
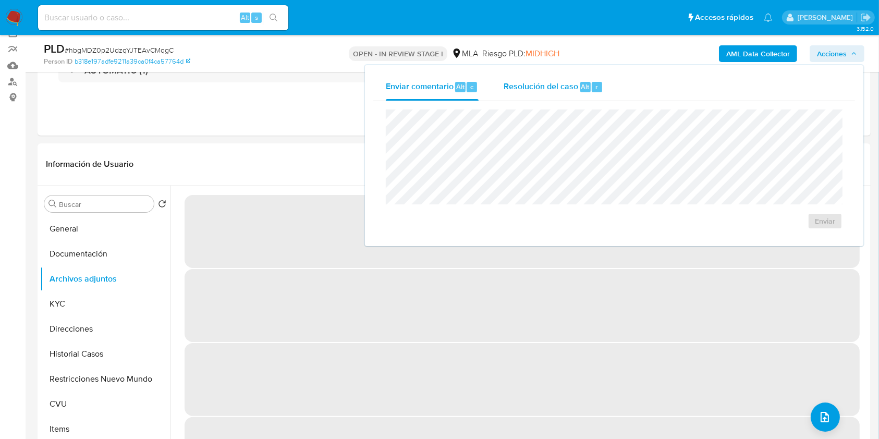
click at [551, 87] on span "Resolución del caso" at bounding box center [540, 86] width 75 height 12
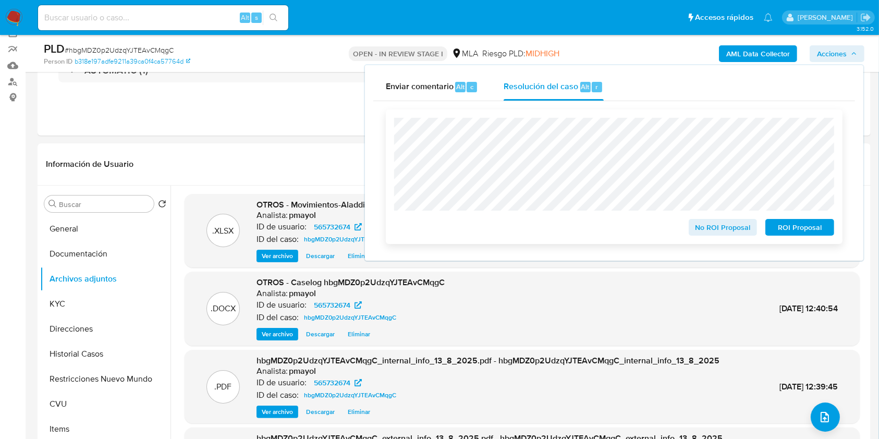
click at [782, 224] on span "ROI Proposal" at bounding box center [799, 227] width 54 height 15
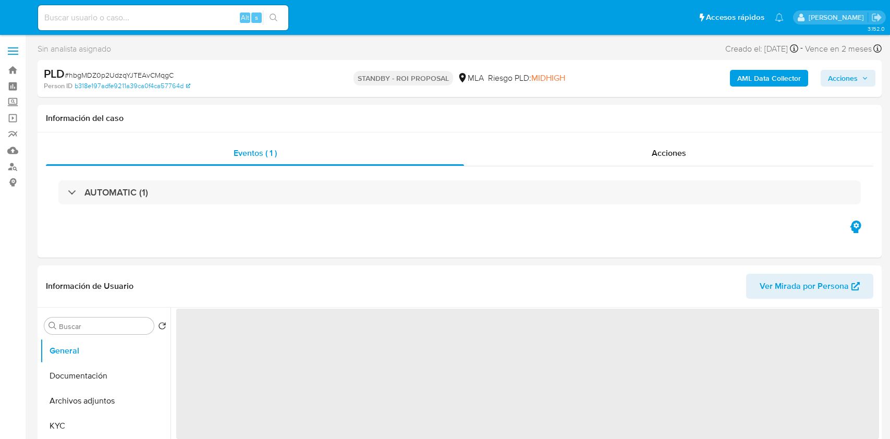
select select "10"
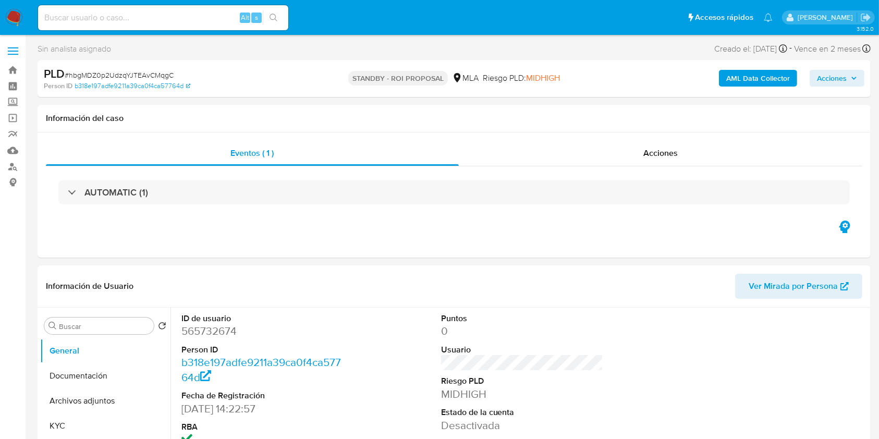
click at [194, 27] on div "Alt s" at bounding box center [163, 17] width 250 height 25
click at [183, 16] on input at bounding box center [163, 18] width 250 height 14
paste input "NQDf1eRNLdplPJ3YQDW8kfo4"
type input "NQDf1eRNLdplPJ3YQDW8kfo4"
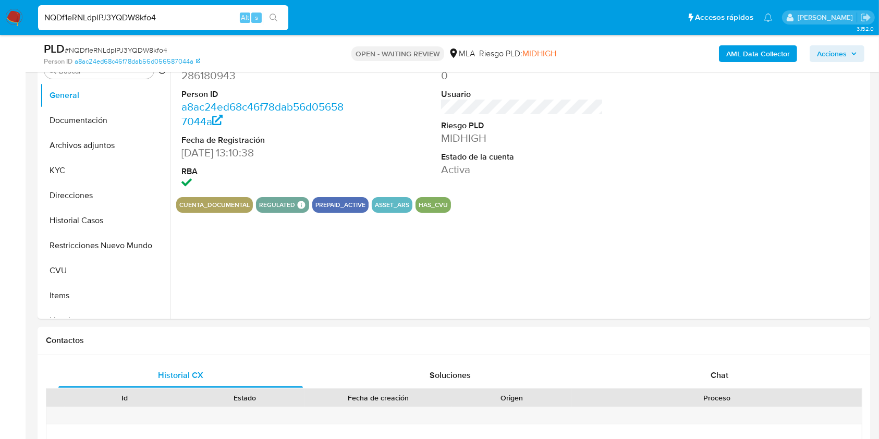
scroll to position [312, 0]
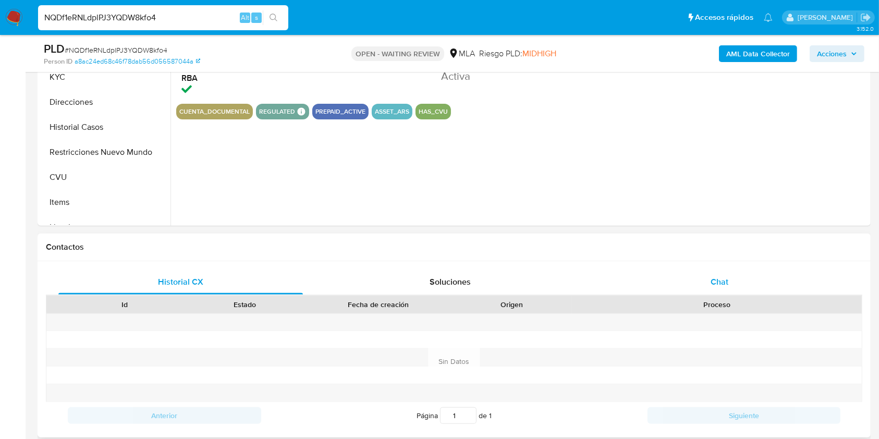
select select "10"
click at [722, 277] on span "Chat" at bounding box center [719, 282] width 18 height 12
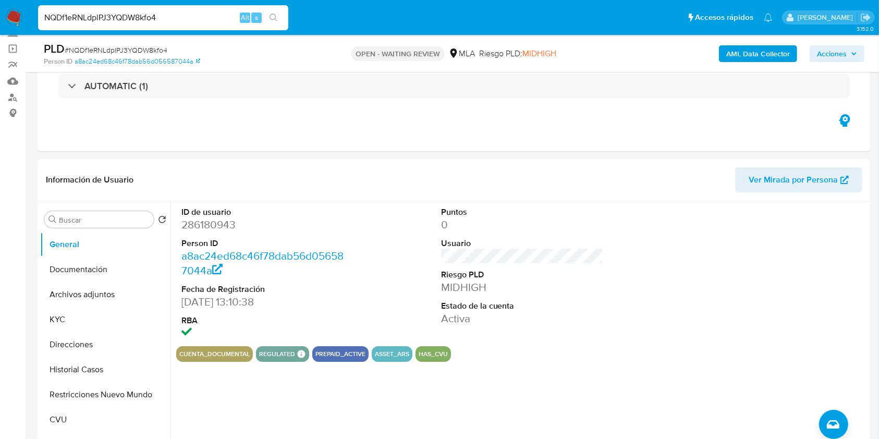
scroll to position [8, 0]
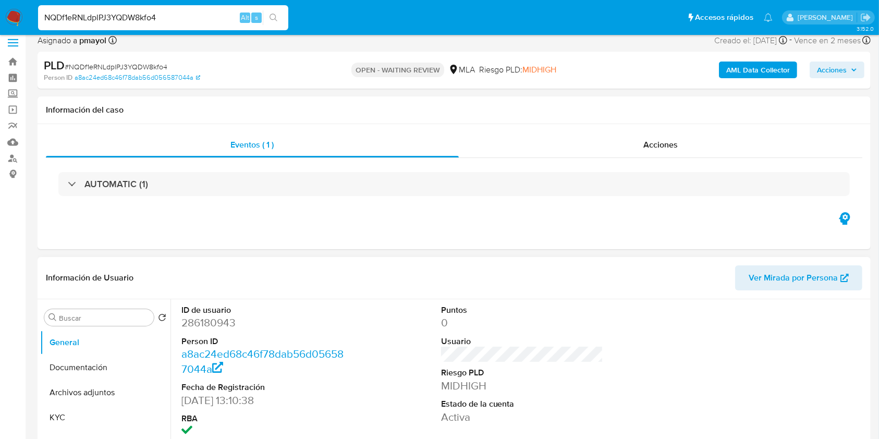
click at [213, 324] on dd "286180943" at bounding box center [262, 322] width 163 height 15
copy dd "286180943"
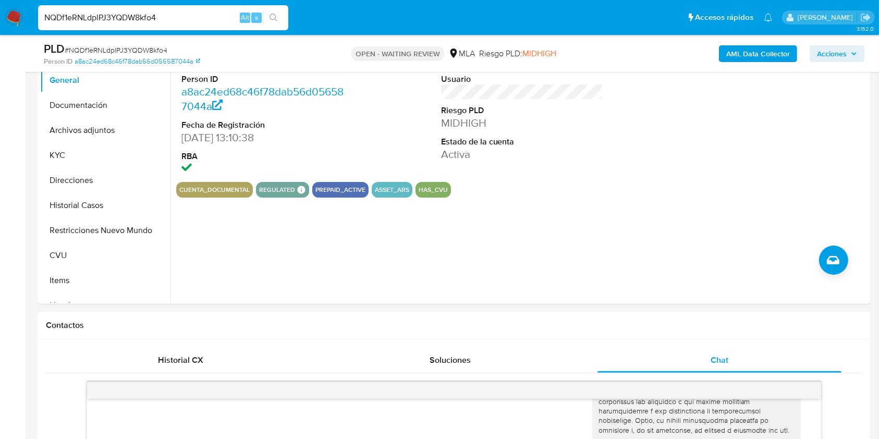
scroll to position [238, 0]
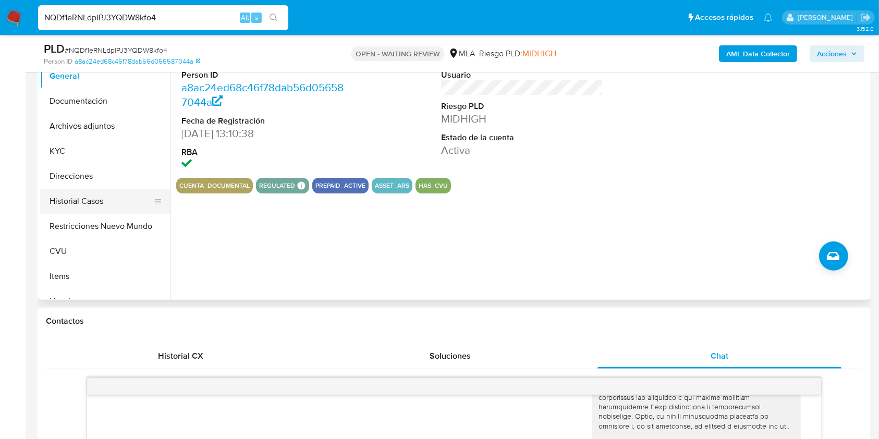
click at [117, 193] on button "Historial Casos" at bounding box center [101, 201] width 122 height 25
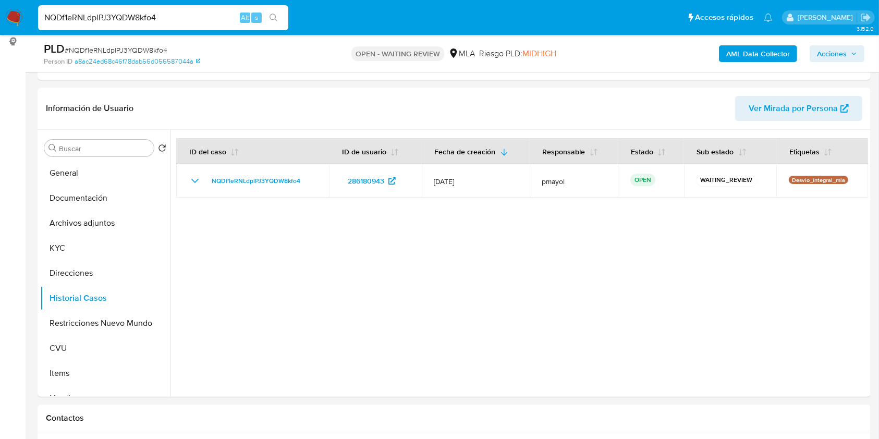
scroll to position [134, 0]
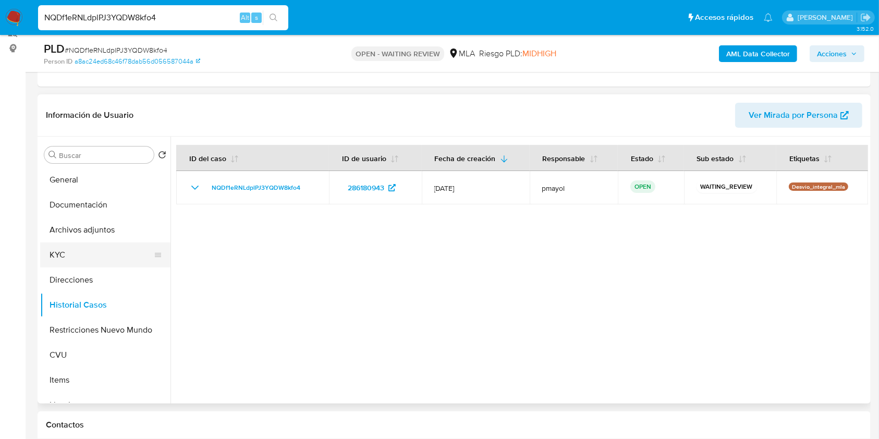
click at [93, 265] on button "KYC" at bounding box center [101, 254] width 122 height 25
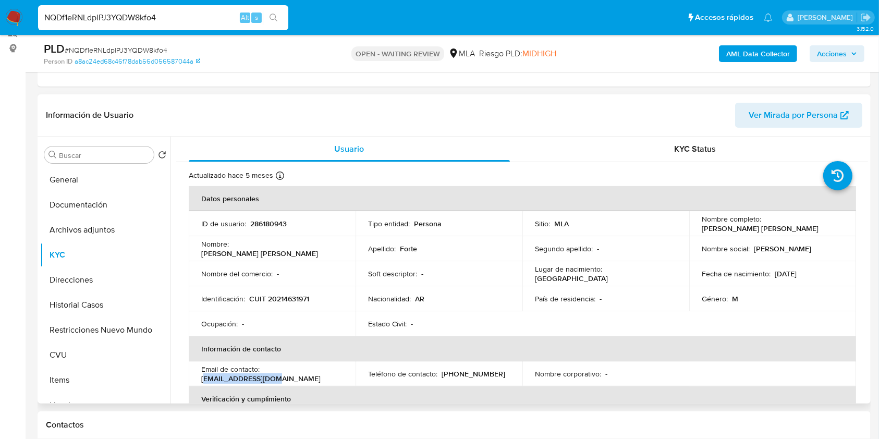
drag, startPoint x: 334, startPoint y: 371, endPoint x: 266, endPoint y: 371, distance: 68.3
click at [266, 371] on div "Email de contacto : dferrari9@gmail.com" at bounding box center [272, 373] width 142 height 19
drag, startPoint x: 265, startPoint y: 376, endPoint x: 337, endPoint y: 371, distance: 72.1
click at [337, 371] on div "Email de contacto : dferrari9@gmail.com" at bounding box center [272, 373] width 142 height 19
copy p "dferrari9@gmail.com"
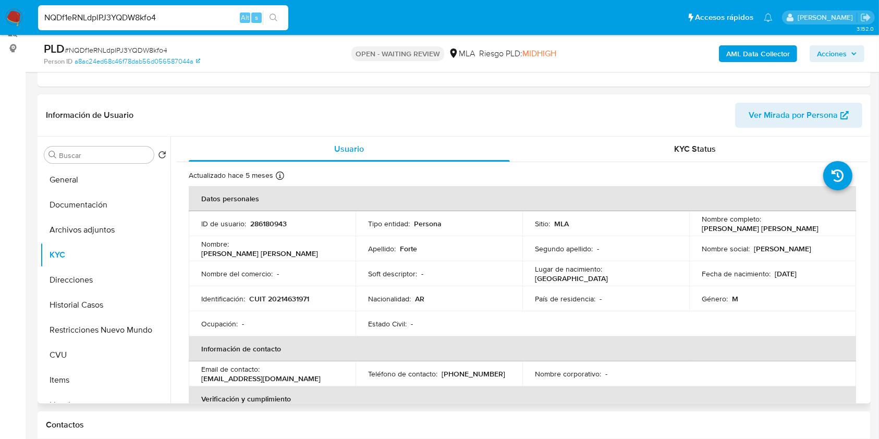
click at [294, 294] on p "CUIT 20214631971" at bounding box center [279, 298] width 60 height 9
copy p "20214631971"
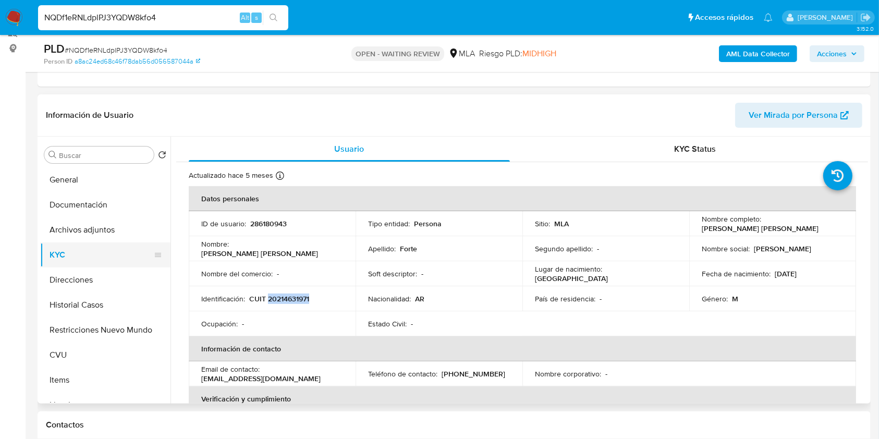
click at [107, 244] on button "KYC" at bounding box center [101, 254] width 122 height 25
click at [107, 240] on button "Archivos adjuntos" at bounding box center [101, 229] width 122 height 25
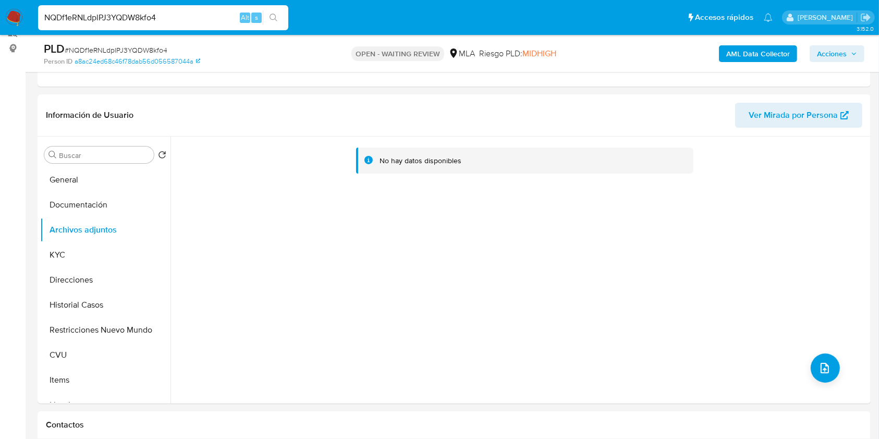
click at [745, 52] on b "AML Data Collector" at bounding box center [758, 53] width 64 height 17
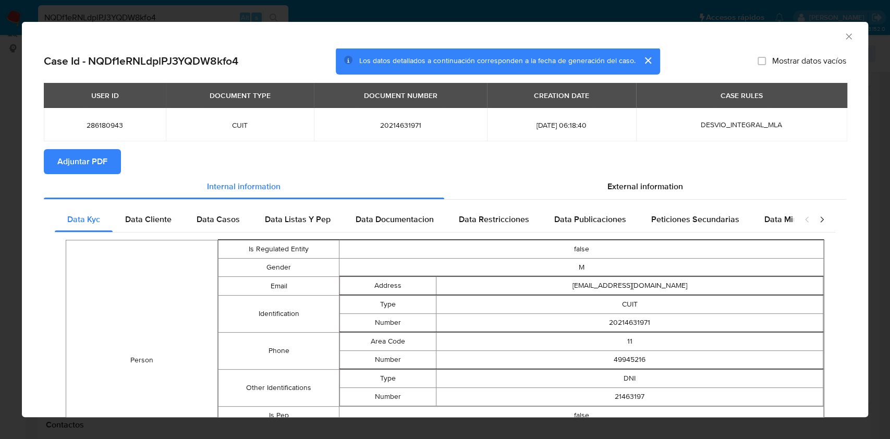
click at [96, 163] on span "Adjuntar PDF" at bounding box center [82, 161] width 50 height 23
click at [843, 33] on icon "Cerrar ventana" at bounding box center [848, 36] width 10 height 10
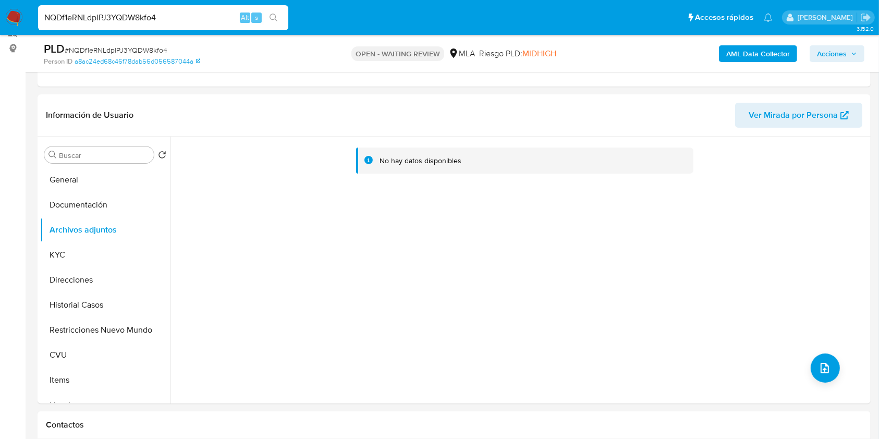
click at [124, 52] on span "# NQDf1eRNLdplPJ3YQDW8kfo4" at bounding box center [116, 50] width 103 height 10
copy span "NQDf1eRNLdplPJ3YQDW8kfo4"
click at [8, 20] on img at bounding box center [14, 18] width 18 height 18
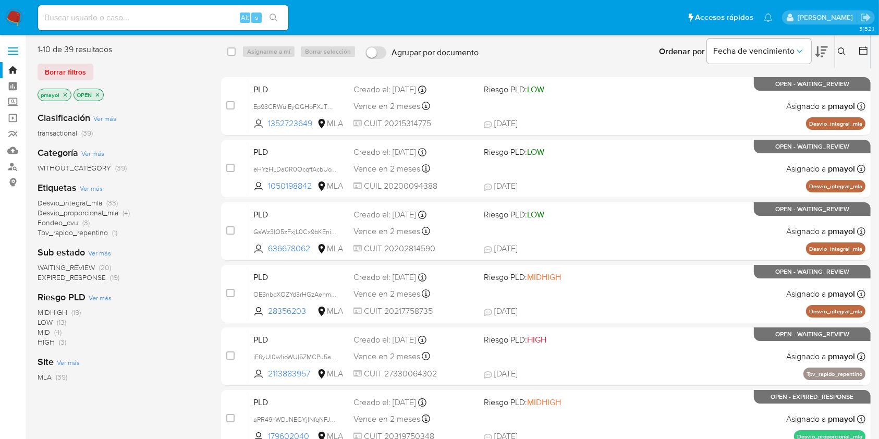
click at [842, 52] on icon at bounding box center [842, 51] width 8 height 8
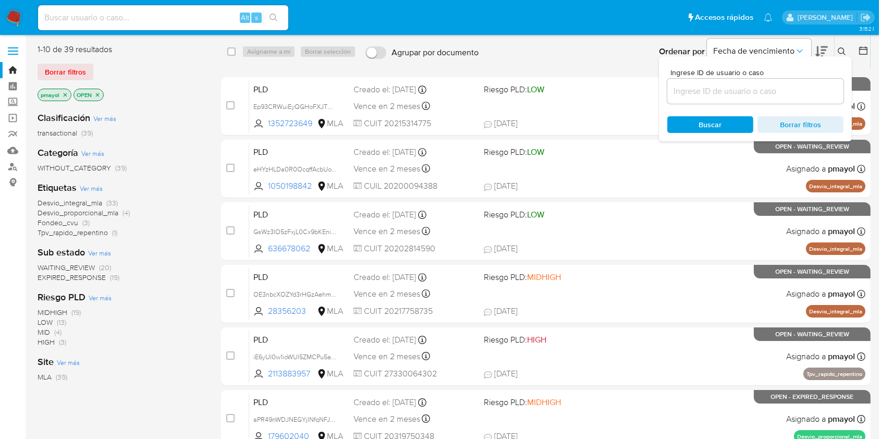
click at [757, 92] on input at bounding box center [755, 91] width 176 height 14
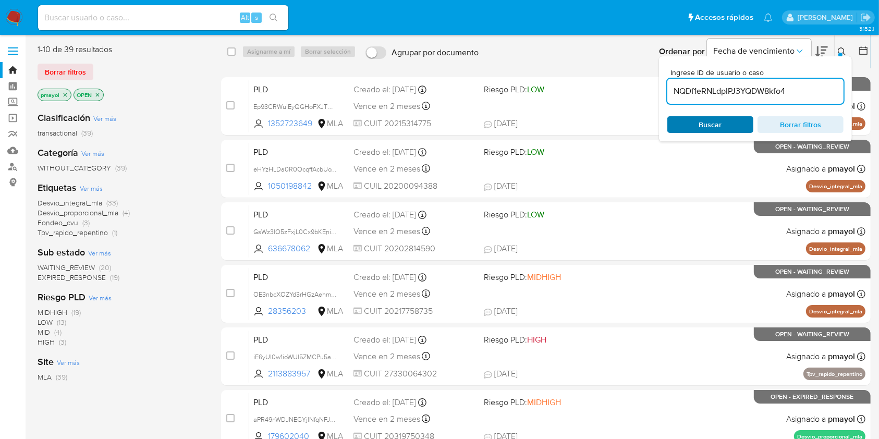
type input "NQDf1eRNLdplPJ3YQDW8kfo4"
click at [707, 129] on span "Buscar" at bounding box center [710, 124] width 23 height 17
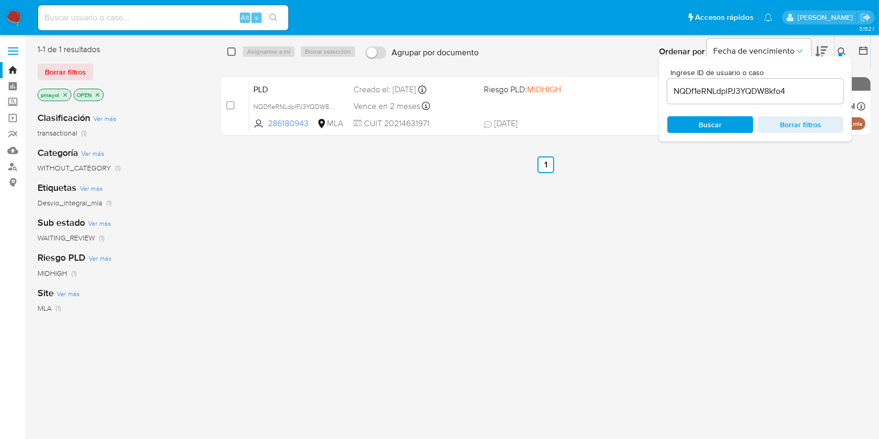
click at [235, 50] on input "checkbox" at bounding box center [231, 51] width 8 height 8
checkbox input "true"
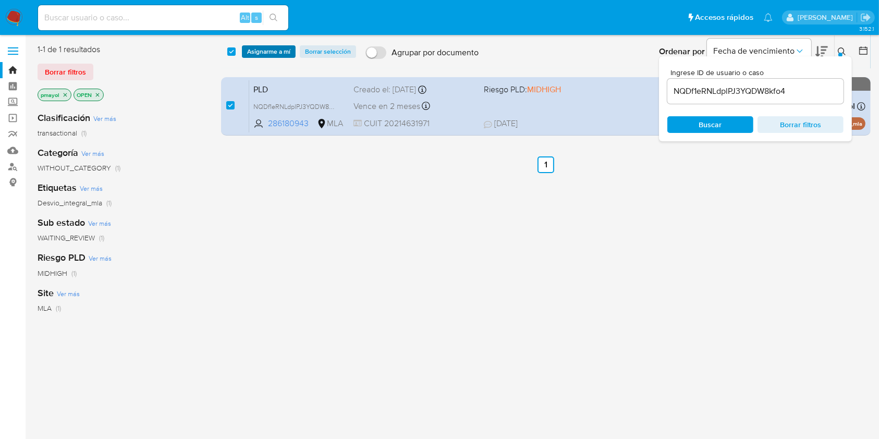
click at [244, 51] on button "Asignarme a mí" at bounding box center [269, 51] width 54 height 13
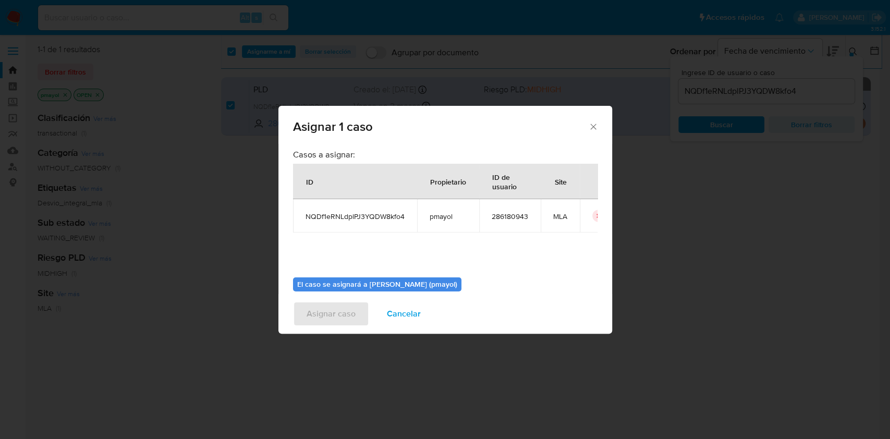
click at [609, 239] on div "Asignar 1 caso Casos a asignar: ID Propietario ID de usuario Site NQDf1eRNLdplP…" at bounding box center [445, 219] width 890 height 439
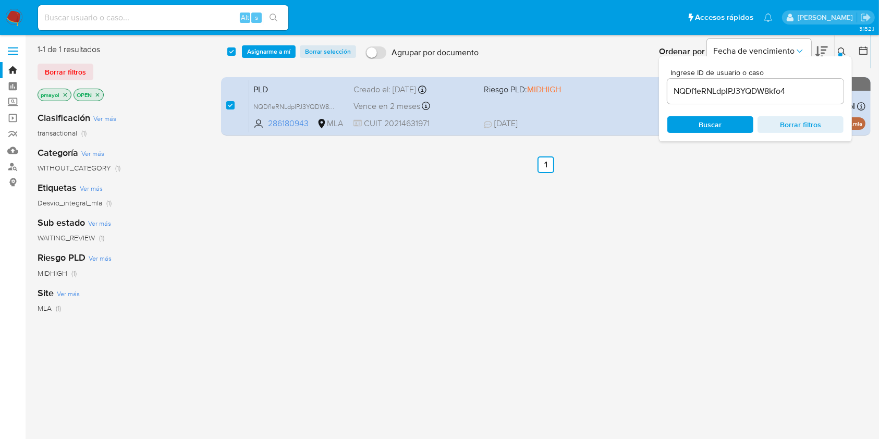
click at [285, 51] on span "Asignarme a mí" at bounding box center [268, 51] width 43 height 10
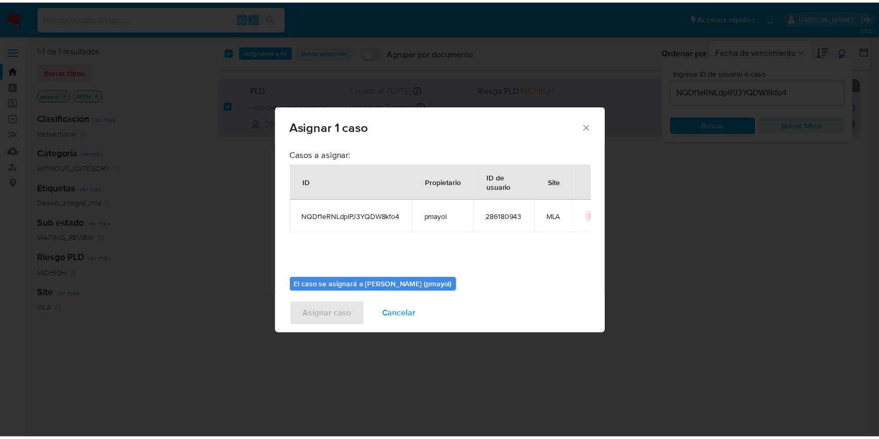
scroll to position [53, 0]
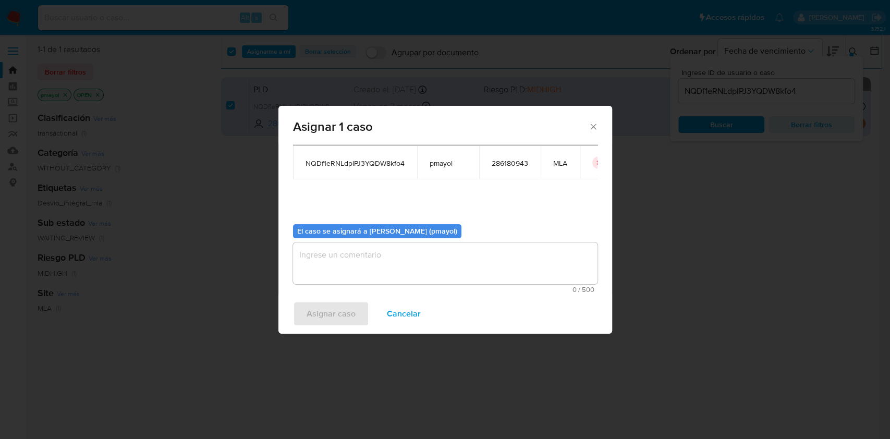
click at [510, 286] on span "0 / 500" at bounding box center [445, 289] width 298 height 7
click at [488, 259] on textarea "A" at bounding box center [445, 263] width 304 height 42
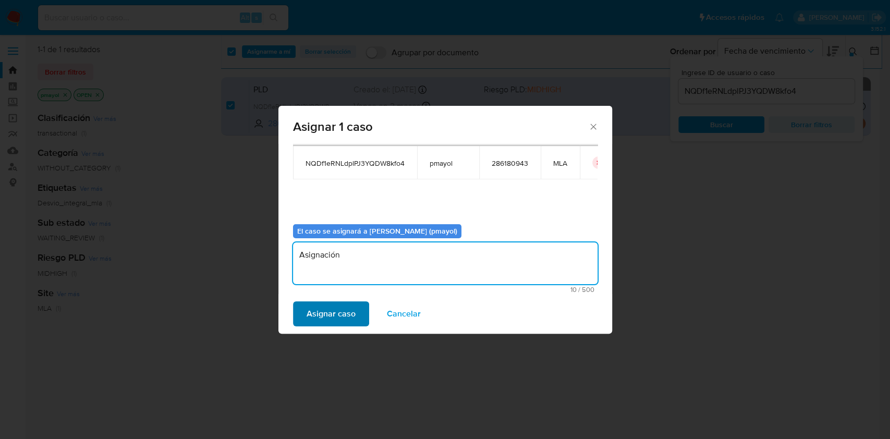
type textarea "Asignación"
click at [310, 308] on span "Asignar caso" at bounding box center [330, 313] width 49 height 23
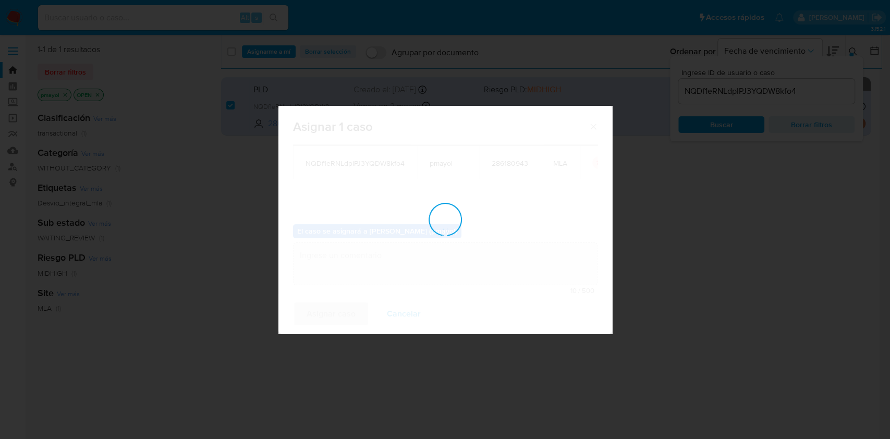
checkbox input "false"
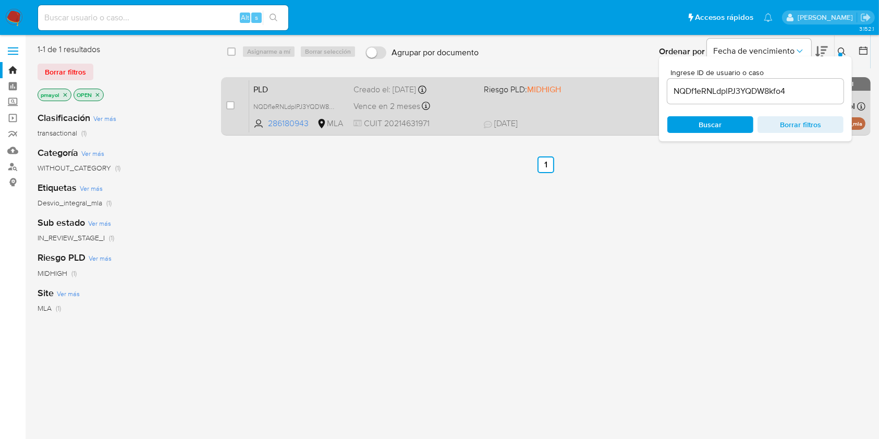
click at [305, 87] on span "PLD" at bounding box center [299, 89] width 92 height 14
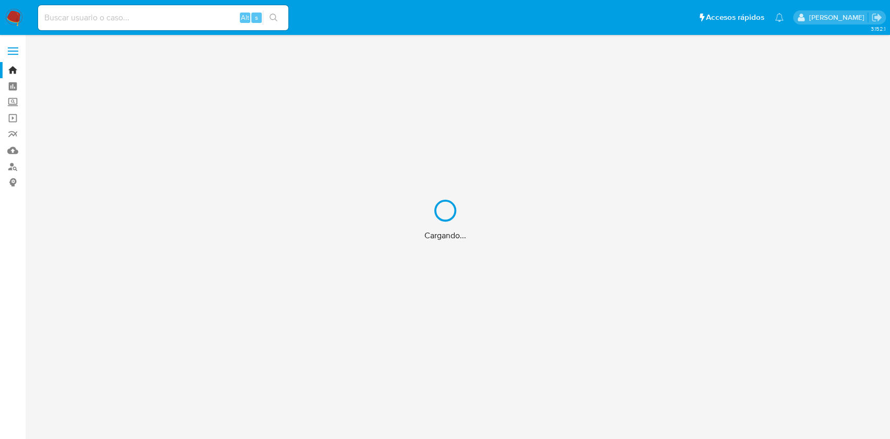
click at [200, 14] on div "Cargando..." at bounding box center [445, 219] width 890 height 439
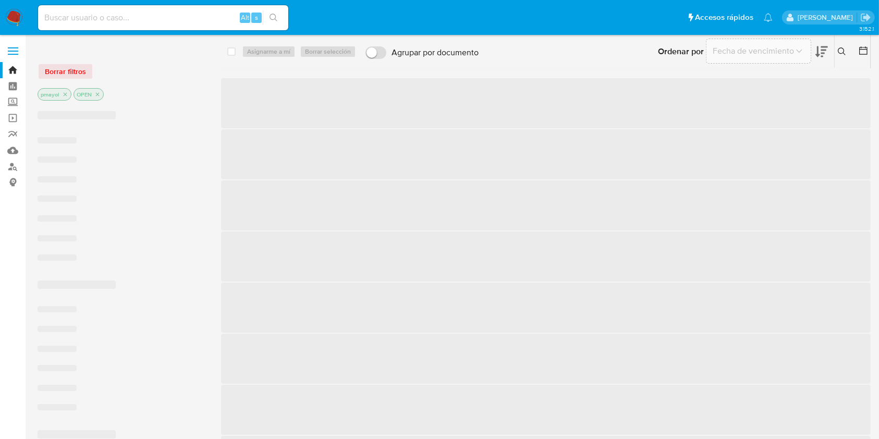
click at [168, 19] on input at bounding box center [163, 18] width 250 height 14
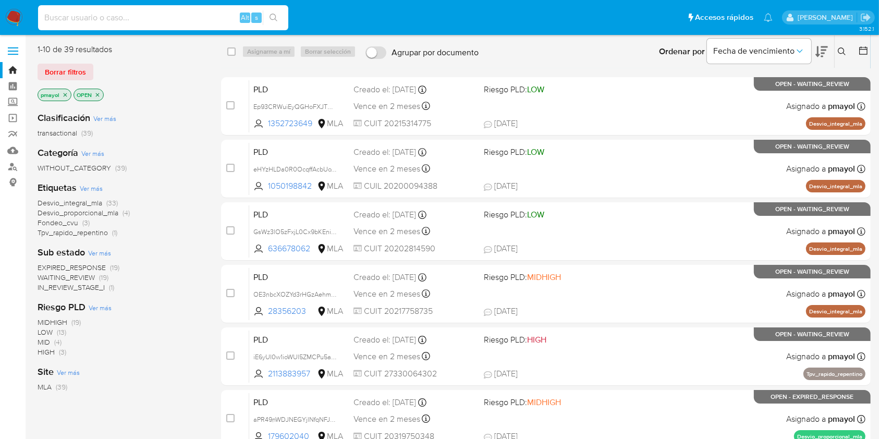
paste input "nXZNBqhd3RjFBrCbFiX18VCi"
click at [168, 19] on input "nXZNBqhd3RjFBrCbFiX18VCi" at bounding box center [163, 18] width 250 height 14
type input "nXZNBqhd3RjFBrCbFiX18VCi"
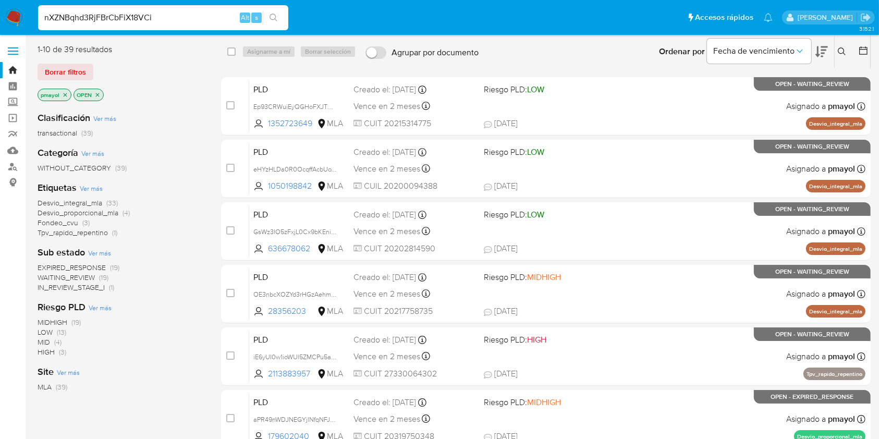
click at [271, 23] on button "search-icon" at bounding box center [273, 17] width 21 height 15
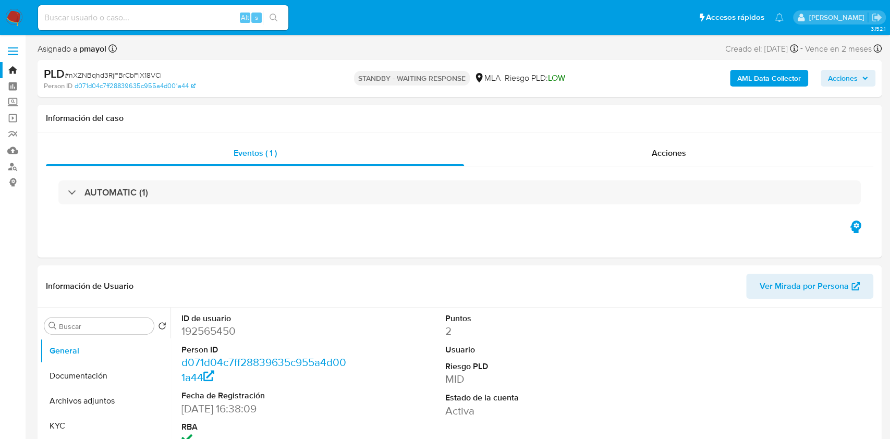
select select "10"
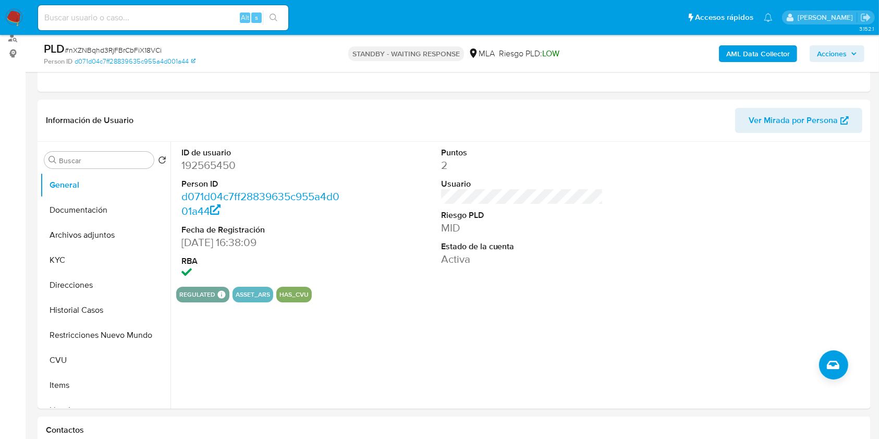
scroll to position [161, 0]
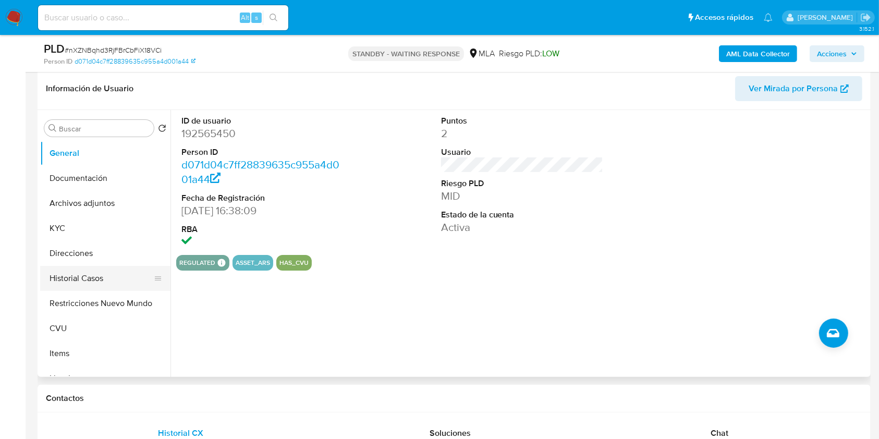
click at [102, 277] on button "Historial Casos" at bounding box center [101, 278] width 122 height 25
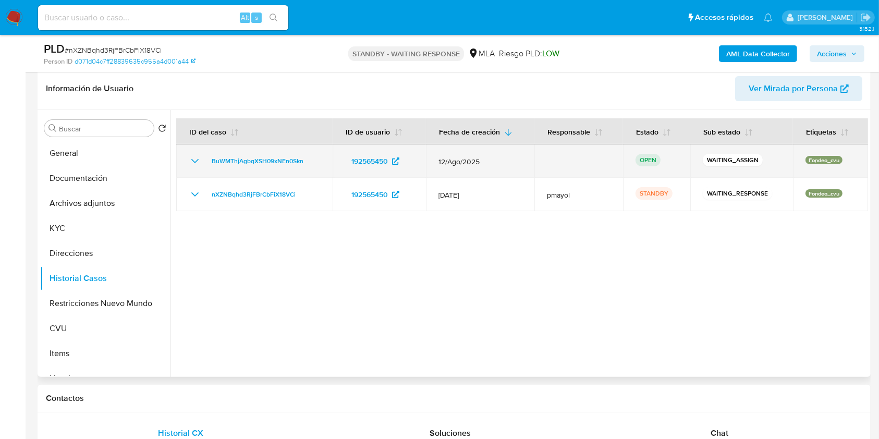
drag, startPoint x: 320, startPoint y: 163, endPoint x: 204, endPoint y: 158, distance: 115.8
click at [204, 158] on td "BuWMThjAgbqXSH09xNEn0Skn" at bounding box center [254, 160] width 156 height 33
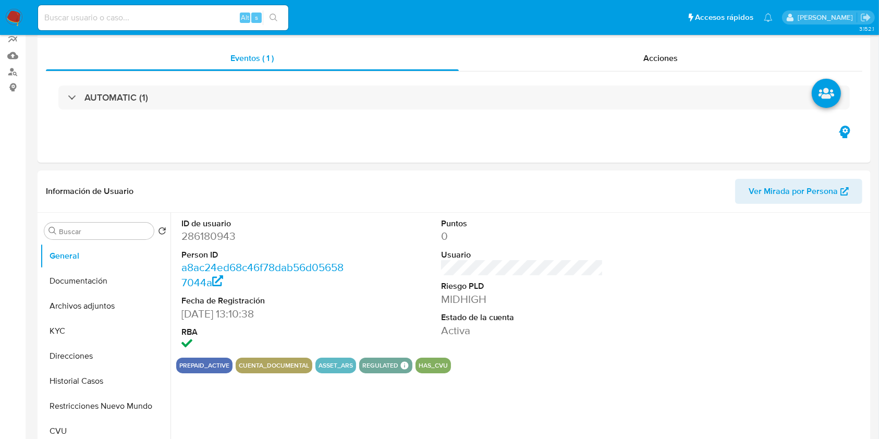
select select "10"
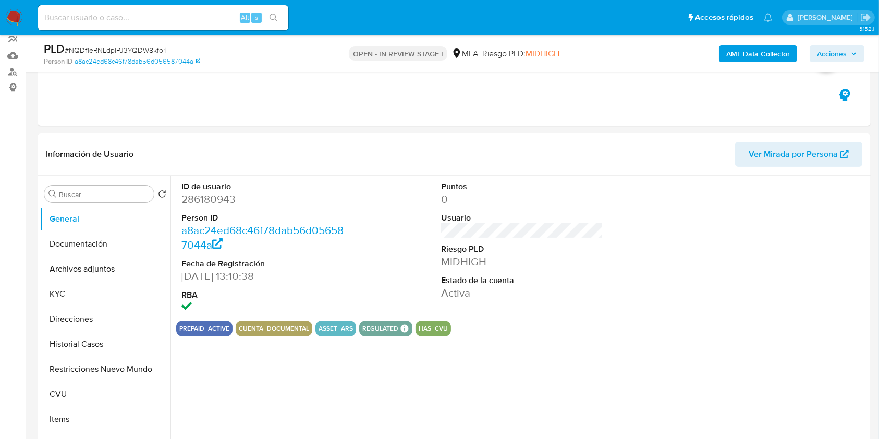
scroll to position [488, 0]
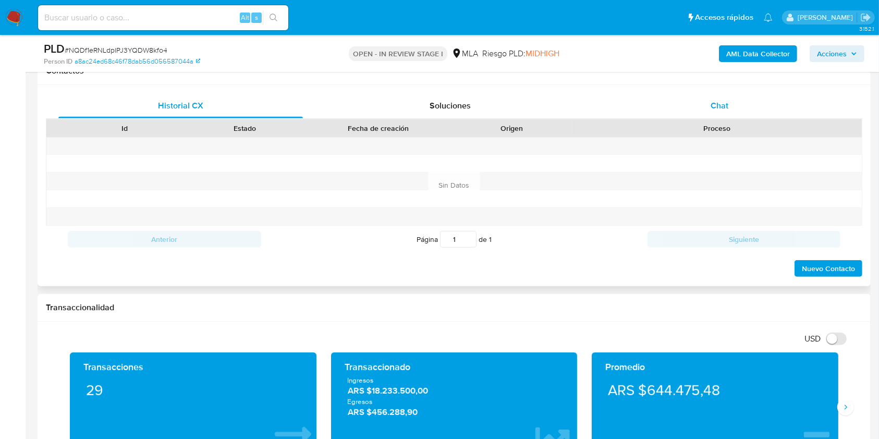
click at [718, 110] on span "Chat" at bounding box center [719, 106] width 18 height 12
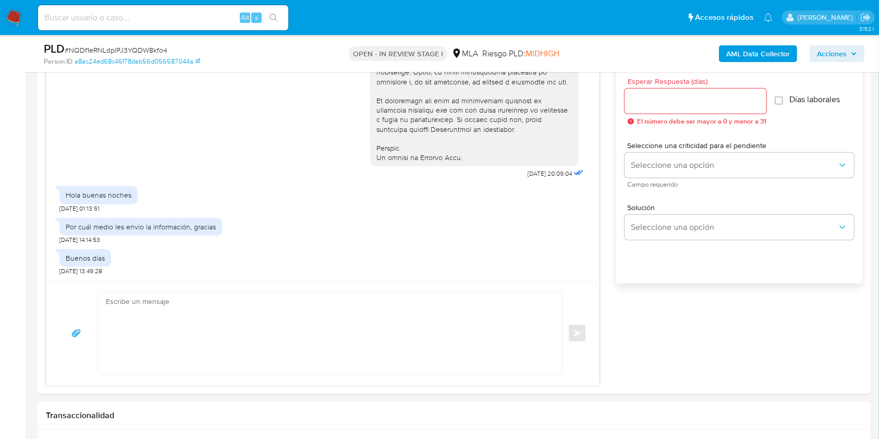
scroll to position [589, 0]
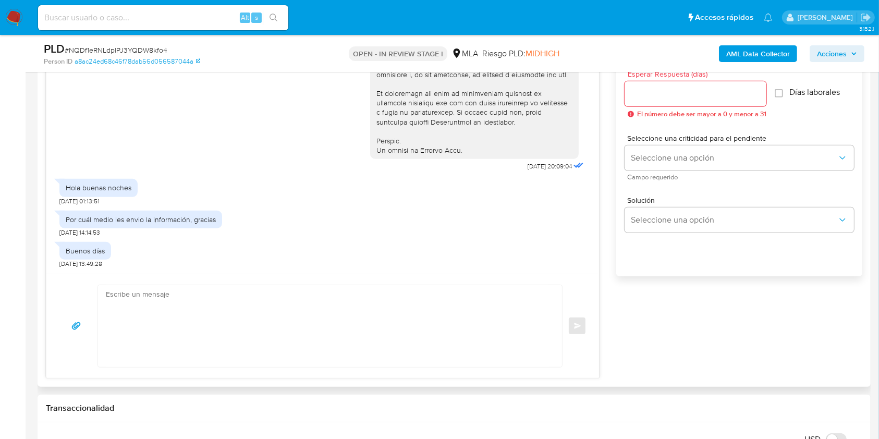
click at [271, 336] on textarea at bounding box center [327, 326] width 443 height 82
paste textarea "Formatos admitidos: PDF, JPG, JPEG, TXT, DOC, DOCX, XLS, PNG, XLSX, con un tama…"
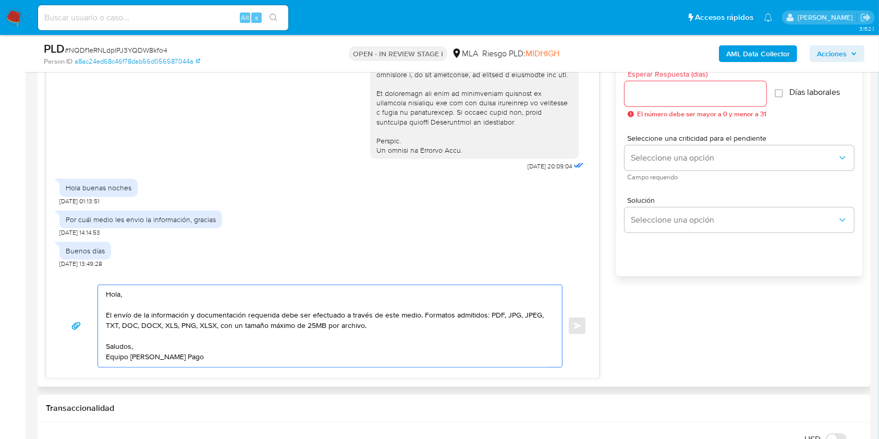
type textarea "Hola, El envío de la información y documentación requerida debe ser efectuado a…"
click at [684, 100] on div at bounding box center [695, 93] width 142 height 25
click at [680, 93] on input "Esperar Respuesta (días)" at bounding box center [695, 94] width 142 height 14
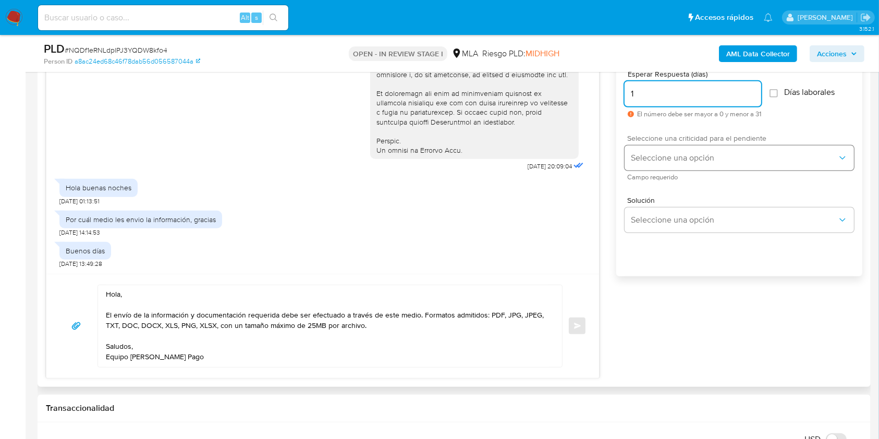
type input "1"
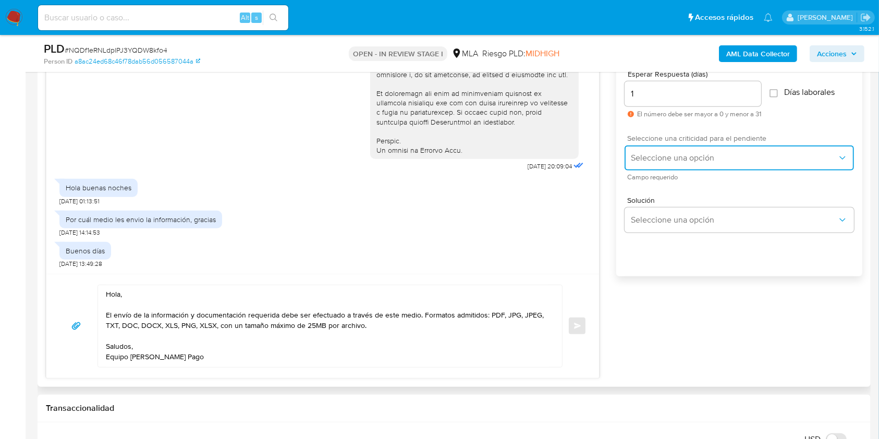
click at [651, 156] on span "Seleccione una opción" at bounding box center [734, 158] width 206 height 10
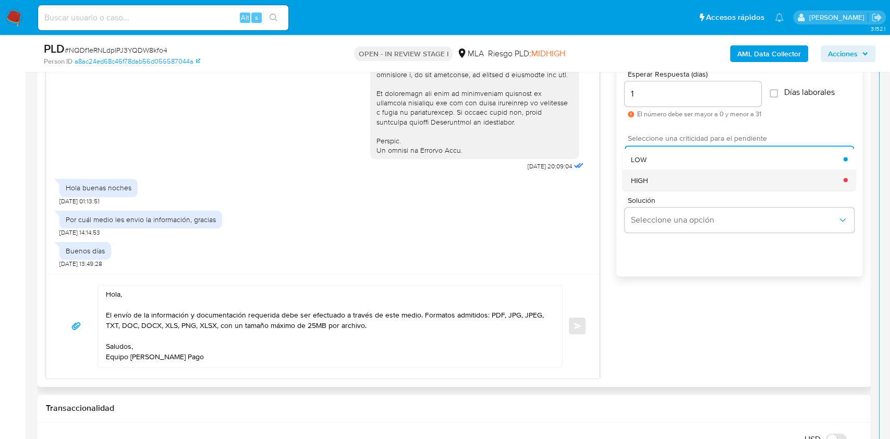
click at [650, 181] on div "HIGH" at bounding box center [737, 179] width 213 height 21
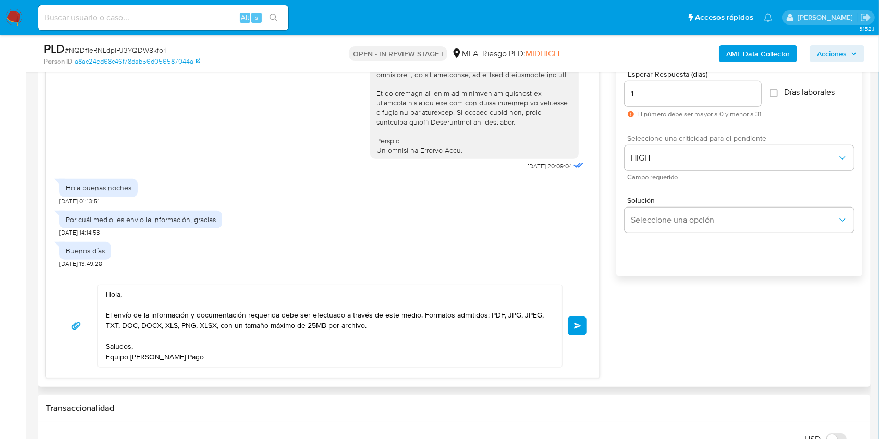
click at [574, 323] on span "Enviar" at bounding box center [577, 326] width 7 height 6
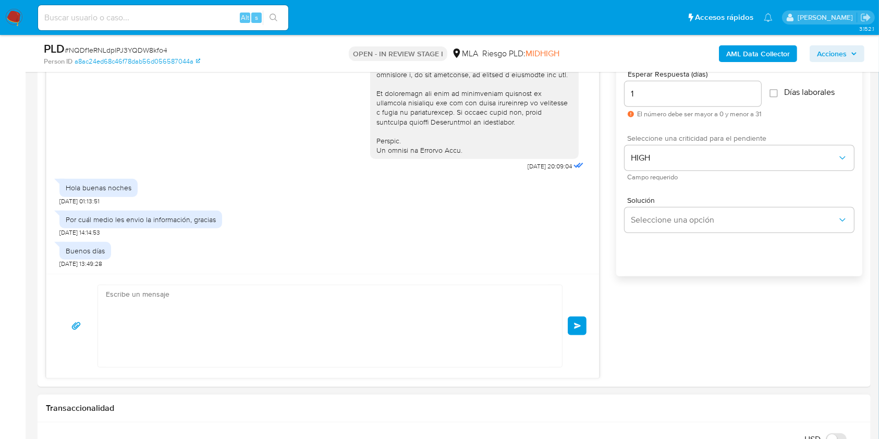
scroll to position [580, 0]
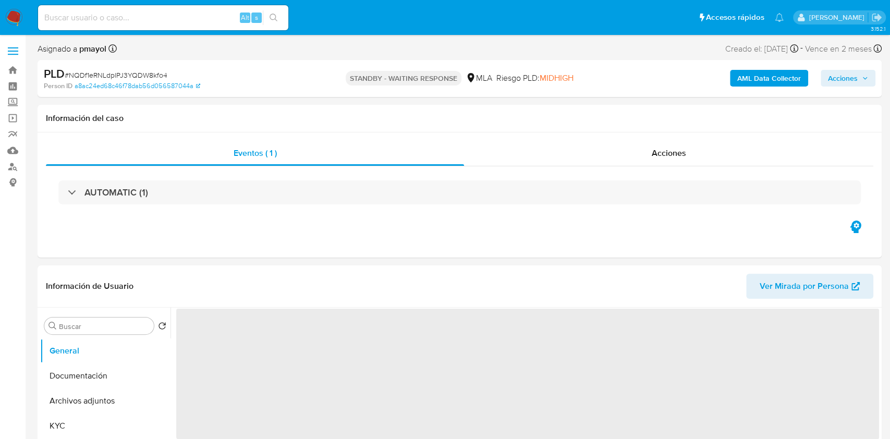
select select "10"
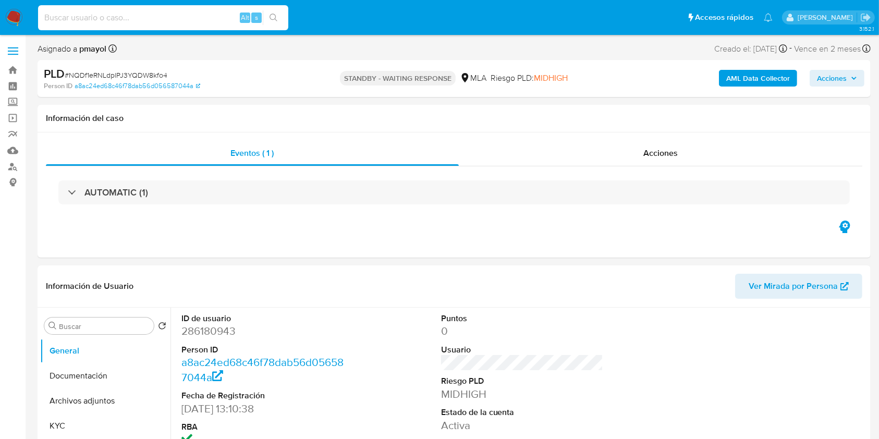
click at [194, 14] on input at bounding box center [163, 18] width 250 height 14
paste input "9URbrh41AGq2gcxDxPwaVJ5C"
type input "9URbrh41AGq2gcxDxPwaVJ5C"
select select "10"
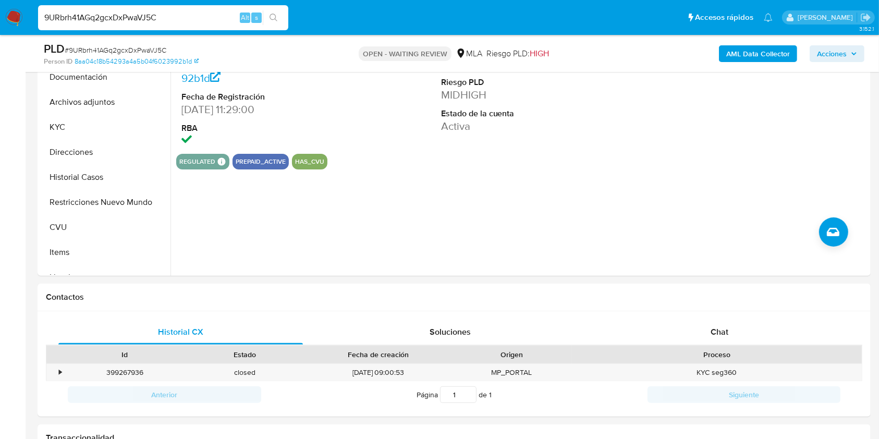
scroll to position [341, 0]
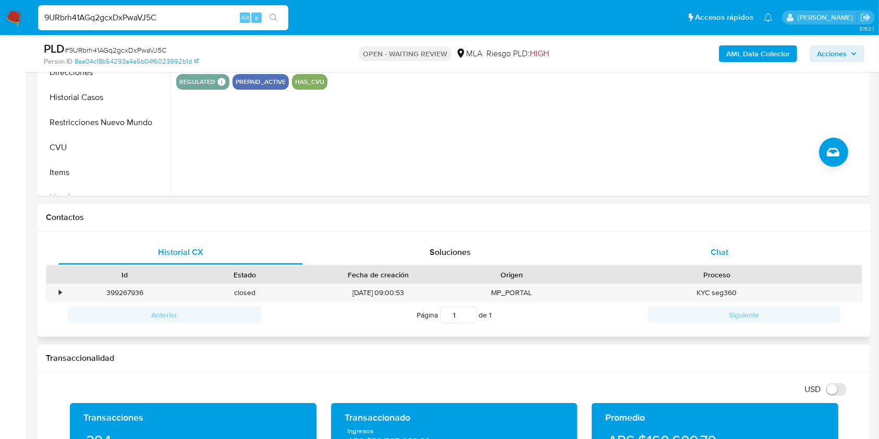
click at [726, 253] on span "Chat" at bounding box center [719, 252] width 18 height 12
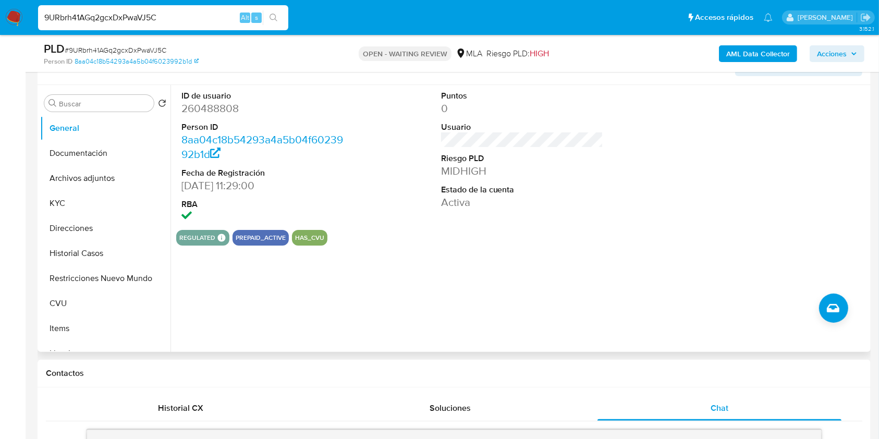
scroll to position [183, 0]
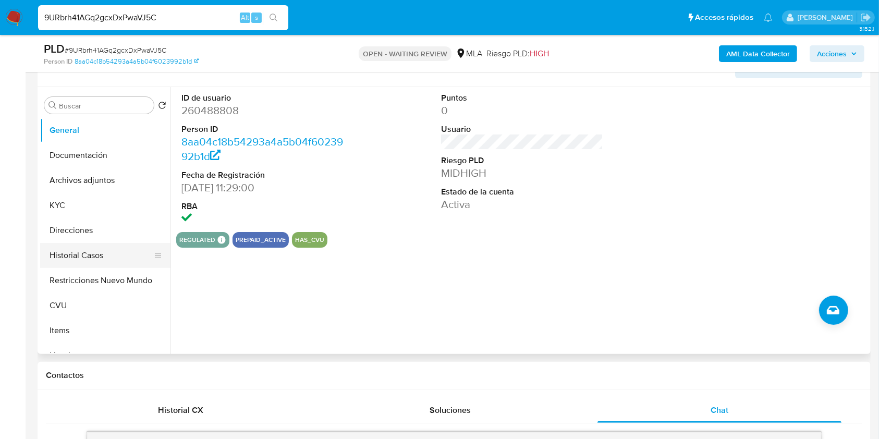
click at [60, 250] on button "Historial Casos" at bounding box center [101, 255] width 122 height 25
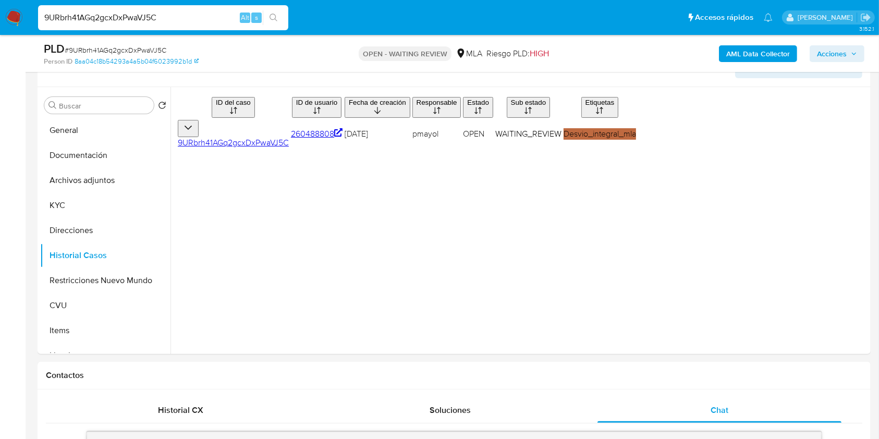
scroll to position [163, 0]
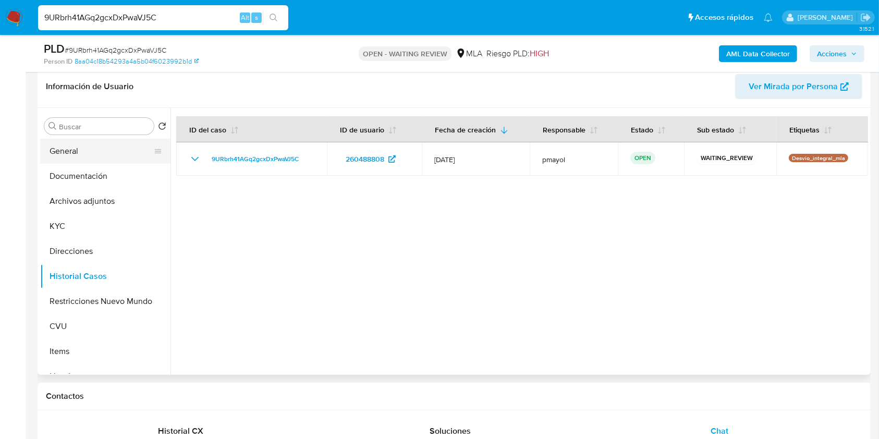
click at [79, 142] on button "General" at bounding box center [101, 151] width 122 height 25
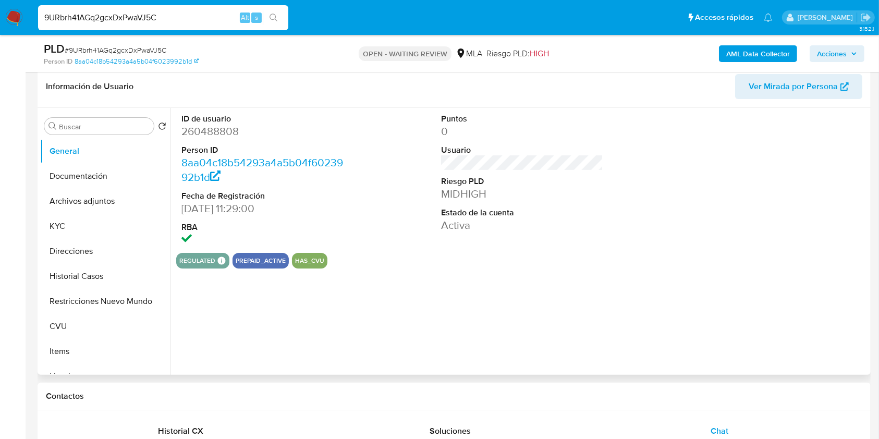
click at [217, 134] on dd "260488808" at bounding box center [262, 131] width 163 height 15
copy dd "260488808"
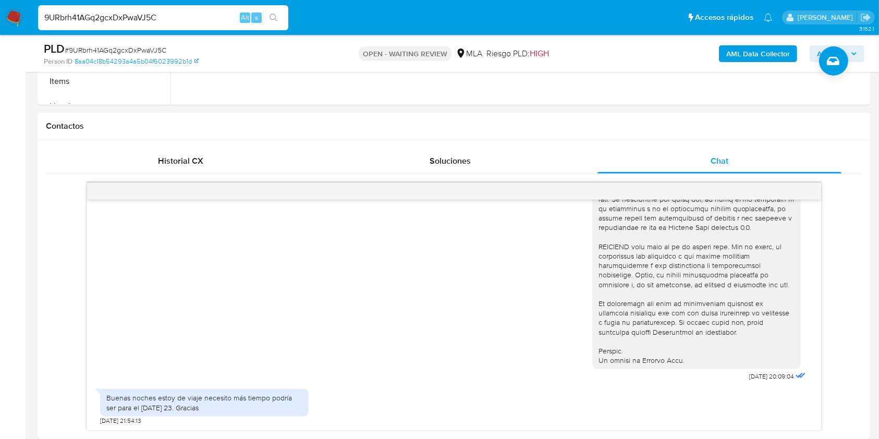
scroll to position [452, 0]
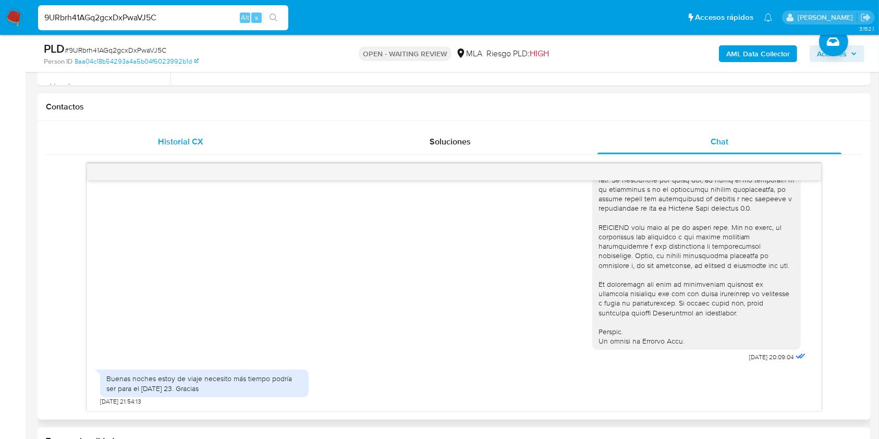
click at [242, 132] on div "Historial CX" at bounding box center [180, 141] width 244 height 25
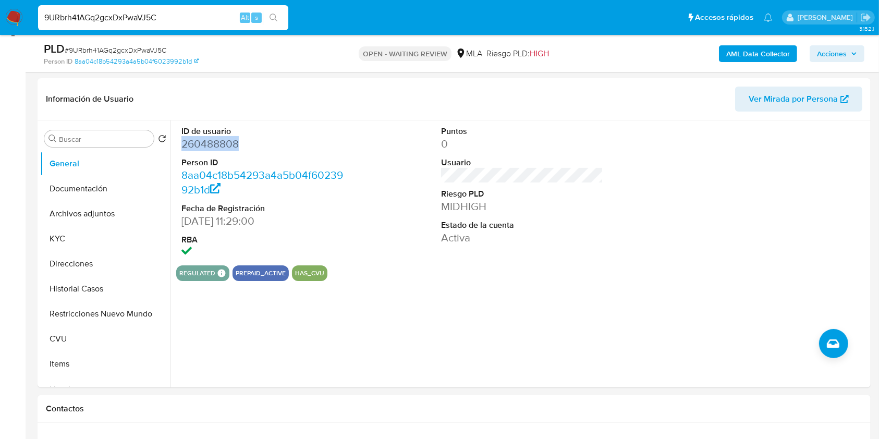
scroll to position [152, 0]
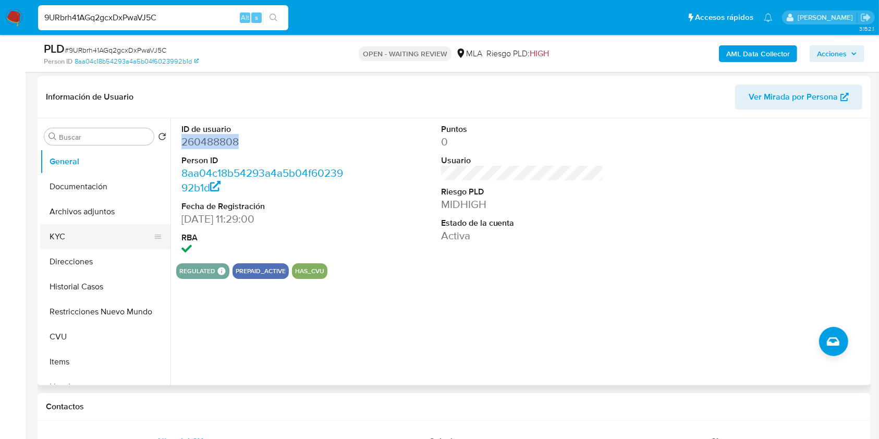
click at [63, 237] on button "KYC" at bounding box center [101, 236] width 122 height 25
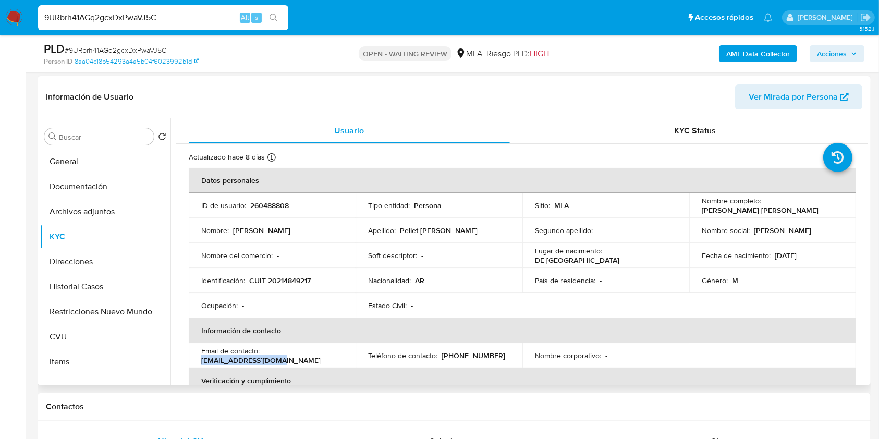
drag, startPoint x: 340, startPoint y: 359, endPoint x: 264, endPoint y: 356, distance: 76.2
click at [264, 356] on div "Email de contacto : [EMAIL_ADDRESS][DOMAIN_NAME]" at bounding box center [272, 355] width 142 height 19
copy p "[EMAIL_ADDRESS][DOMAIN_NAME]"
click at [149, 51] on span "# 9URbrh41AGq2gcxDxPwaVJ5C" at bounding box center [116, 50] width 102 height 10
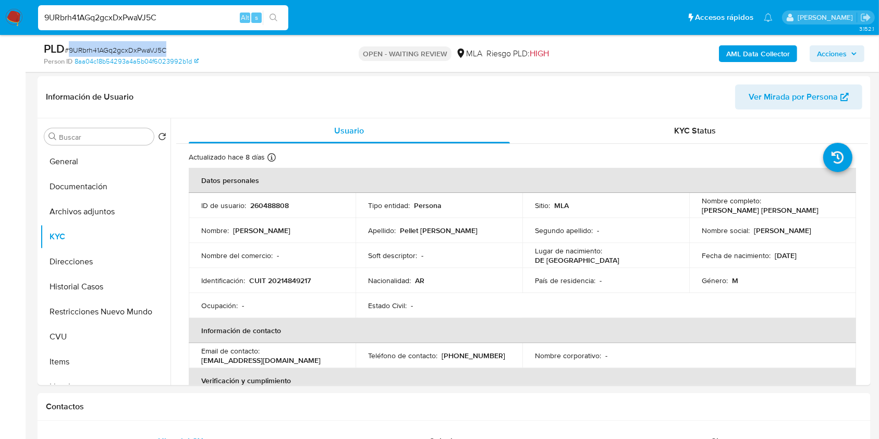
copy span "9URbrh41AGq2gcxDxPwaVJ5C"
click at [21, 18] on img at bounding box center [14, 18] width 18 height 18
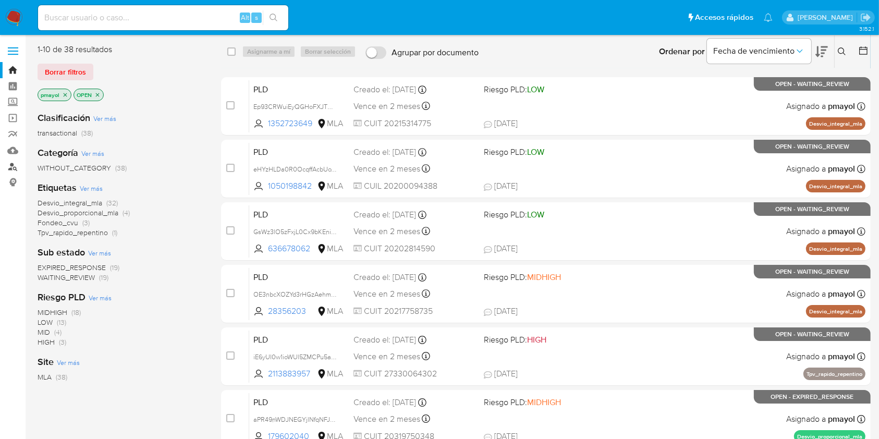
click at [13, 167] on link "Buscador de personas" at bounding box center [62, 166] width 124 height 16
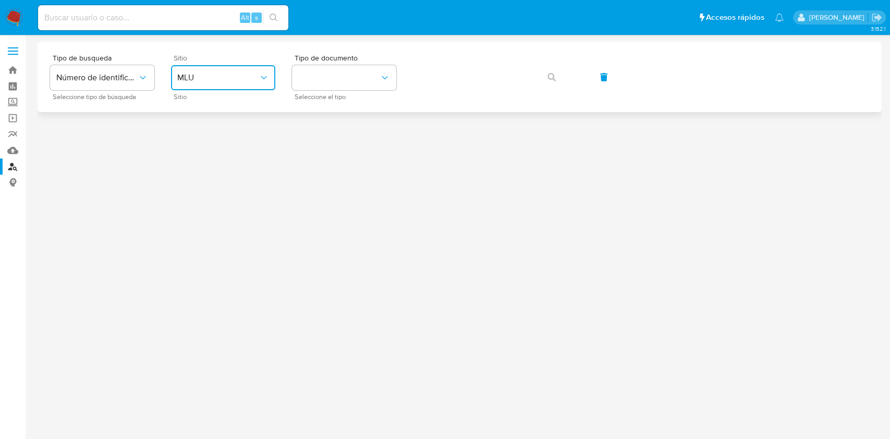
click at [234, 73] on span "MLU" at bounding box center [217, 77] width 81 height 10
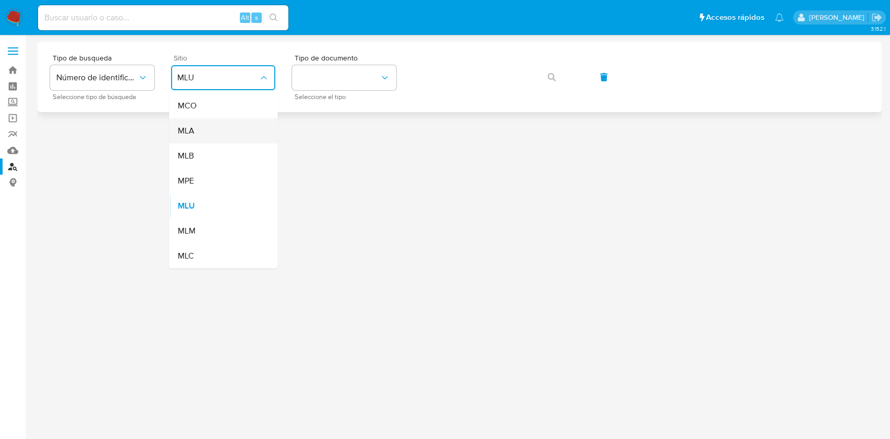
click at [222, 122] on div "MLA" at bounding box center [219, 130] width 85 height 25
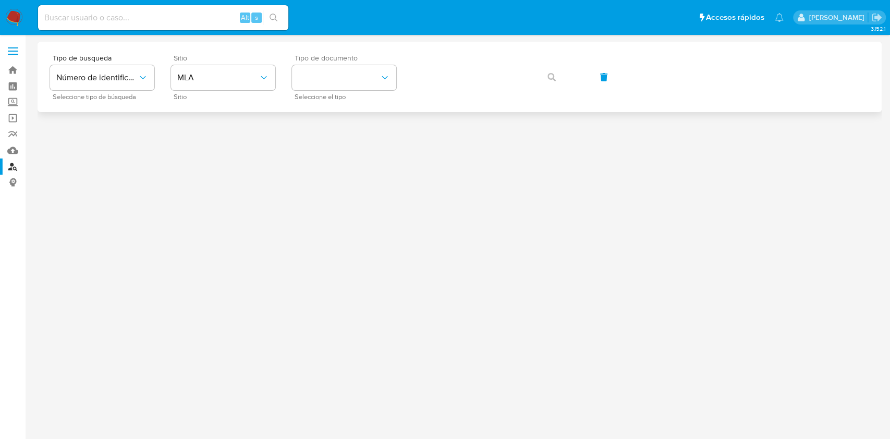
click at [310, 95] on span "Seleccione el tipo" at bounding box center [346, 96] width 104 height 5
click at [318, 79] on button "identificationType" at bounding box center [344, 77] width 104 height 25
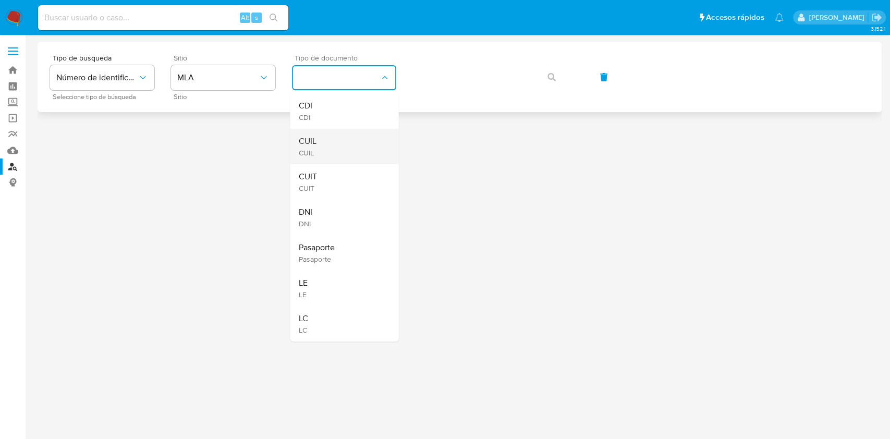
click at [334, 142] on div "CUIL CUIL" at bounding box center [340, 146] width 85 height 35
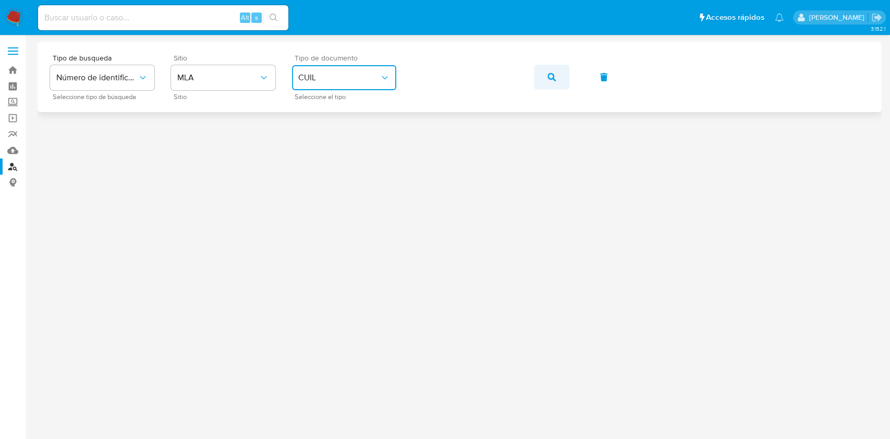
click at [550, 69] on span "button" at bounding box center [551, 77] width 8 height 23
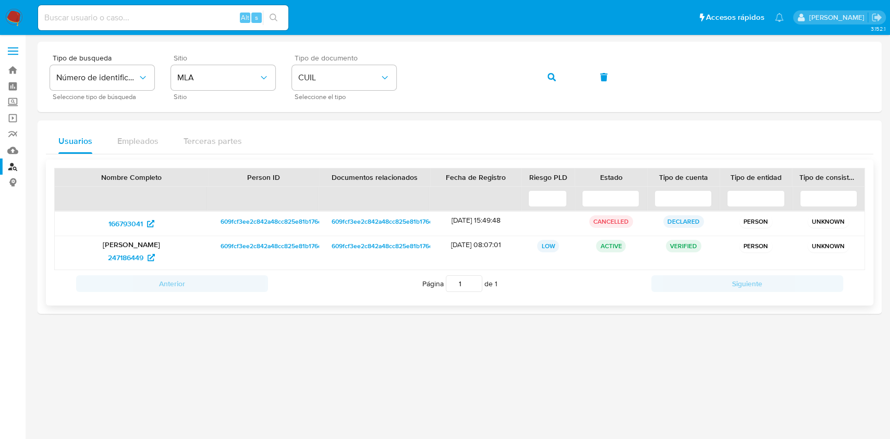
click at [293, 220] on span "609fcf3ee2c842a48cc825e81b176e71" at bounding box center [273, 221] width 107 height 13
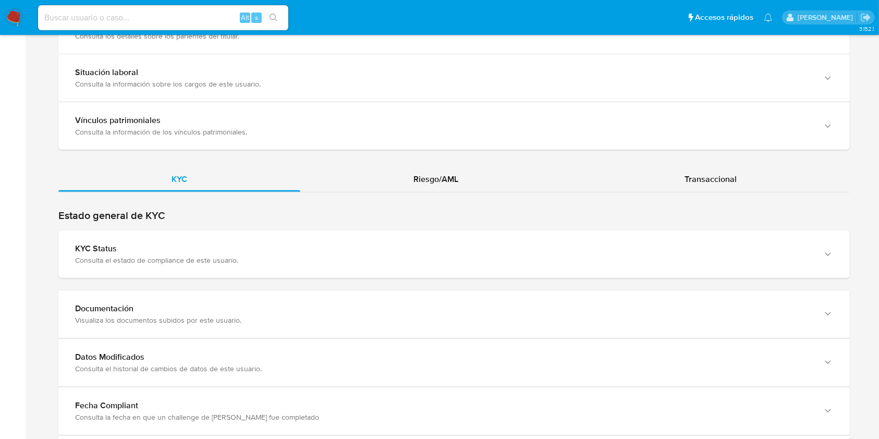
scroll to position [868, 0]
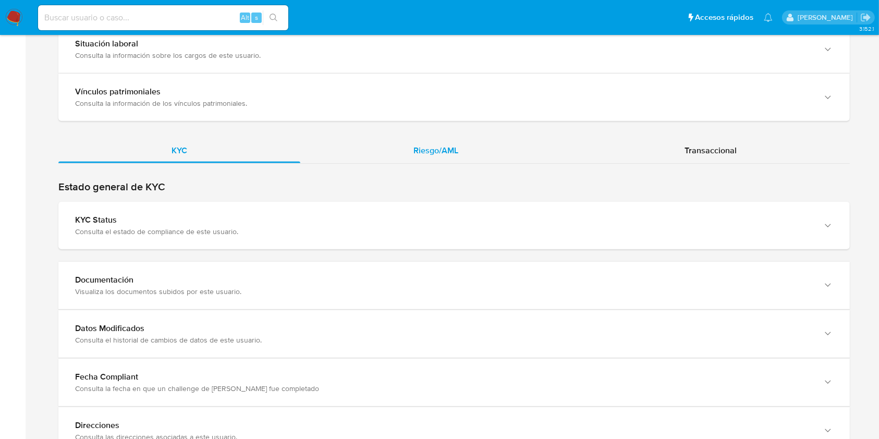
click at [442, 149] on span "Riesgo/AML" at bounding box center [435, 150] width 45 height 12
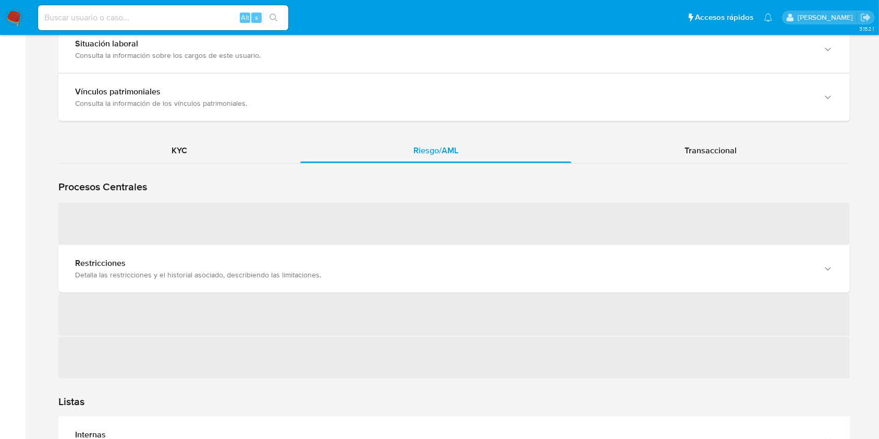
click at [419, 224] on span "‌" at bounding box center [453, 224] width 791 height 42
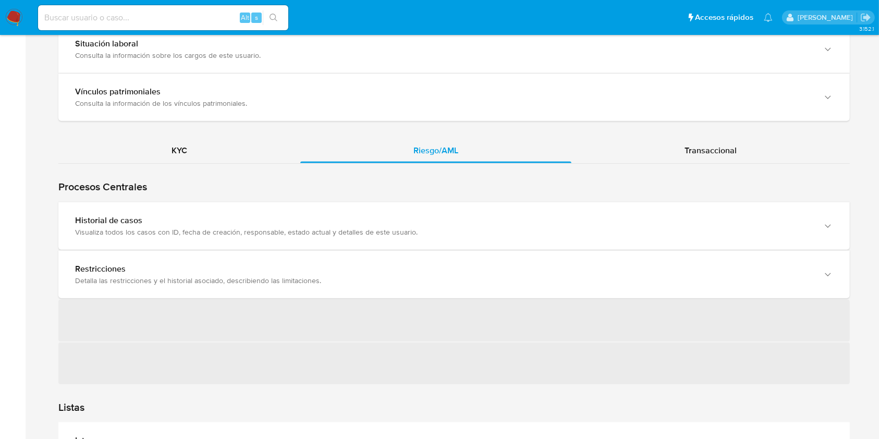
click at [419, 224] on div "Historial de casos" at bounding box center [443, 220] width 737 height 10
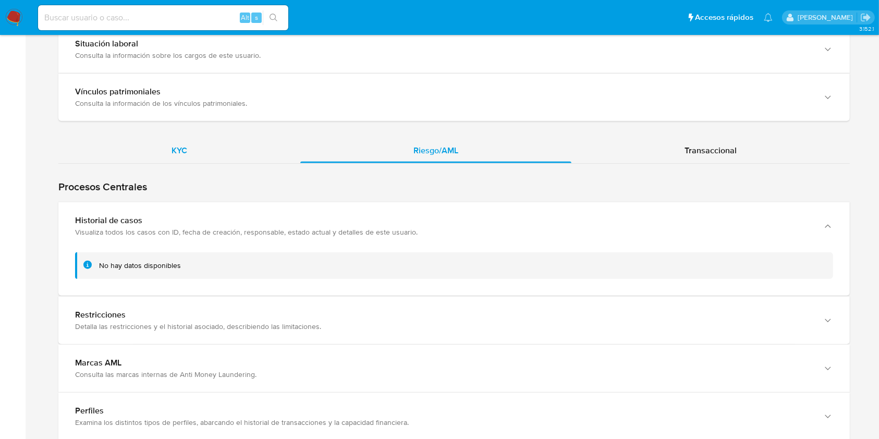
click at [219, 142] on div "KYC" at bounding box center [179, 150] width 242 height 25
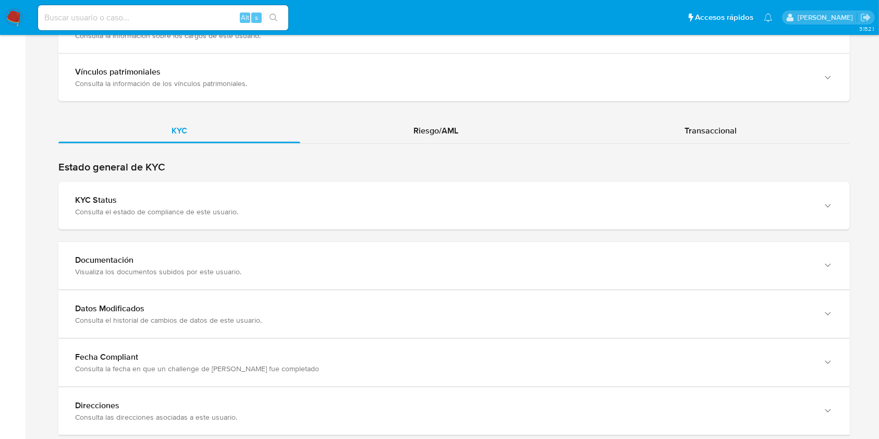
scroll to position [915, 0]
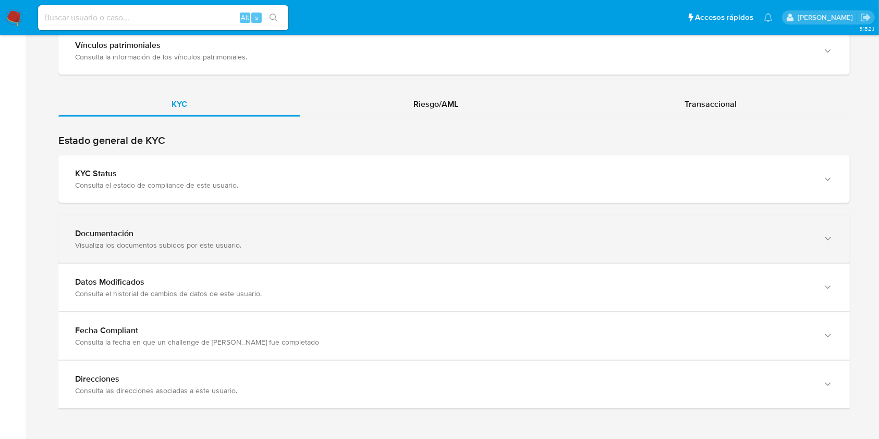
click at [769, 238] on div "Documentación Visualiza los documentos subidos por este usuario." at bounding box center [443, 238] width 737 height 21
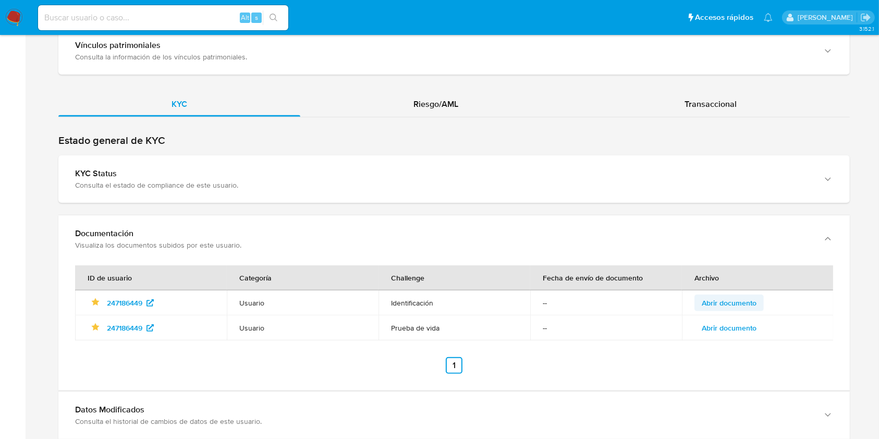
click at [730, 303] on span "Abrir documento" at bounding box center [729, 303] width 55 height 15
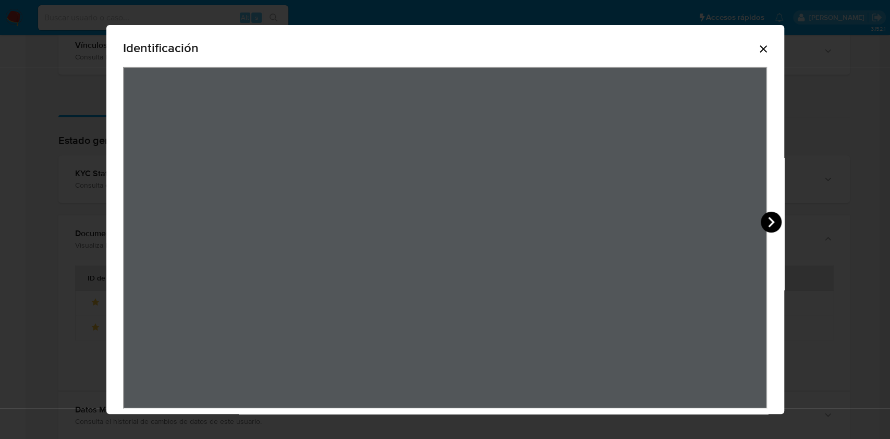
click at [770, 215] on icon "View Document Modal" at bounding box center [770, 222] width 21 height 21
click at [759, 48] on icon "Cerrar" at bounding box center [762, 48] width 7 height 7
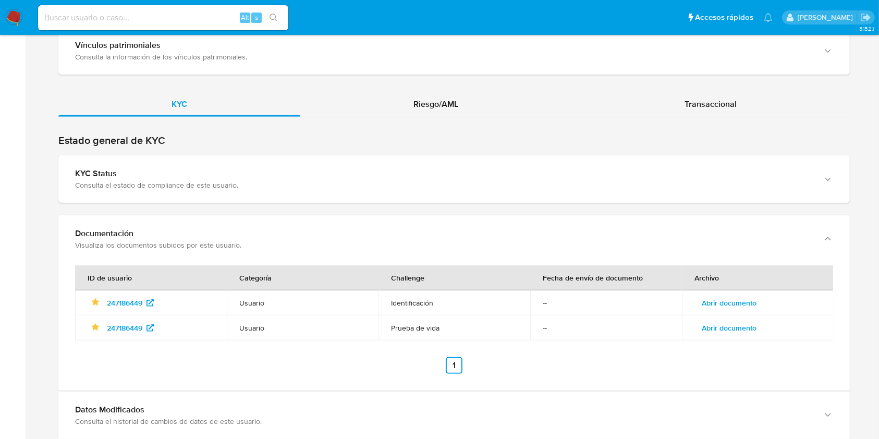
scroll to position [1042, 0]
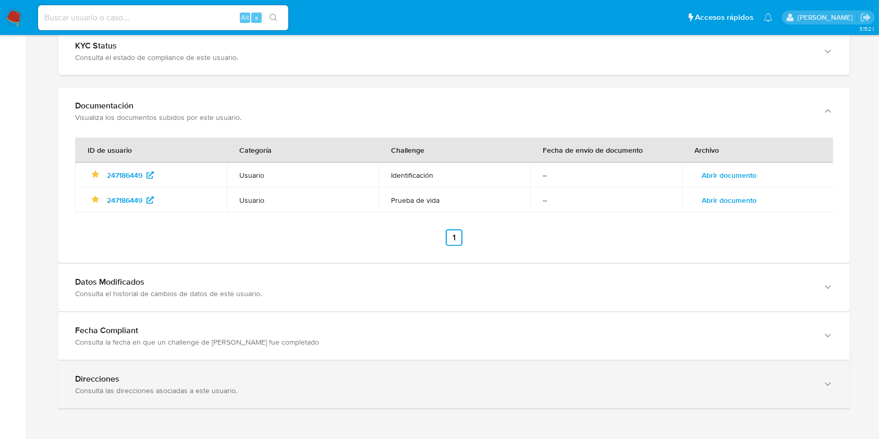
click at [791, 362] on div "Direcciones Consulta las direcciones asociadas a este usuario." at bounding box center [453, 384] width 791 height 47
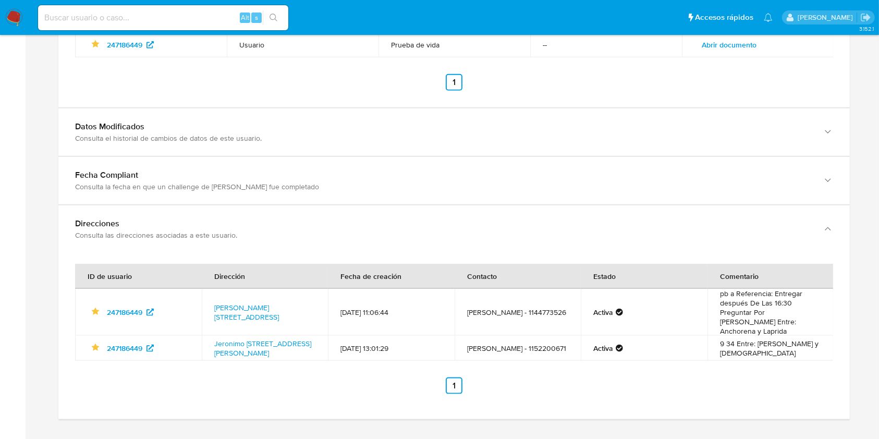
scroll to position [1202, 0]
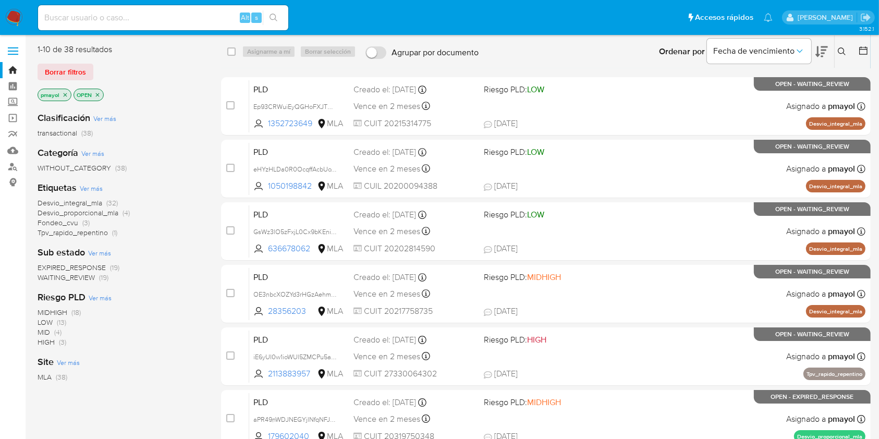
click at [840, 50] on icon at bounding box center [842, 51] width 8 height 8
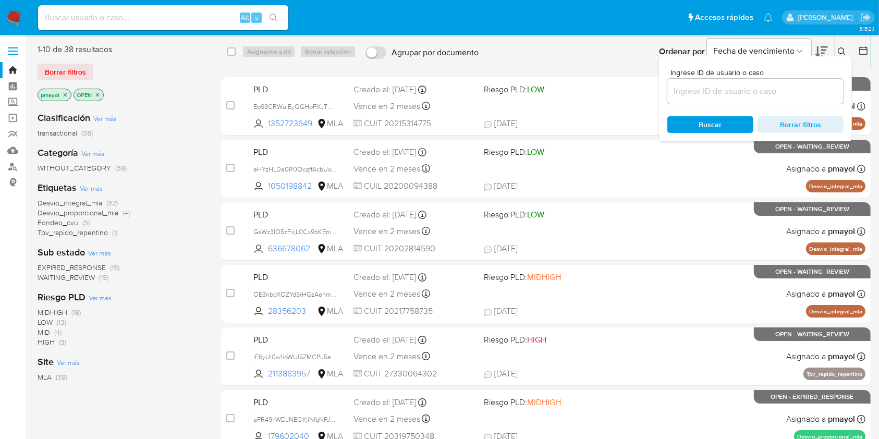
click at [702, 88] on input at bounding box center [755, 91] width 176 height 14
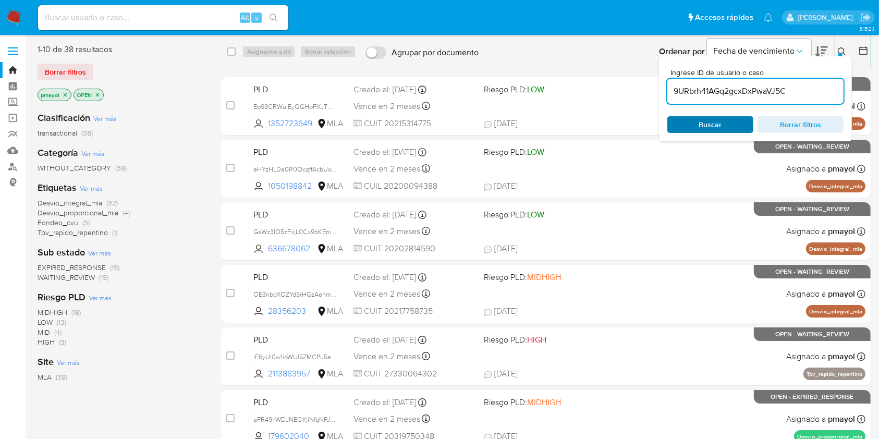
type input "9URbrh41AGq2gcxDxPwaVJ5C"
click at [692, 126] on span "Buscar" at bounding box center [709, 124] width 71 height 15
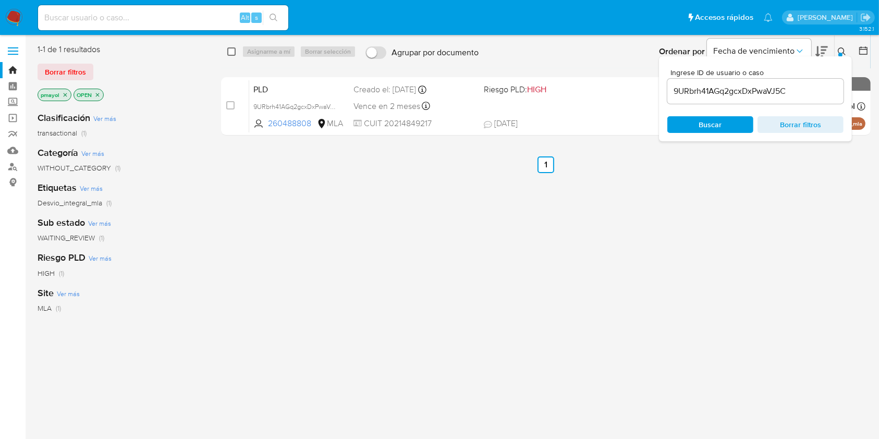
click at [235, 48] on input "checkbox" at bounding box center [231, 51] width 8 height 8
checkbox input "true"
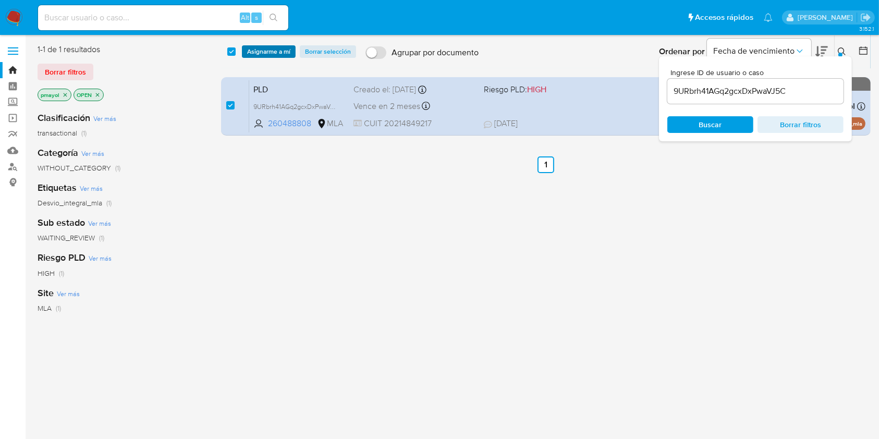
click at [248, 49] on span "Asignarme a mí" at bounding box center [268, 51] width 43 height 10
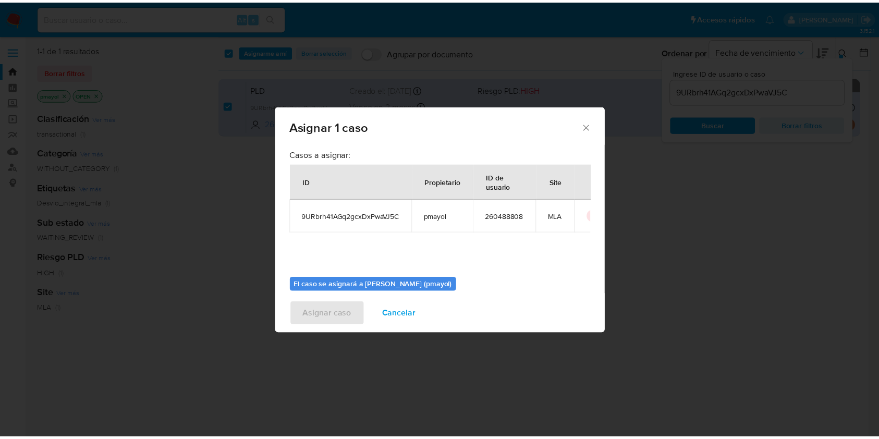
scroll to position [53, 0]
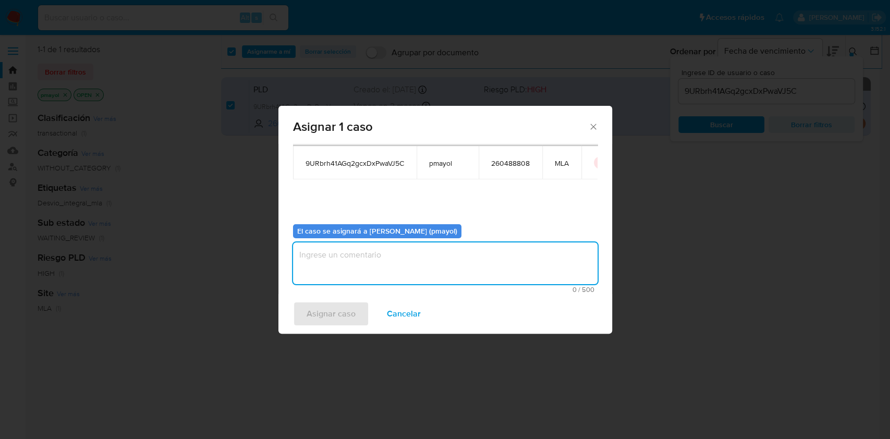
click at [527, 277] on textarea "assign-modal" at bounding box center [445, 263] width 304 height 42
type textarea "Asignación"
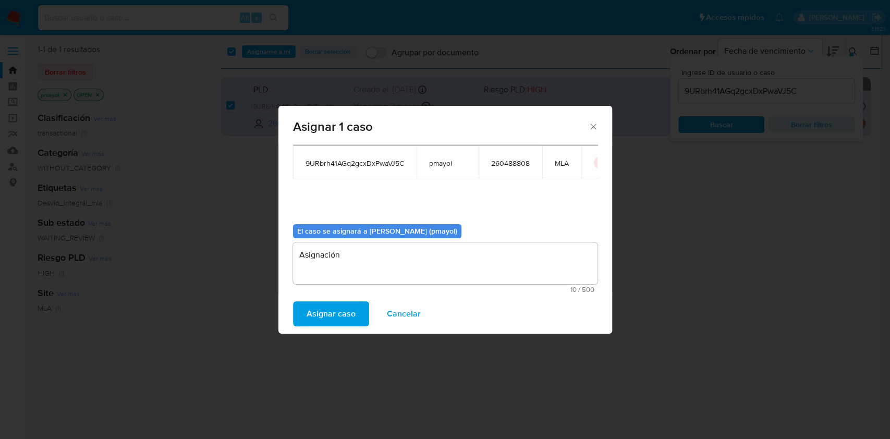
click at [347, 309] on span "Asignar caso" at bounding box center [330, 313] width 49 height 23
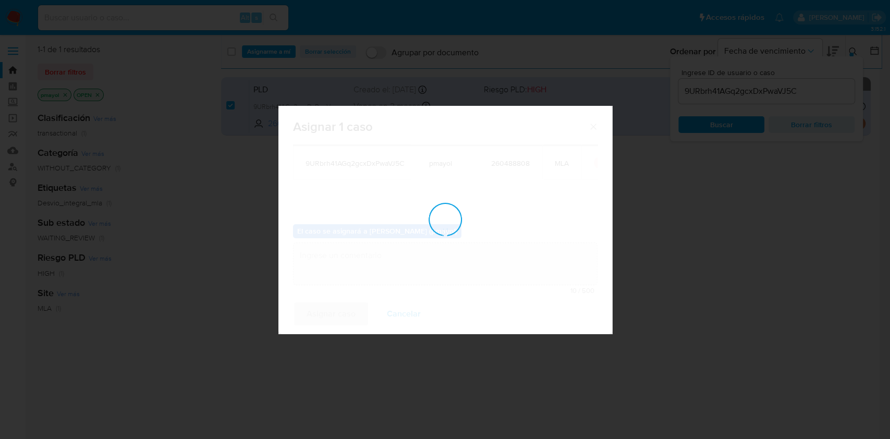
checkbox input "false"
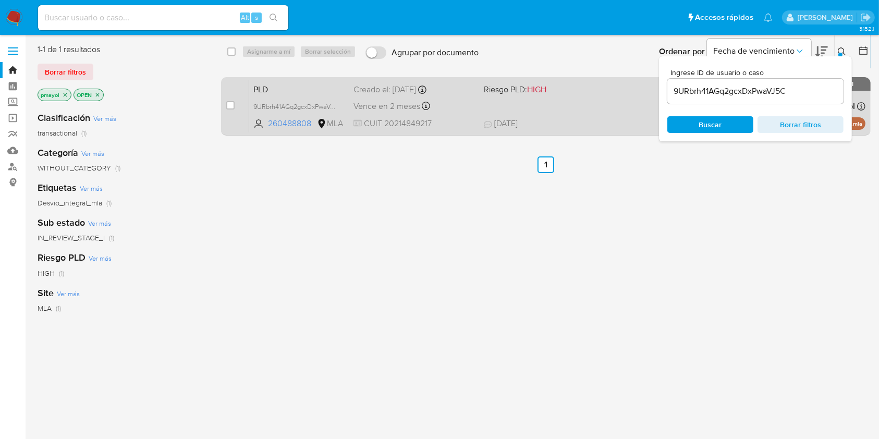
click at [572, 95] on div "PLD 9URbrh41AGq2gcxDxPwaVJ5C 260488808 MLA Riesgo PLD: HIGH Creado el: [DATE] C…" at bounding box center [557, 106] width 616 height 53
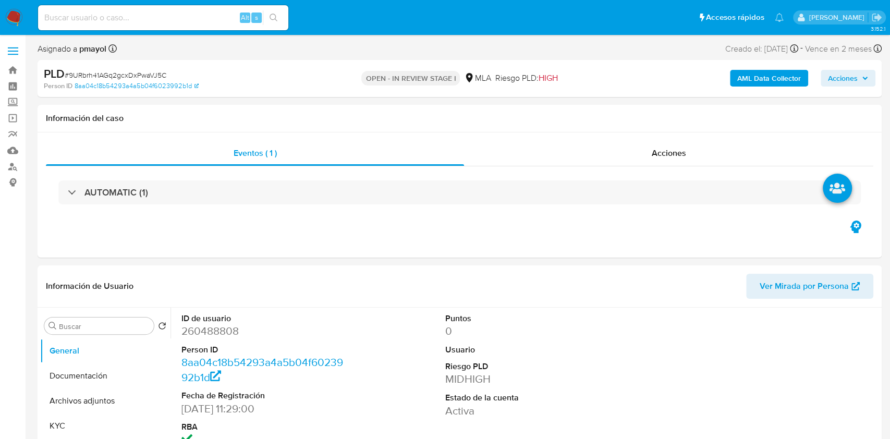
select select "10"
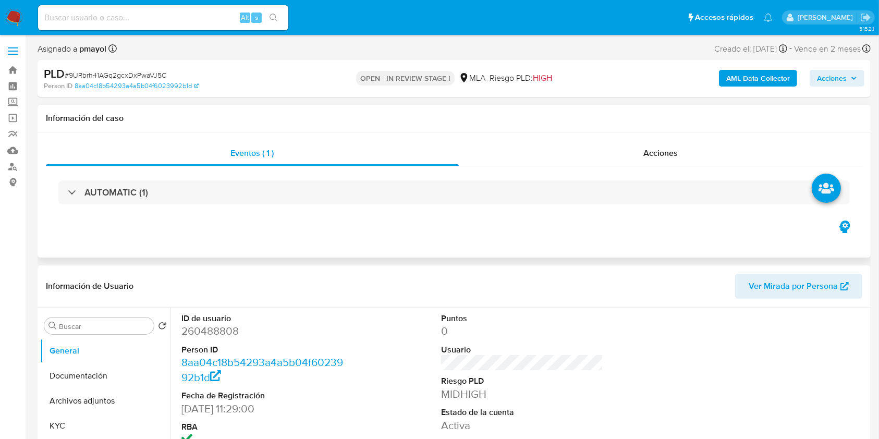
click at [849, 112] on div "Información del caso" at bounding box center [454, 119] width 833 height 28
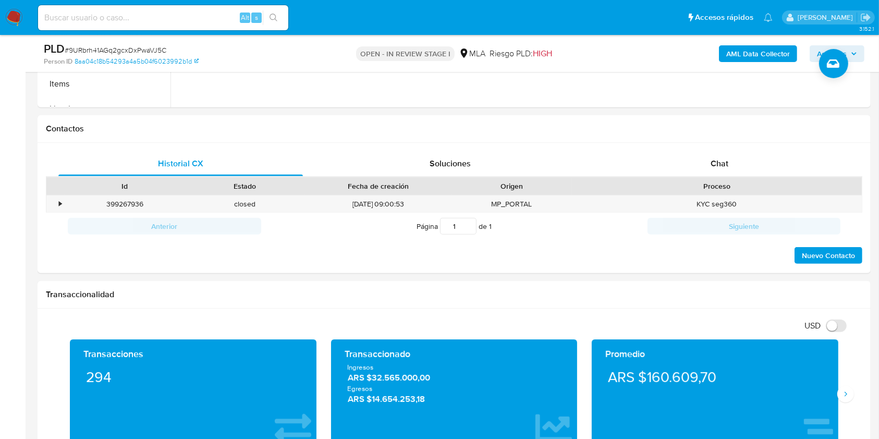
scroll to position [485, 0]
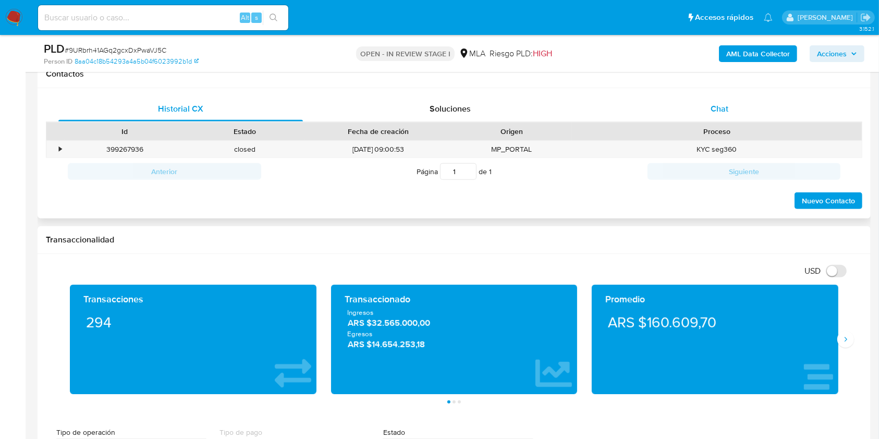
click at [722, 112] on span "Chat" at bounding box center [719, 109] width 18 height 12
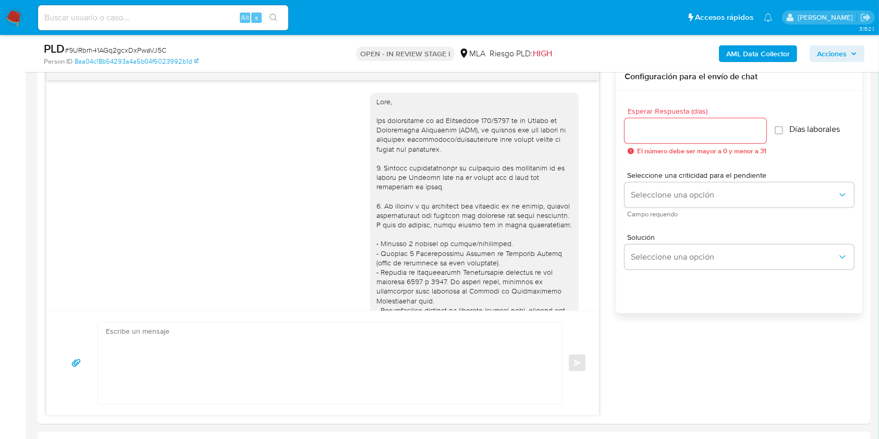
scroll to position [411, 0]
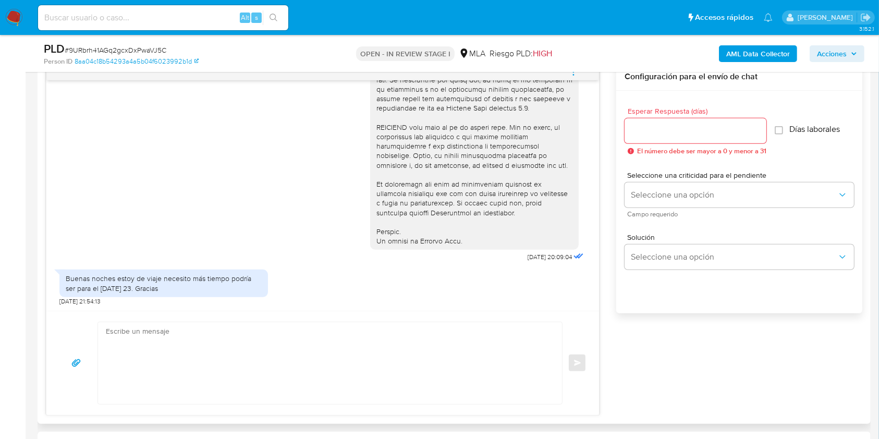
click at [306, 337] on textarea at bounding box center [327, 363] width 443 height 82
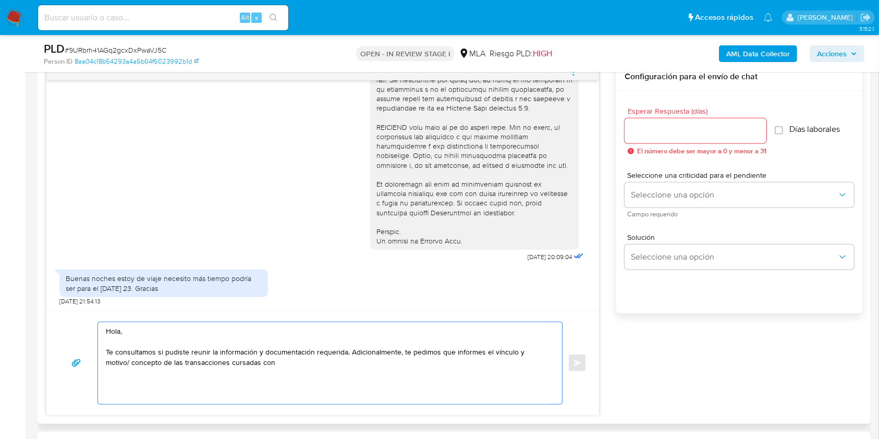
paste textarea "[PERSON_NAME] - CUIT 27179622675"
click at [248, 362] on textarea "Hola, Te consultamos si pudiste reunir la información y documentación requerida…" at bounding box center [327, 363] width 443 height 82
click at [260, 362] on textarea "Hola, Te consultamos si pudiste reunir la información y documentación requerida…" at bounding box center [327, 363] width 443 height 82
drag, startPoint x: 259, startPoint y: 366, endPoint x: 480, endPoint y: 376, distance: 221.7
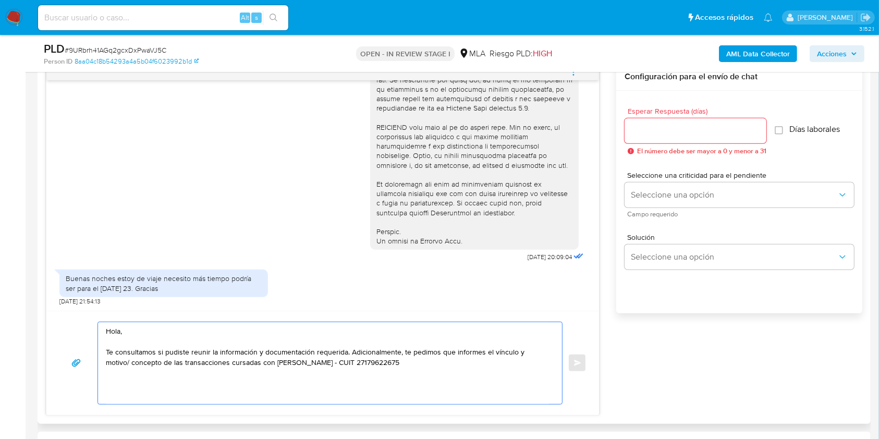
click at [480, 376] on textarea "Hola, Te consultamos si pudiste reunir la información y documentación requerida…" at bounding box center [327, 363] width 443 height 82
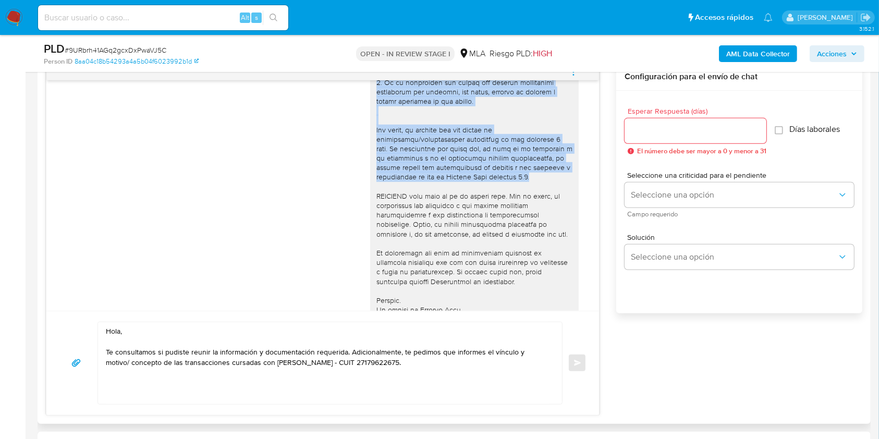
scroll to position [305, 0]
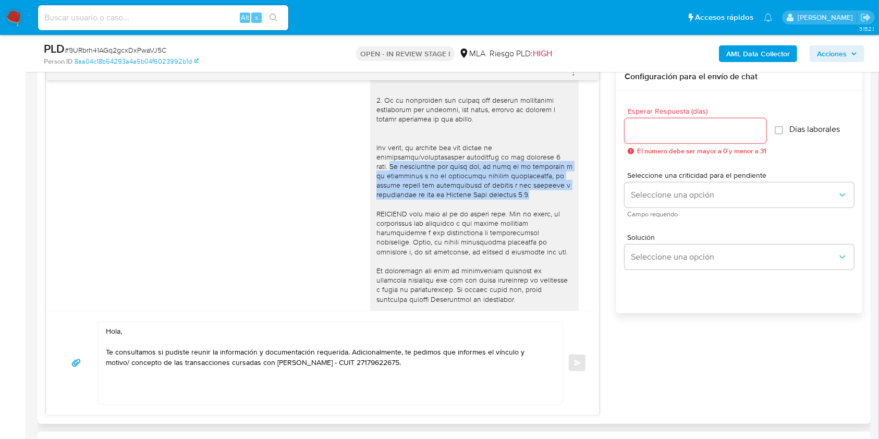
drag, startPoint x: 533, startPoint y: 97, endPoint x: 364, endPoint y: 177, distance: 187.4
click at [370, 177] on div at bounding box center [474, 62] width 208 height 549
copy div "Es importante que sepas que, en caso de no responder a lo solicitado o si lo pr…"
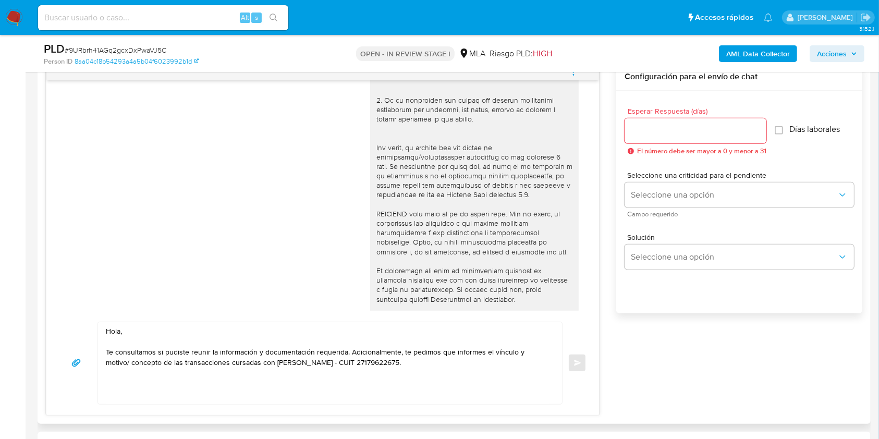
click at [404, 365] on textarea "Hola, Te consultamos si pudiste reunir la información y documentación requerida…" at bounding box center [327, 363] width 443 height 82
paste textarea "Es importante que sepas que, en caso de no responder a lo solicitado o si lo pr…"
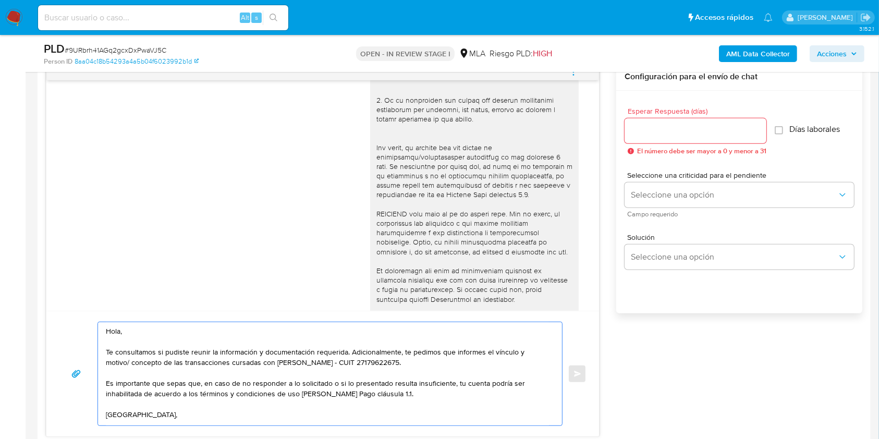
scroll to position [6, 0]
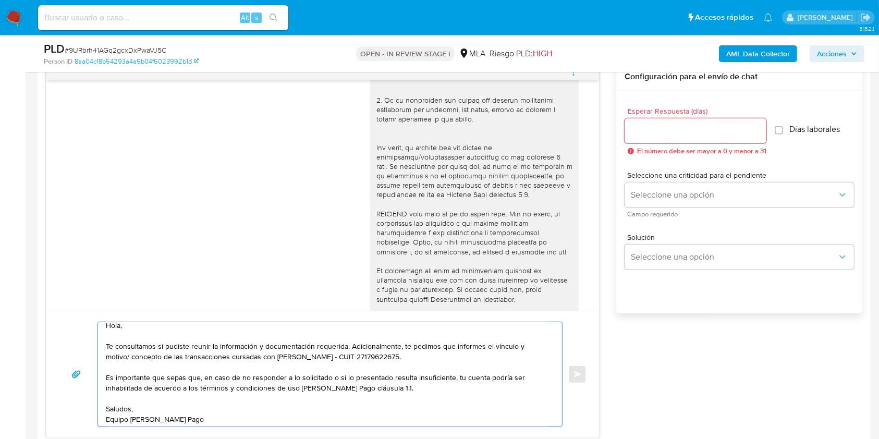
type textarea "Hola, Te consultamos si pudiste reunir la información y documentación requerida…"
click at [667, 129] on input "Esperar Respuesta (días)" at bounding box center [695, 131] width 142 height 14
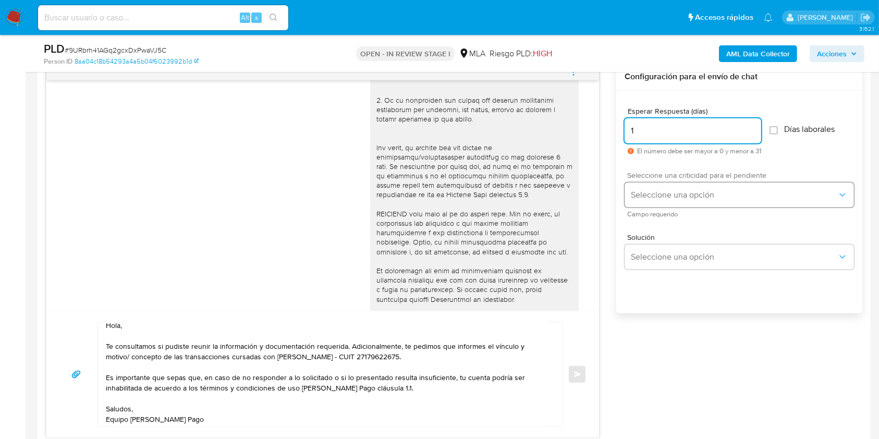
type input "1"
click at [650, 198] on span "Seleccione una opción" at bounding box center [734, 195] width 206 height 10
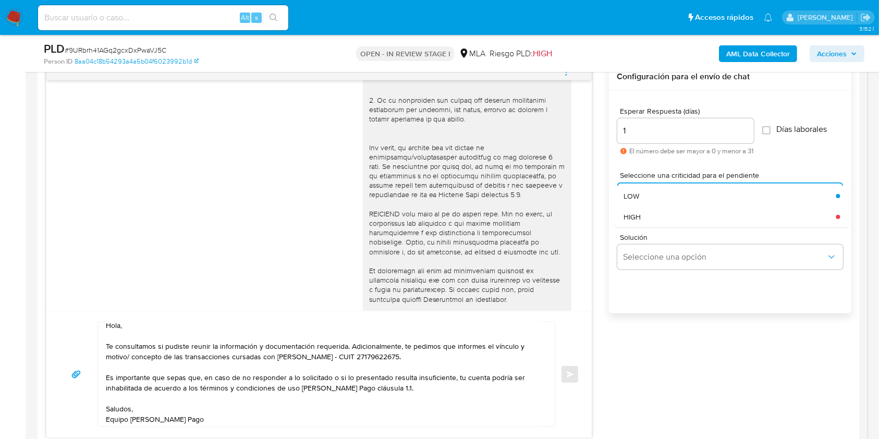
click at [657, 227] on div "Solución Seleccione una opción" at bounding box center [730, 253] width 226 height 57
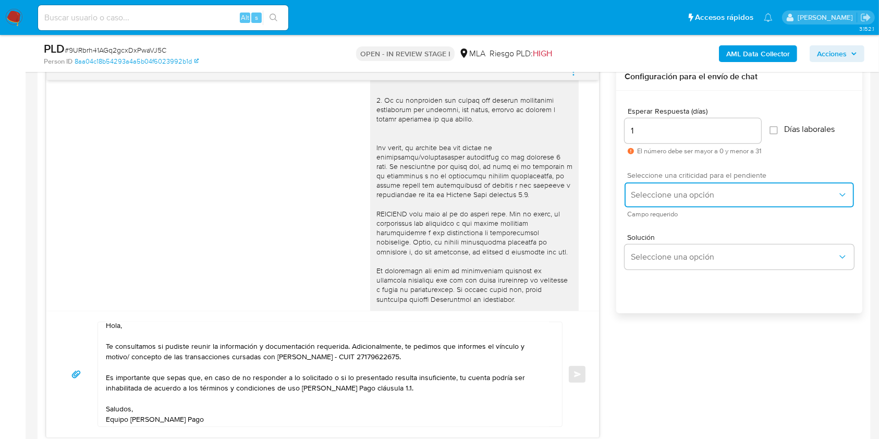
click at [653, 198] on span "Seleccione una opción" at bounding box center [734, 195] width 206 height 10
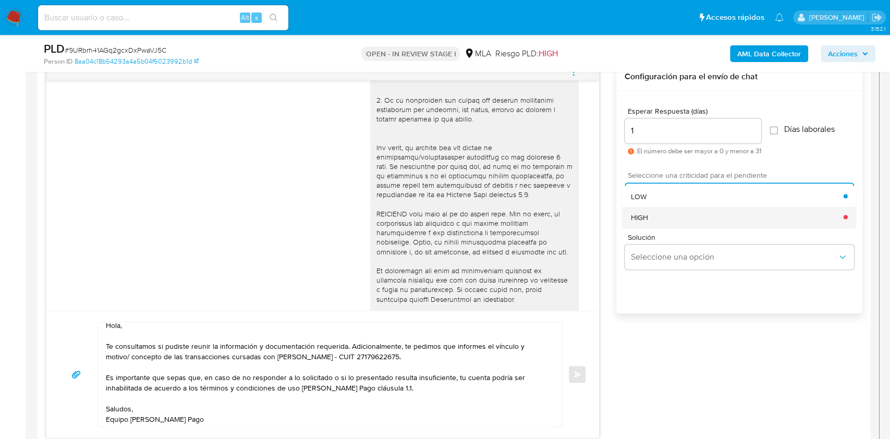
click at [653, 211] on div "HIGH" at bounding box center [737, 216] width 213 height 21
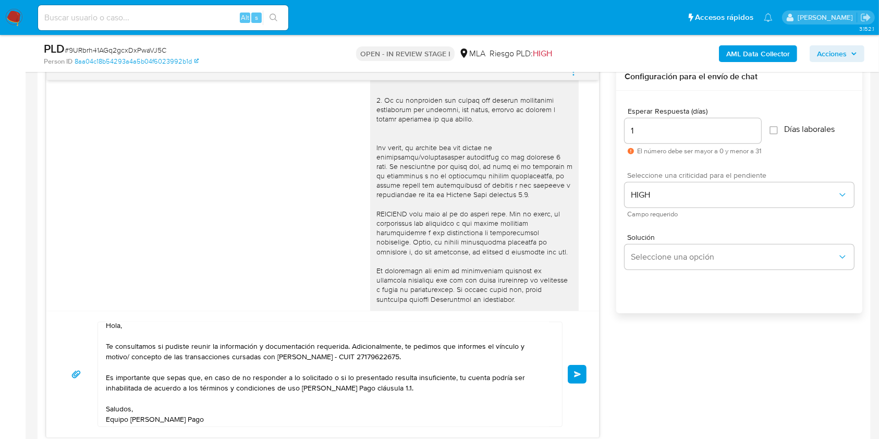
click at [575, 374] on span "Enviar" at bounding box center [577, 374] width 7 height 6
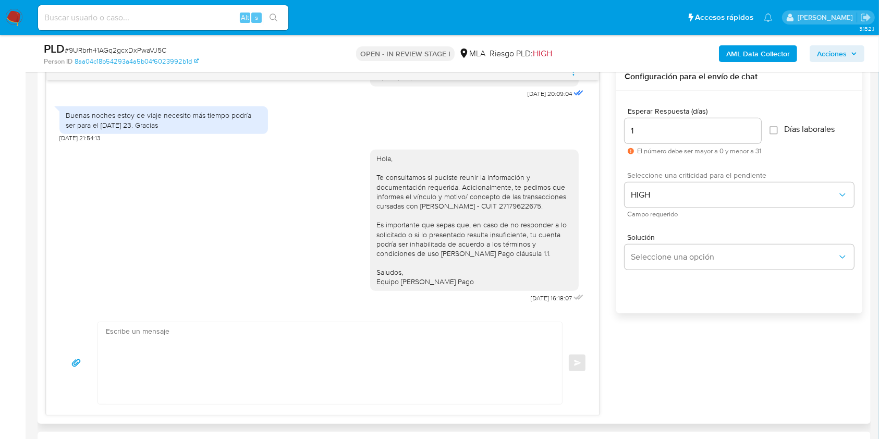
scroll to position [0, 0]
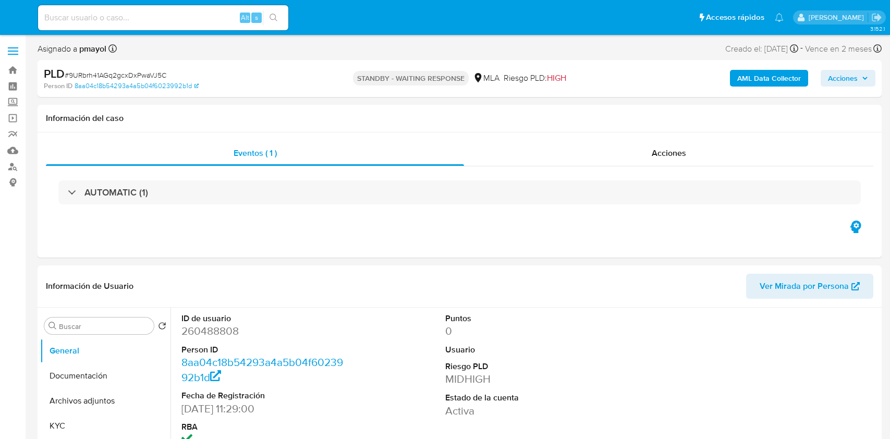
select select "10"
